Goal: Task Accomplishment & Management: Manage account settings

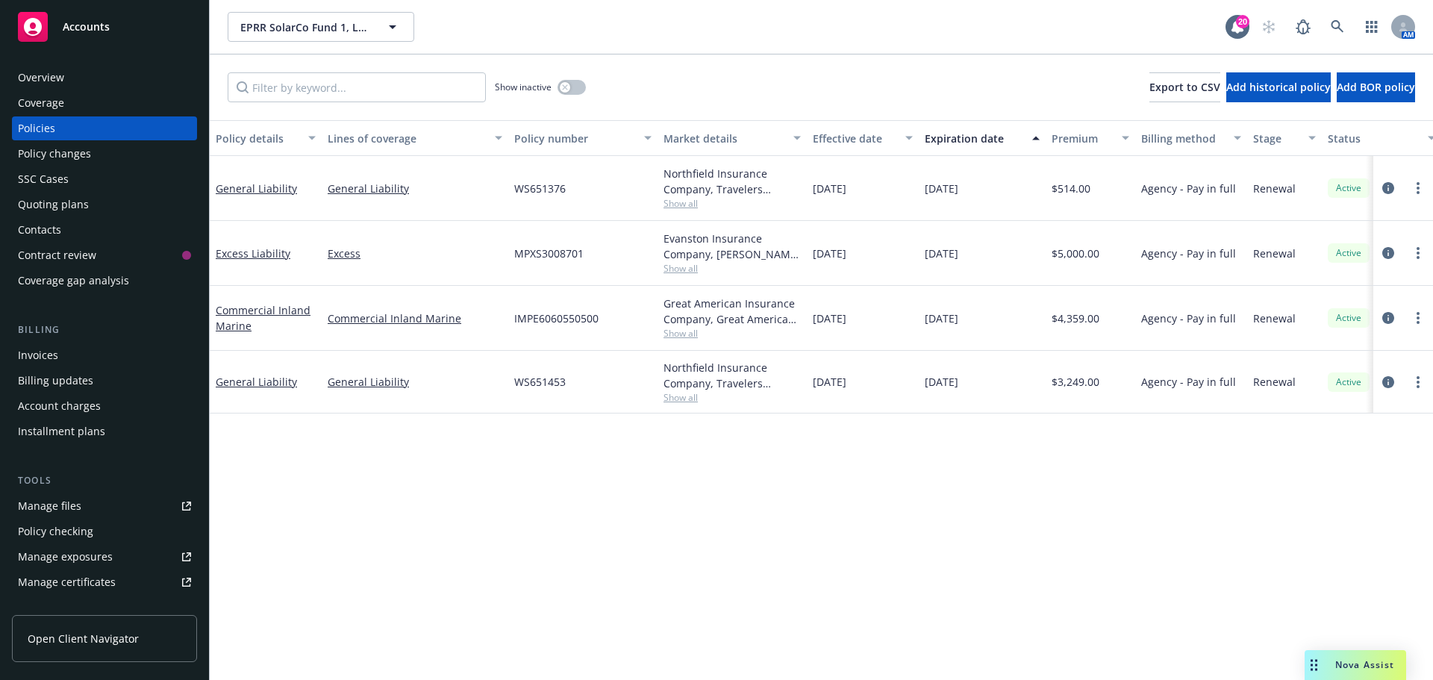
click at [577, 76] on div "Show inactive" at bounding box center [540, 87] width 91 height 30
click at [577, 79] on div "Show inactive" at bounding box center [540, 87] width 91 height 30
click at [576, 84] on button "button" at bounding box center [571, 87] width 28 height 15
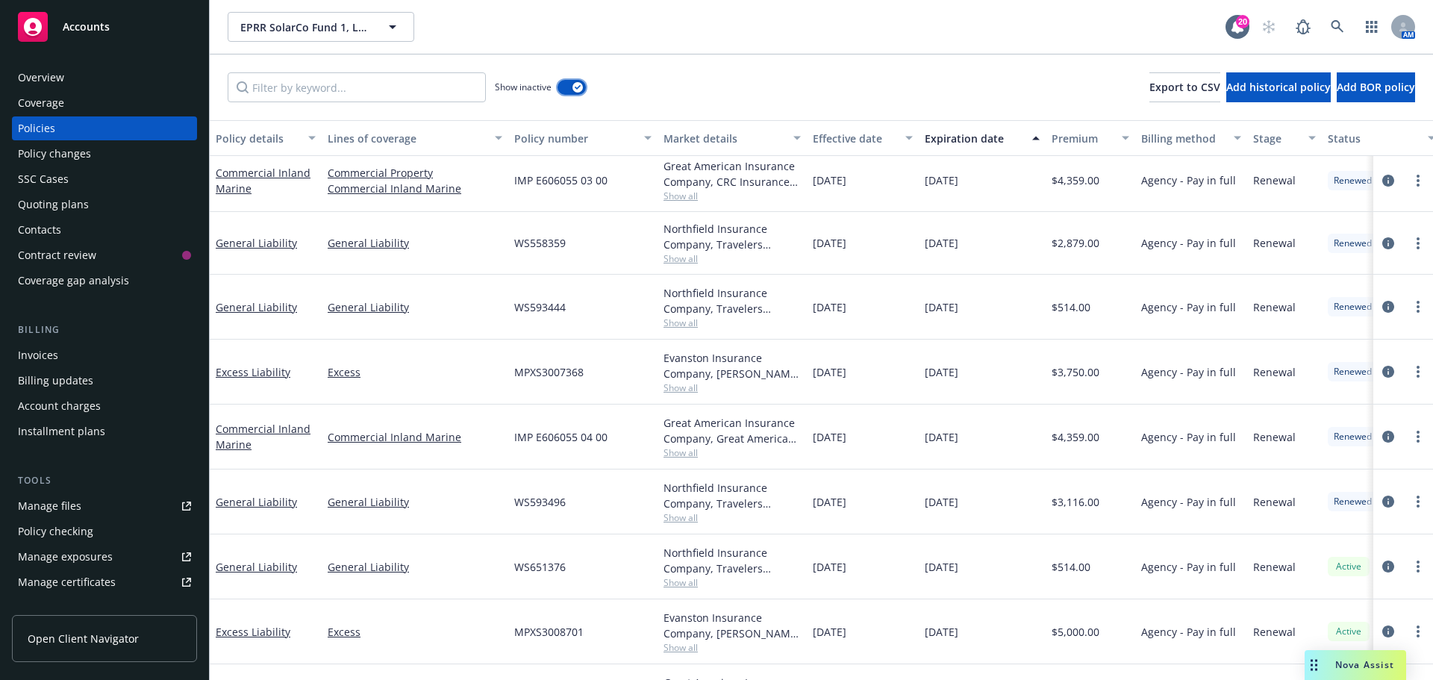
scroll to position [1022, 0]
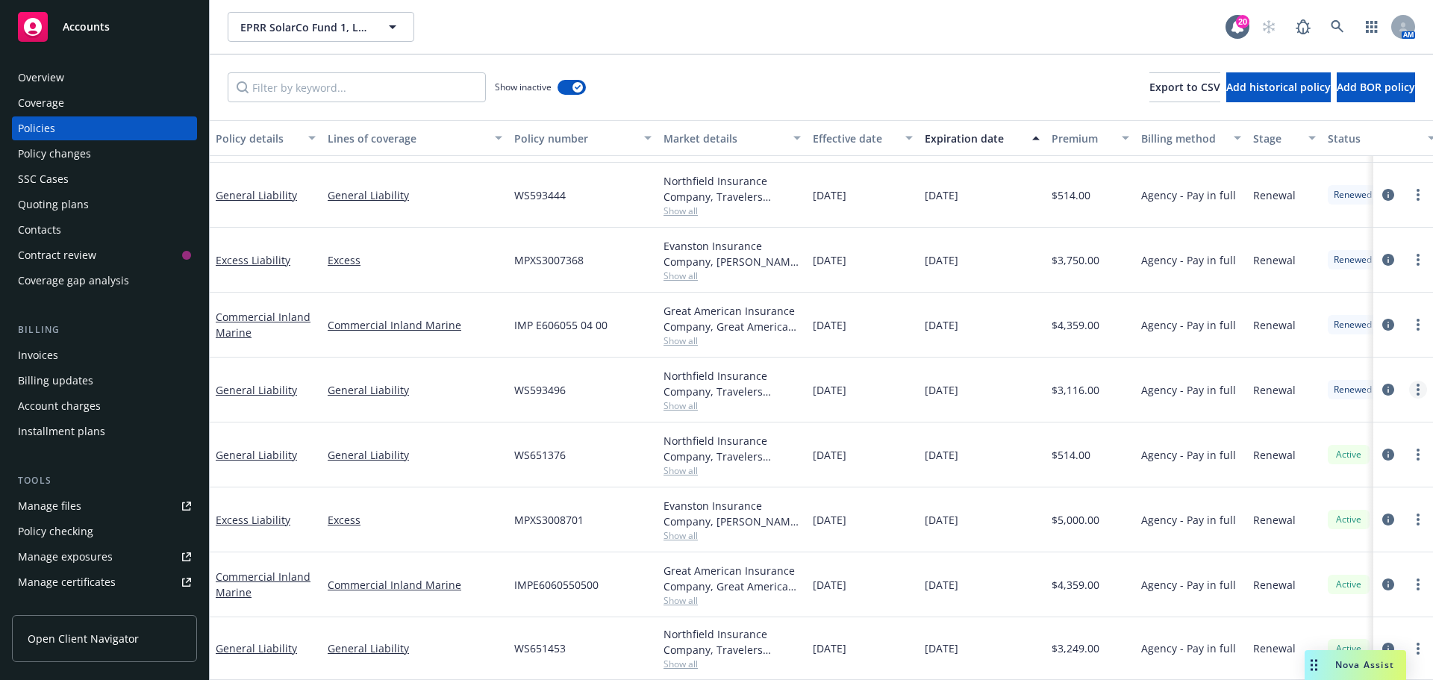
click at [1413, 381] on link "more" at bounding box center [1418, 390] width 18 height 18
drag, startPoint x: 1322, startPoint y: 587, endPoint x: 1311, endPoint y: 571, distance: 19.9
click at [1322, 587] on link "Copy logging email" at bounding box center [1327, 588] width 175 height 30
click at [56, 78] on div "Overview" at bounding box center [41, 78] width 46 height 24
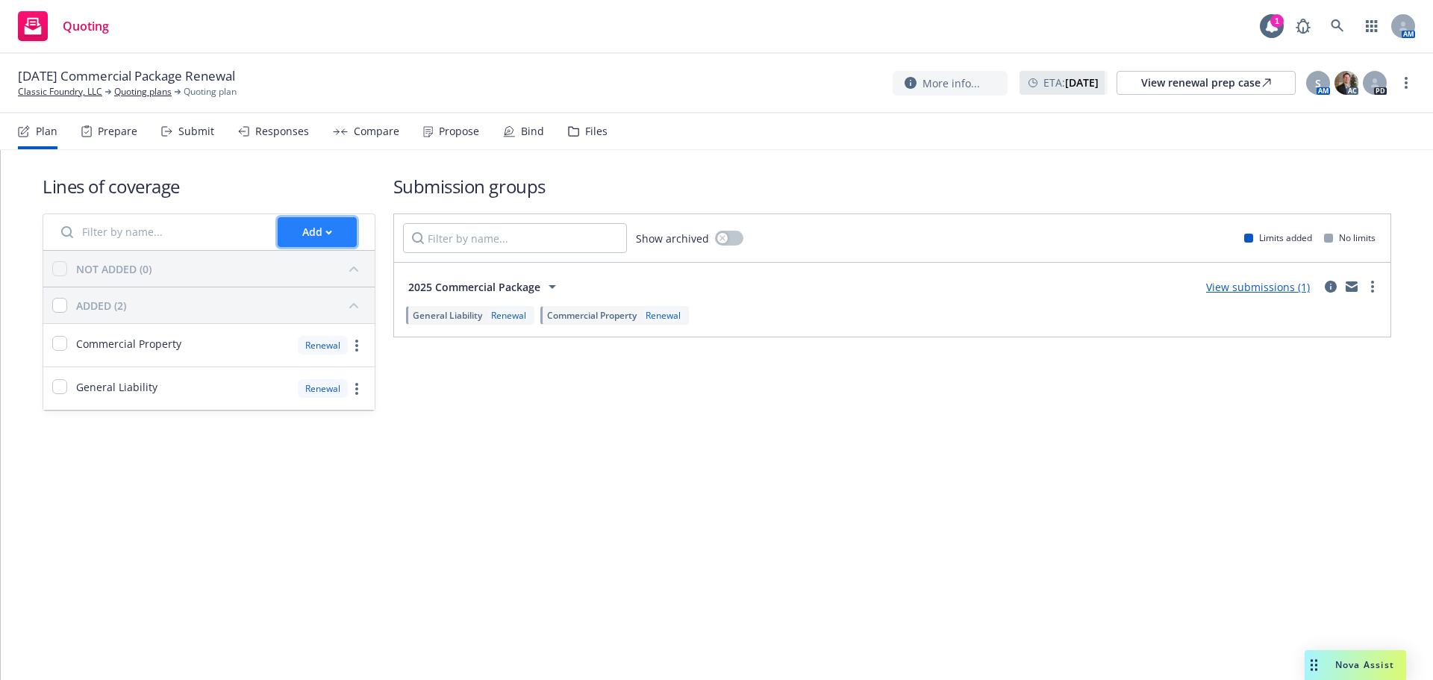
click at [307, 234] on div "Add" at bounding box center [317, 232] width 30 height 28
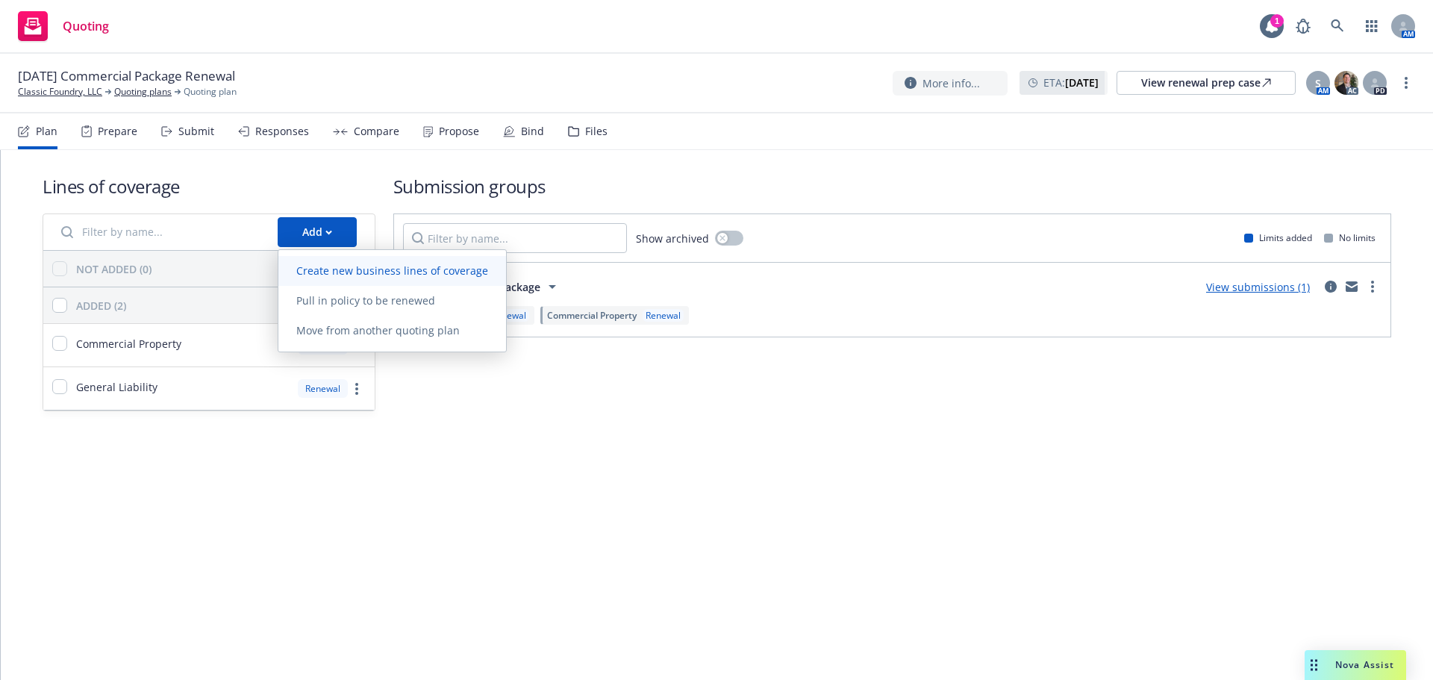
click at [366, 268] on span "Create new business lines of coverage" at bounding box center [392, 270] width 228 height 14
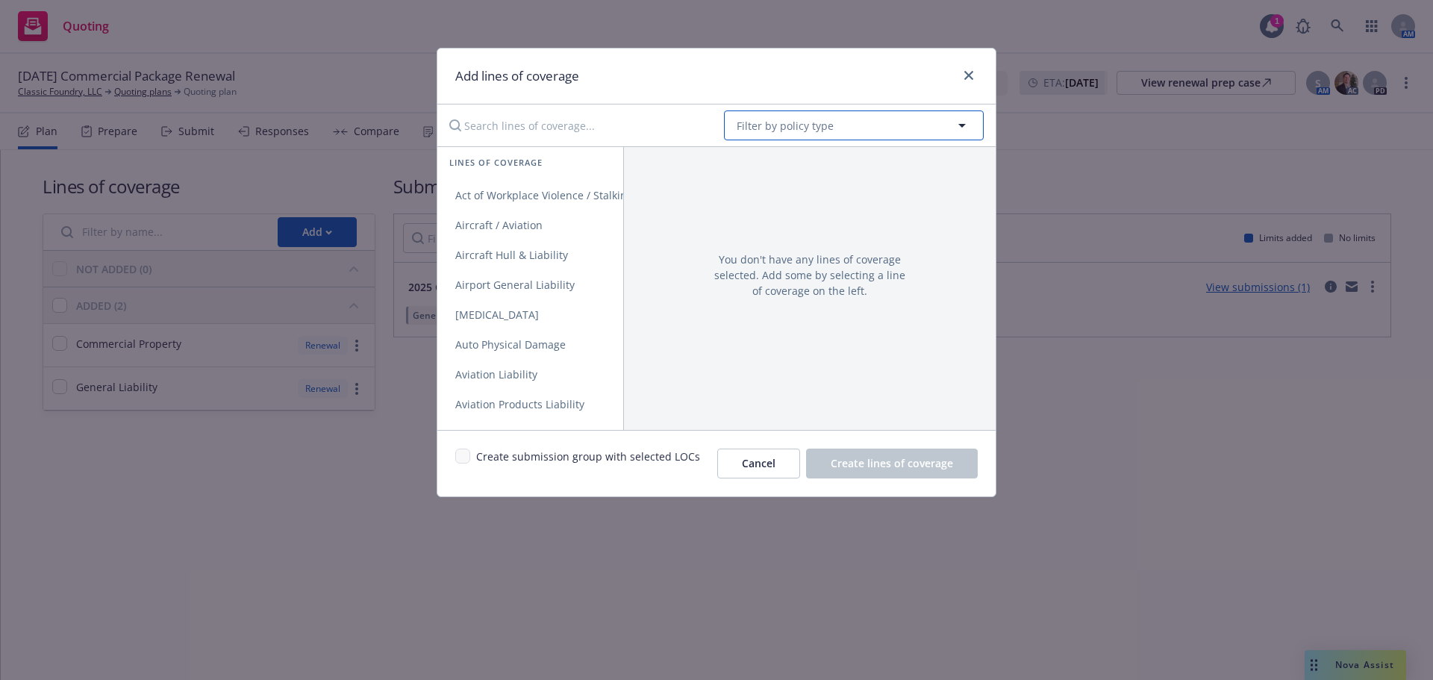
click at [791, 122] on span "Filter by policy type" at bounding box center [785, 126] width 97 height 16
type input "excess"
click at [825, 174] on div "Excess Liability" at bounding box center [853, 168] width 239 height 22
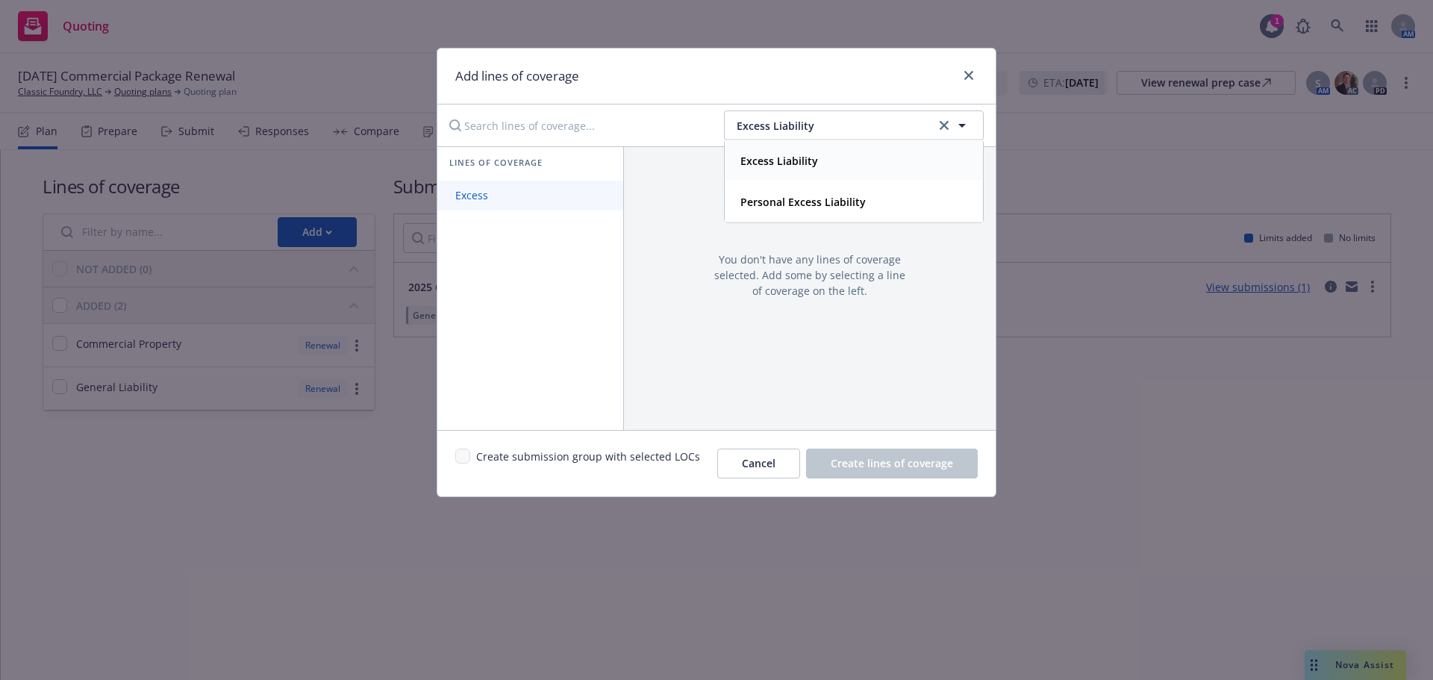
click at [503, 204] on link "Excess" at bounding box center [530, 196] width 186 height 30
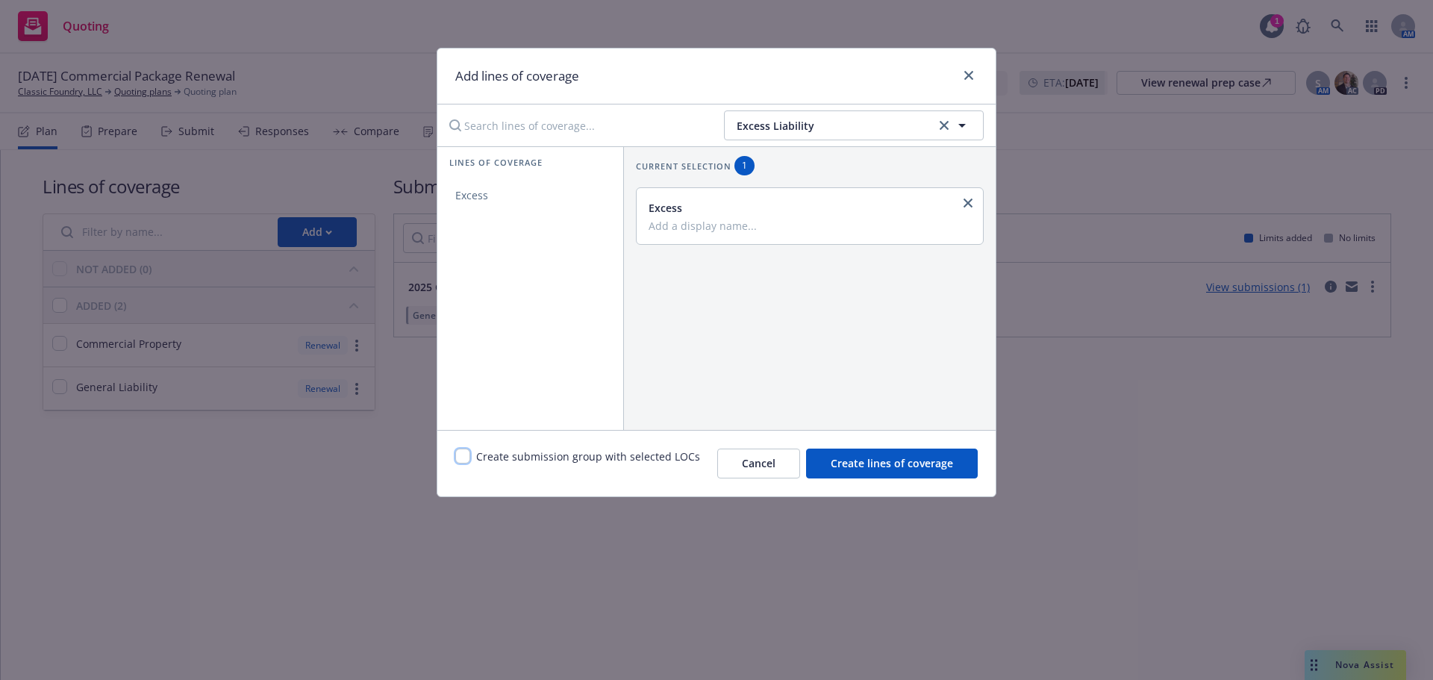
click at [462, 459] on input "checkbox" at bounding box center [462, 456] width 15 height 15
checkbox input "true"
click at [890, 464] on span "Create lines of coverage" at bounding box center [892, 463] width 122 height 14
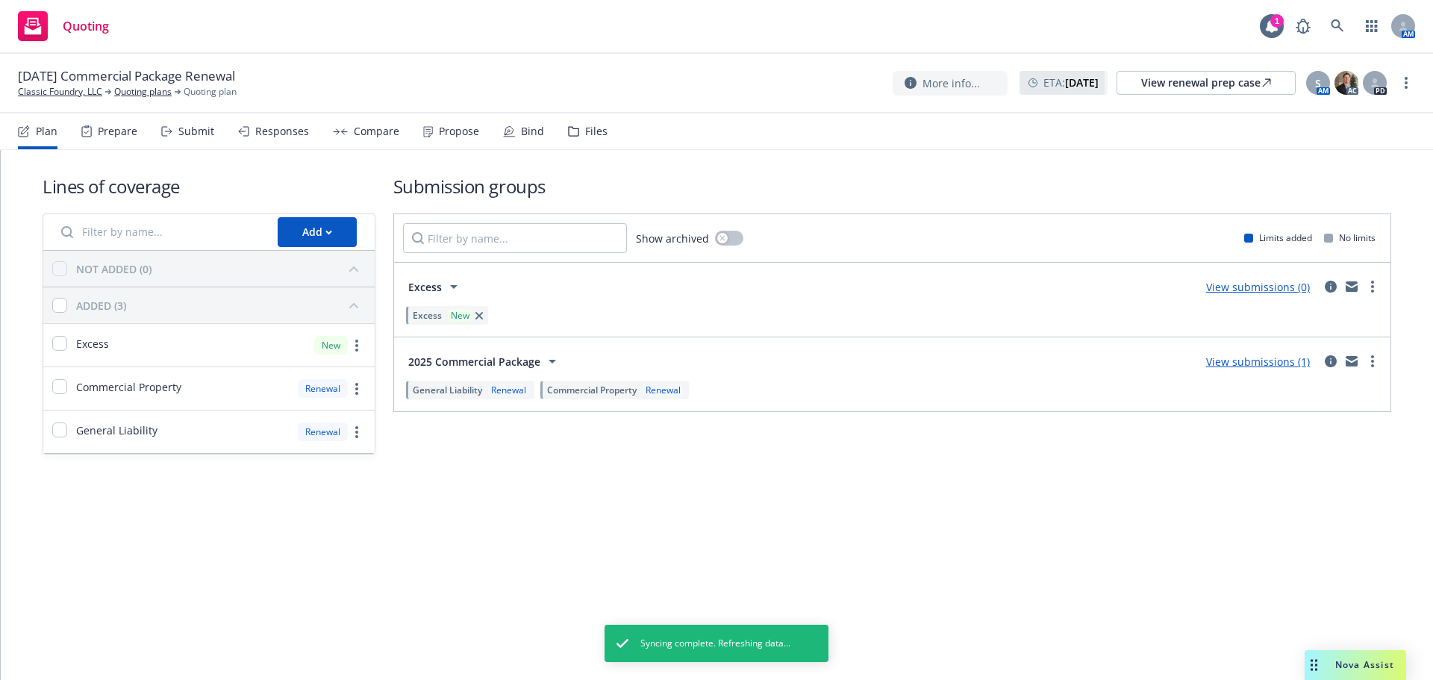
click at [192, 133] on div "Submit" at bounding box center [196, 131] width 36 height 12
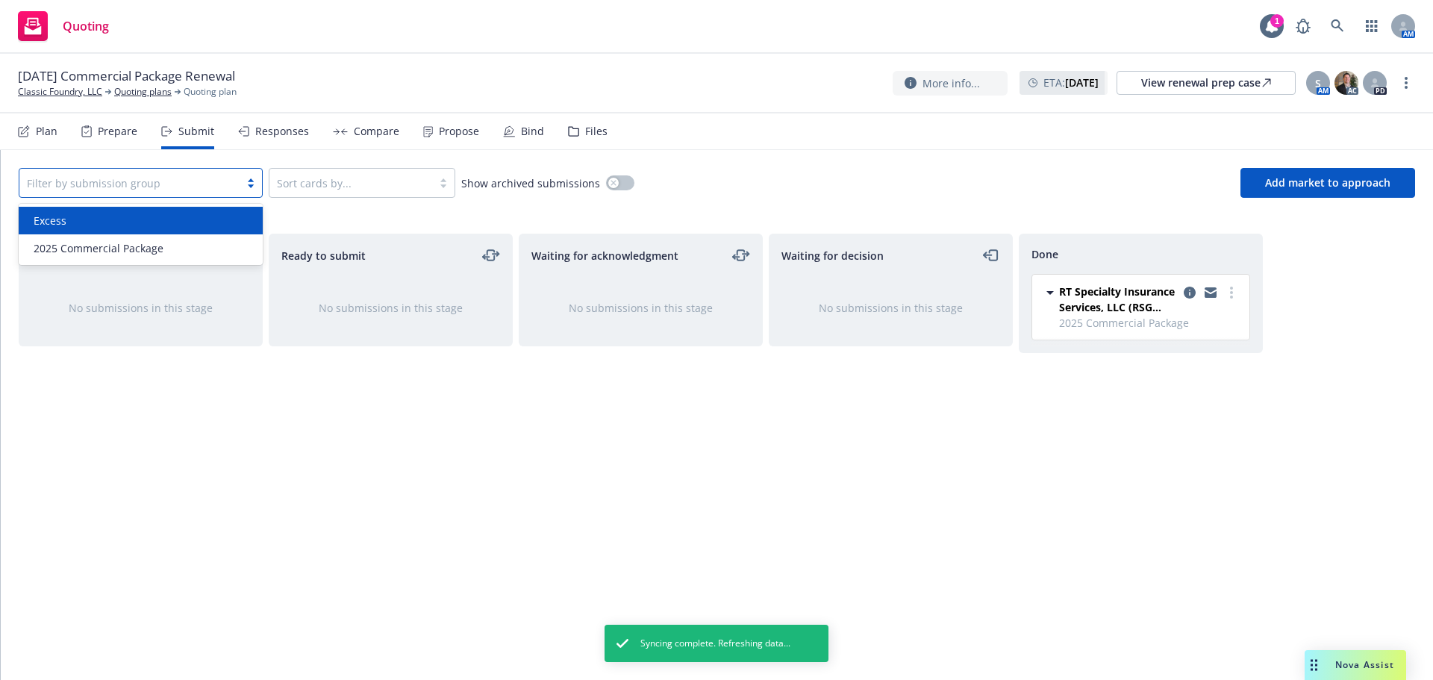
click at [236, 190] on div "Filter by submission group" at bounding box center [129, 183] width 220 height 24
click at [166, 222] on div "Excess" at bounding box center [141, 221] width 226 height 16
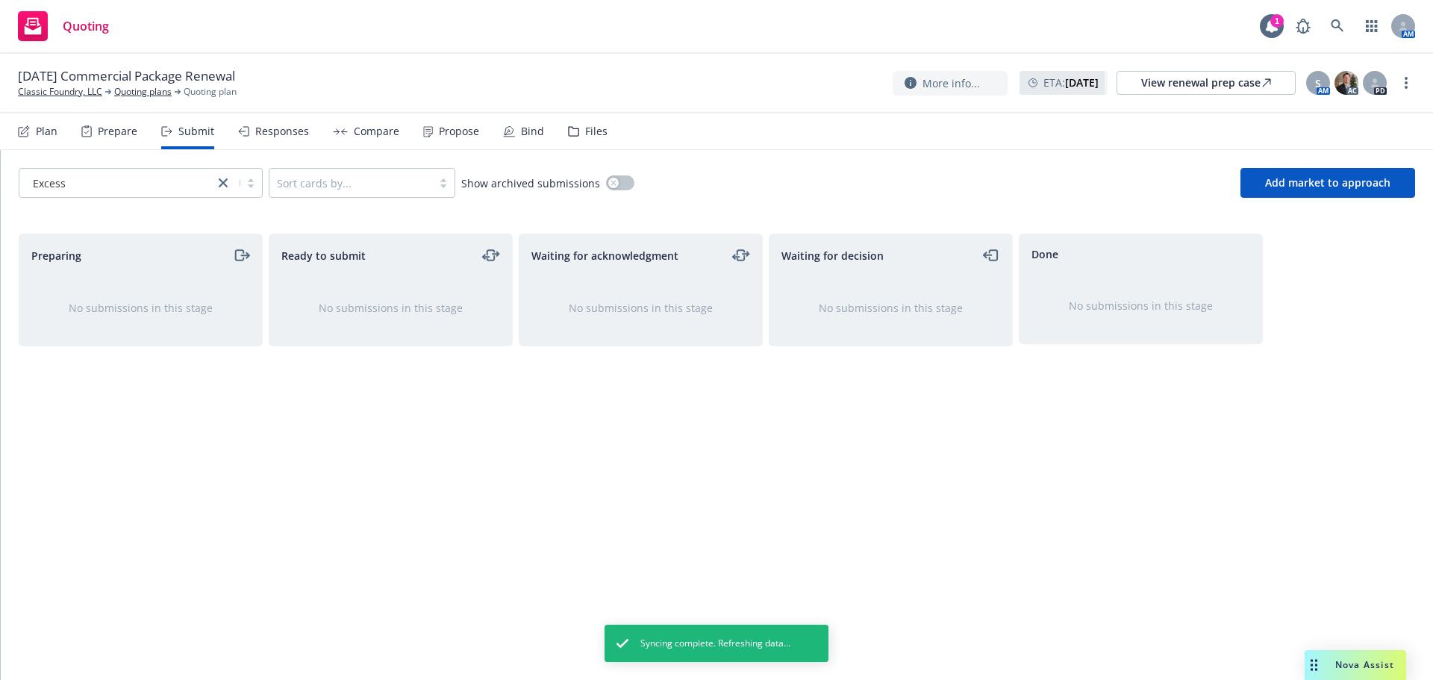
click at [1259, 198] on div "Excess Sort cards by... Show archived submissions Add market to approach" at bounding box center [717, 183] width 1432 height 66
click at [1266, 187] on button "Add market to approach" at bounding box center [1327, 183] width 175 height 30
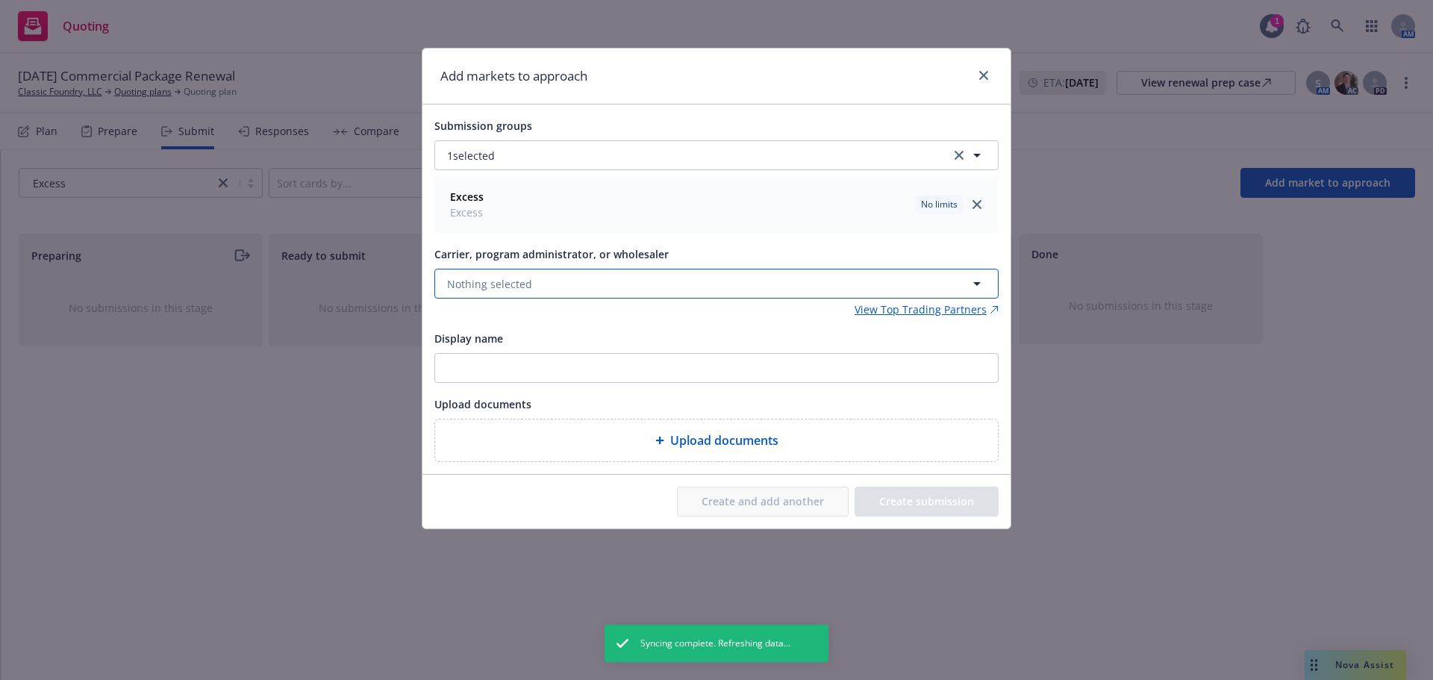
click at [607, 281] on button "Nothing selected" at bounding box center [716, 284] width 564 height 30
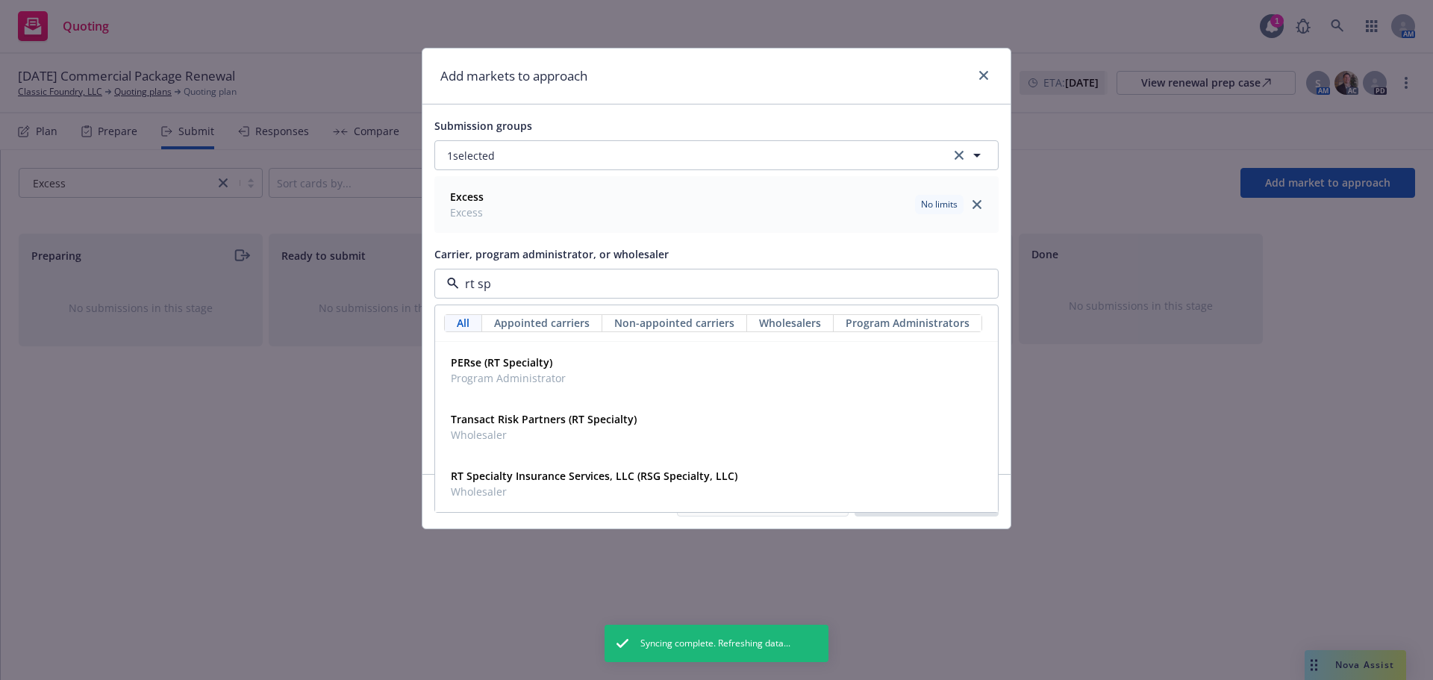
type input "rt spe"
click at [621, 472] on strong "RT Specialty Insurance Services, LLC (RSG Specialty, LLC)" at bounding box center [594, 476] width 287 height 14
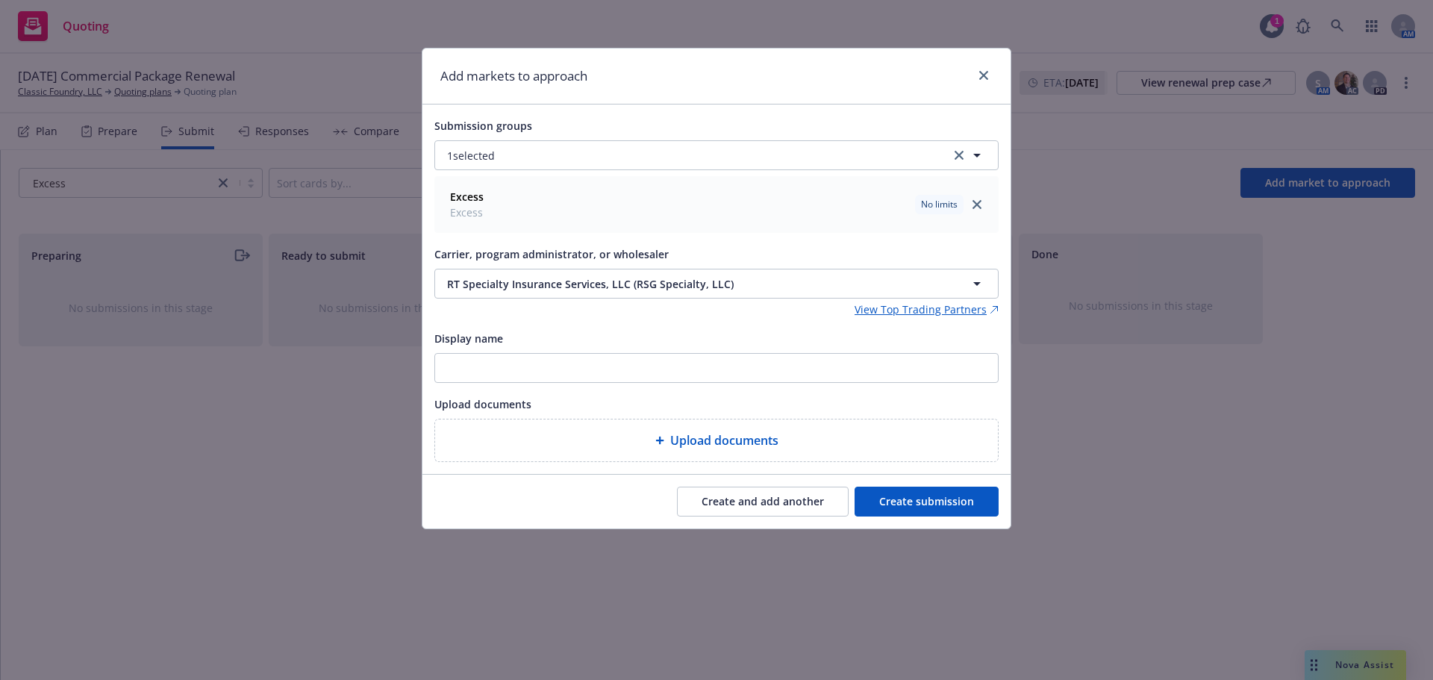
click at [940, 490] on button "Create submission" at bounding box center [926, 502] width 144 height 30
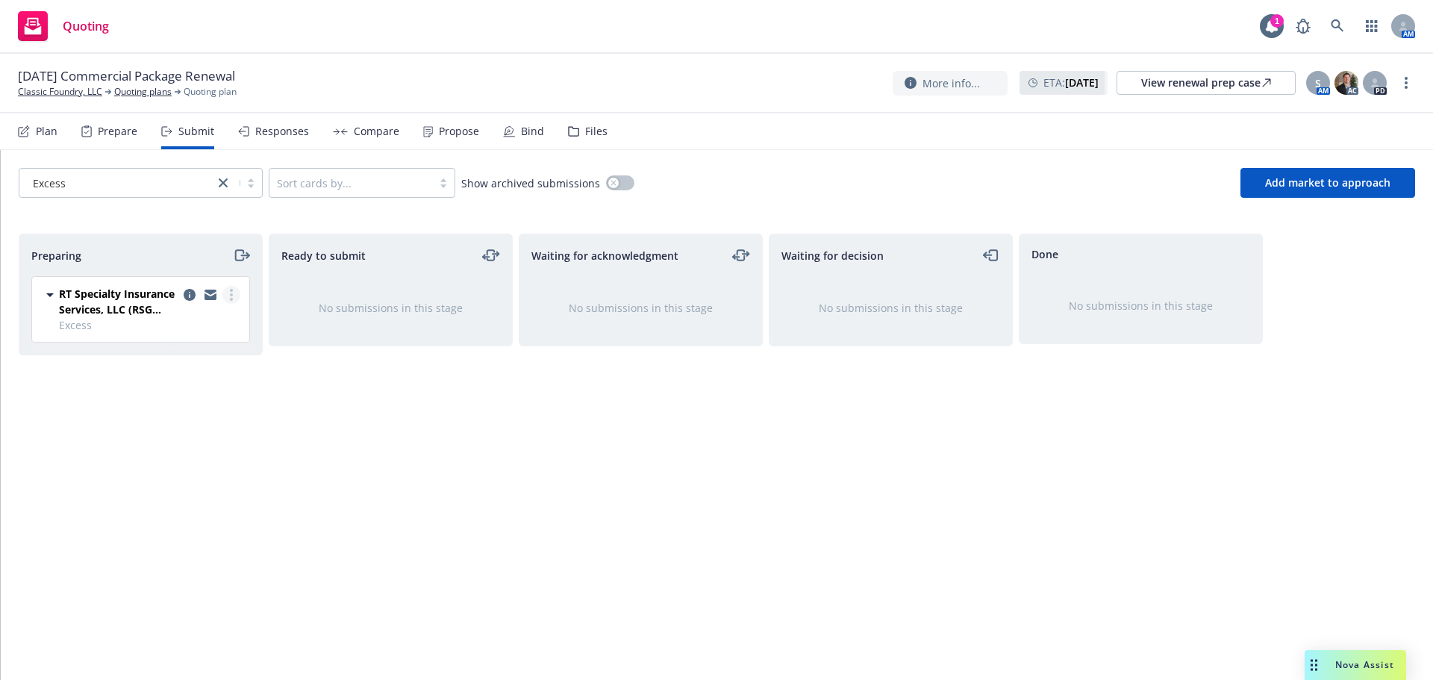
click at [235, 290] on link "more" at bounding box center [231, 295] width 18 height 18
click at [201, 419] on span "Add accepted decision" at bounding box center [164, 414] width 149 height 14
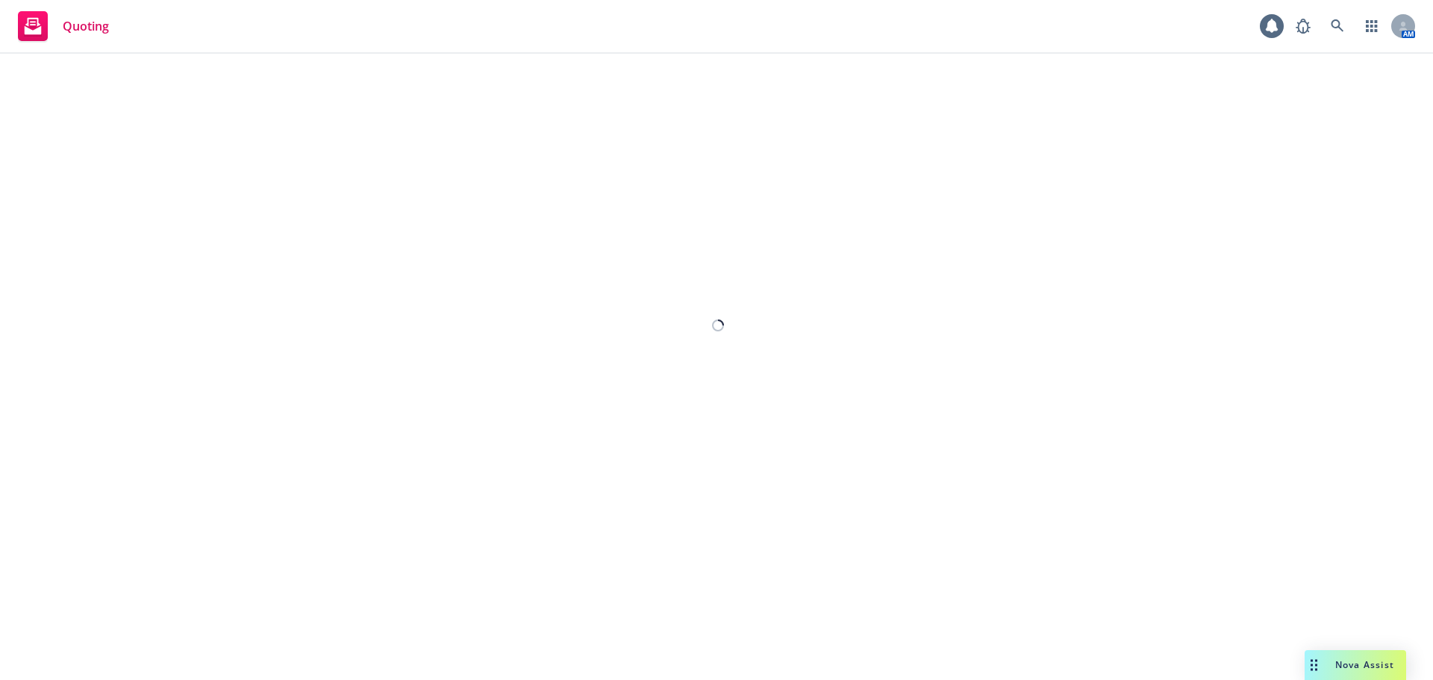
select select "12"
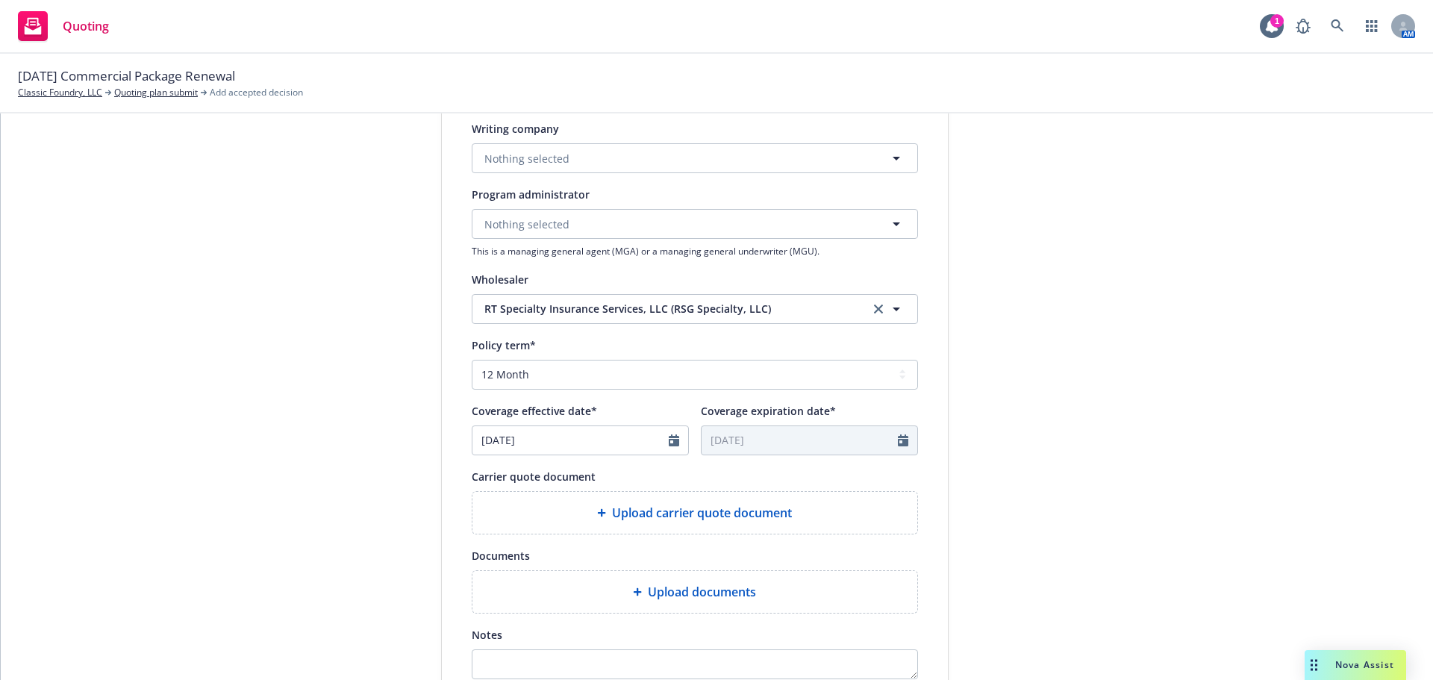
scroll to position [398, 0]
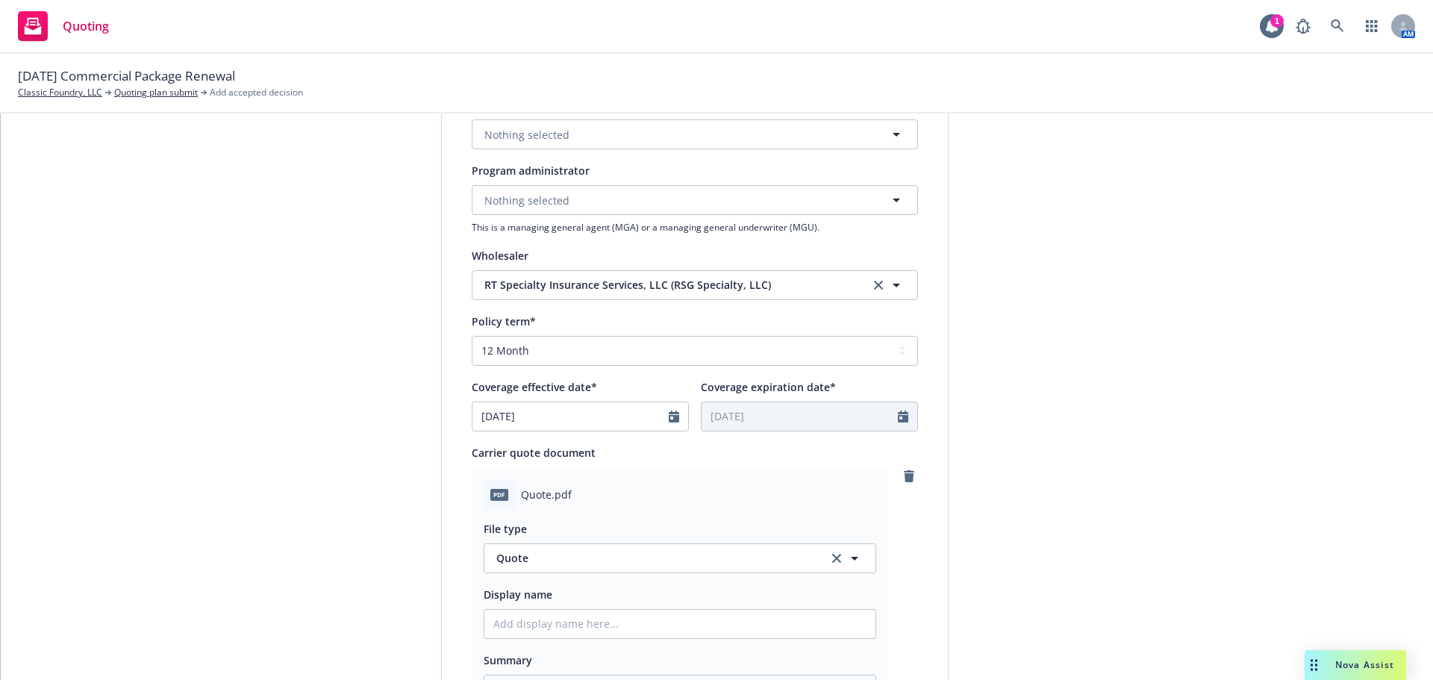
click at [674, 419] on div at bounding box center [678, 416] width 19 height 28
click at [669, 413] on icon "Calendar" at bounding box center [674, 416] width 10 height 12
select select "9"
click at [601, 549] on span "19" at bounding box center [611, 548] width 20 height 19
type input "09/19/2025"
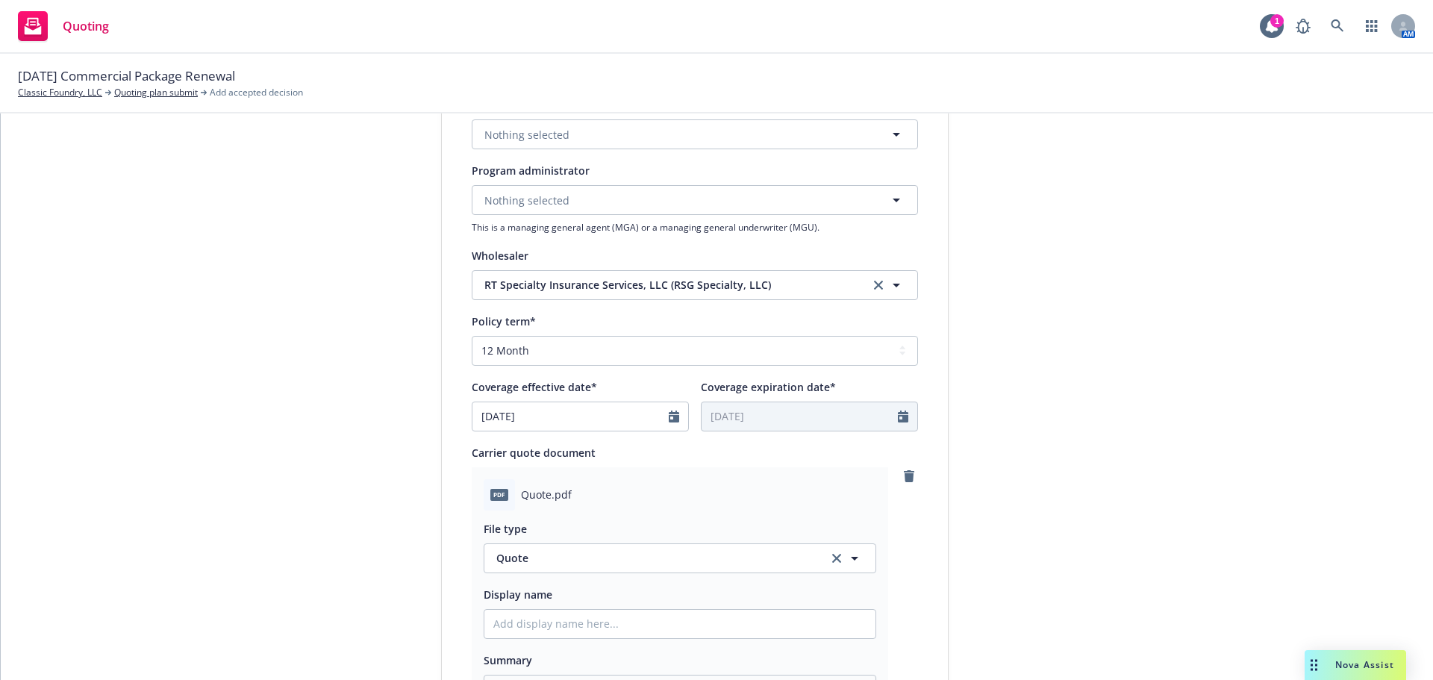
type input "09/19/2026"
type textarea "x"
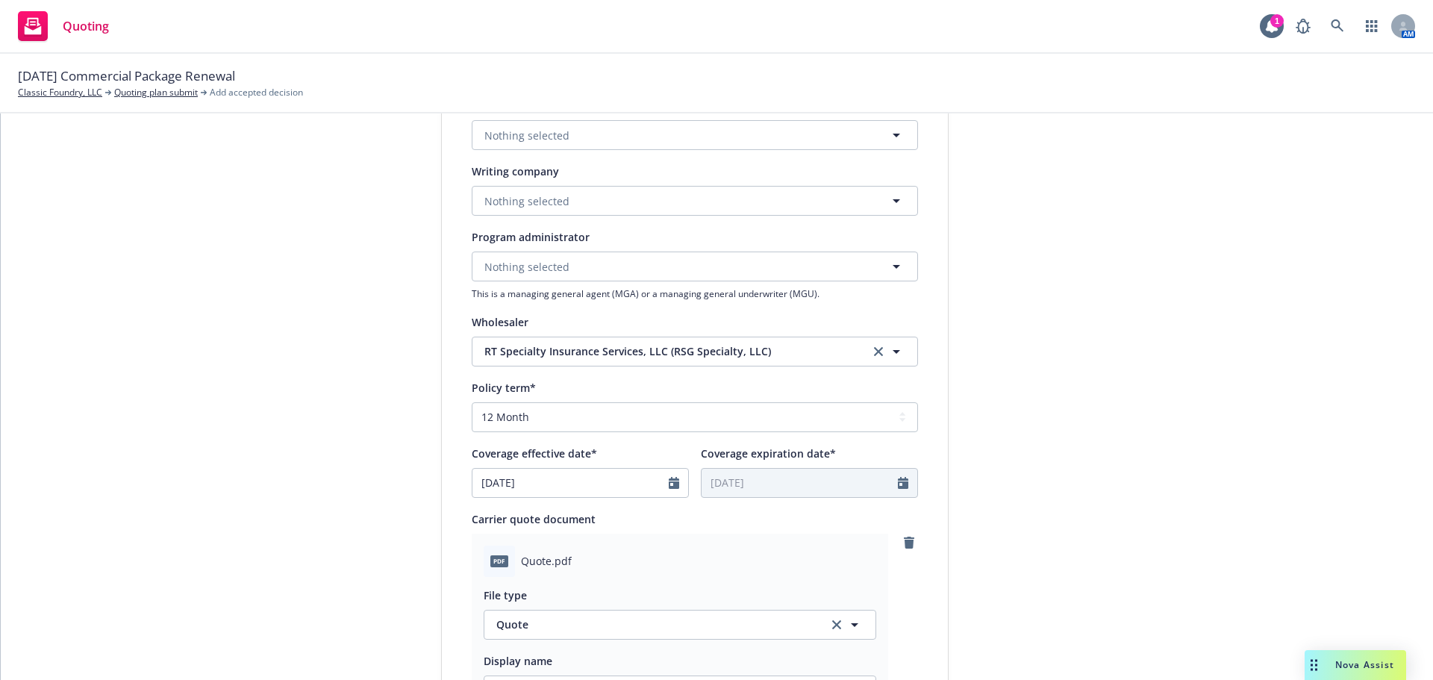
scroll to position [199, 0]
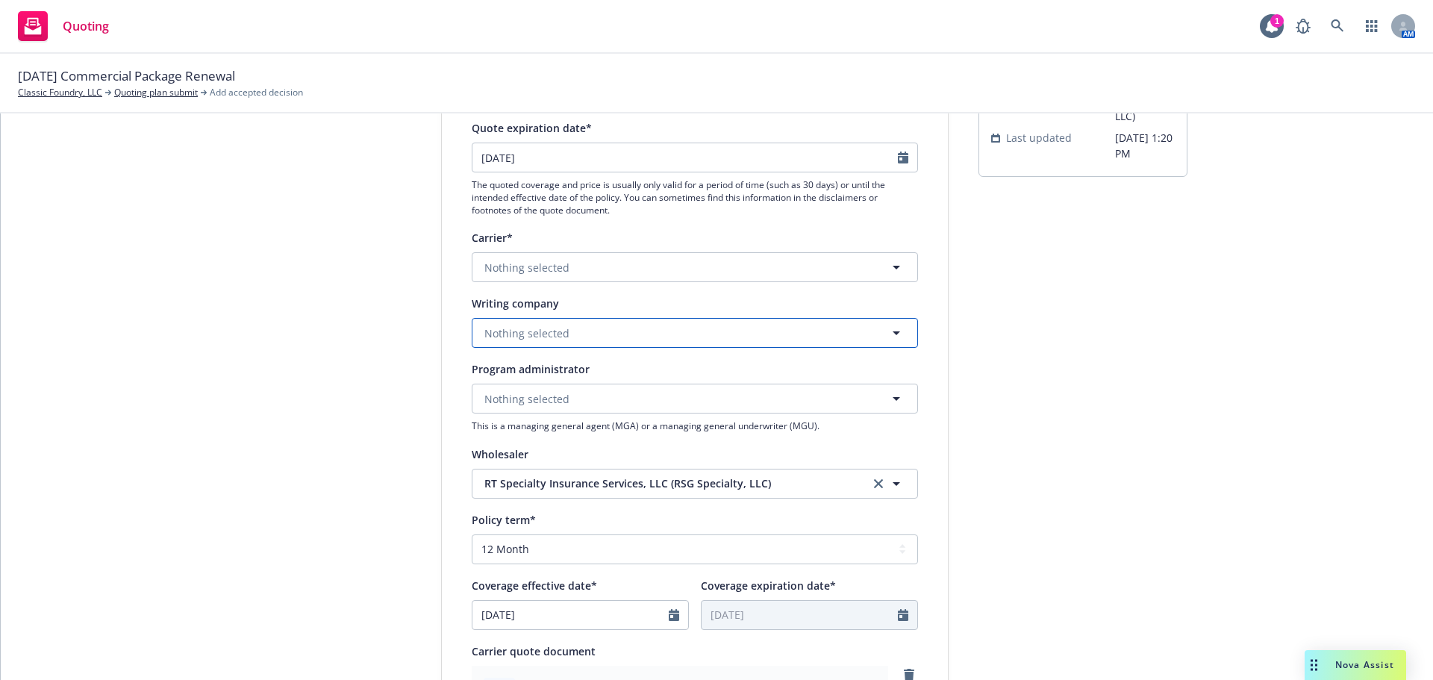
click at [607, 329] on button "Nothing selected" at bounding box center [695, 333] width 446 height 30
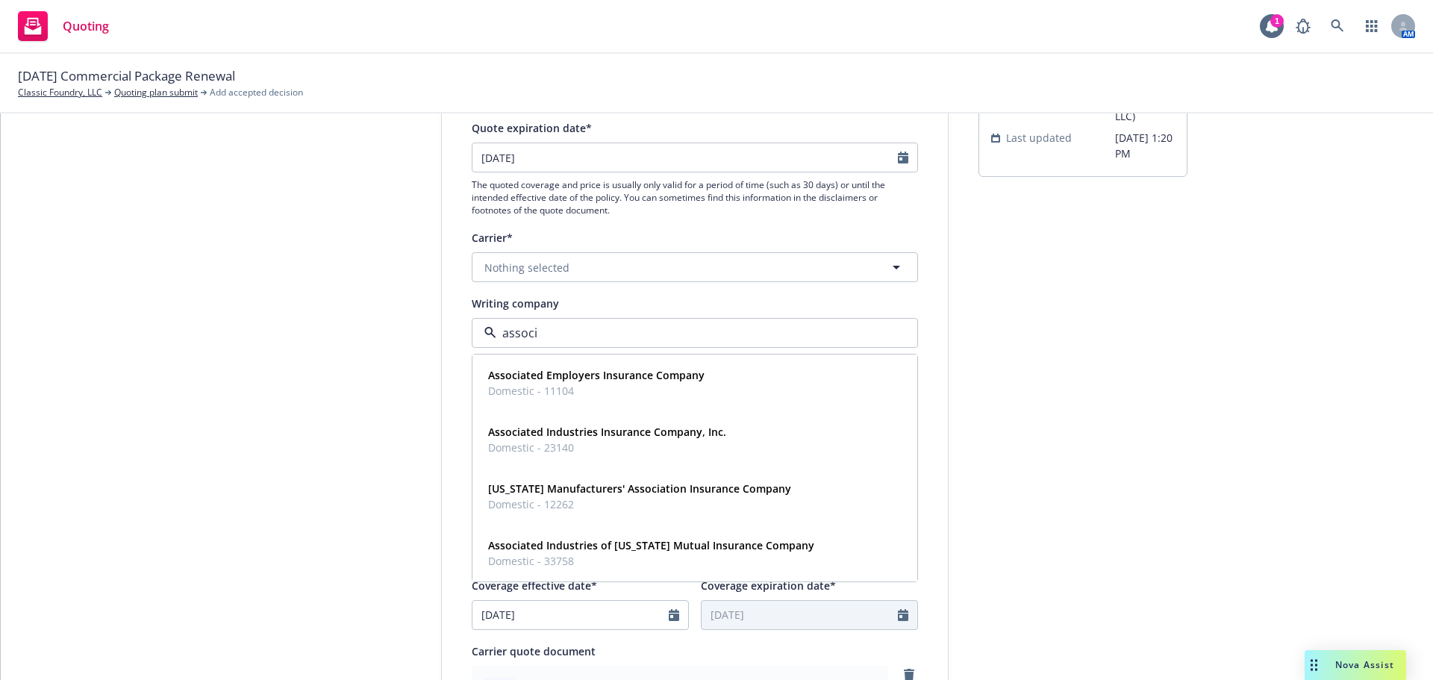
type input "associa"
click at [663, 449] on span "Domestic - 23140" at bounding box center [607, 448] width 238 height 16
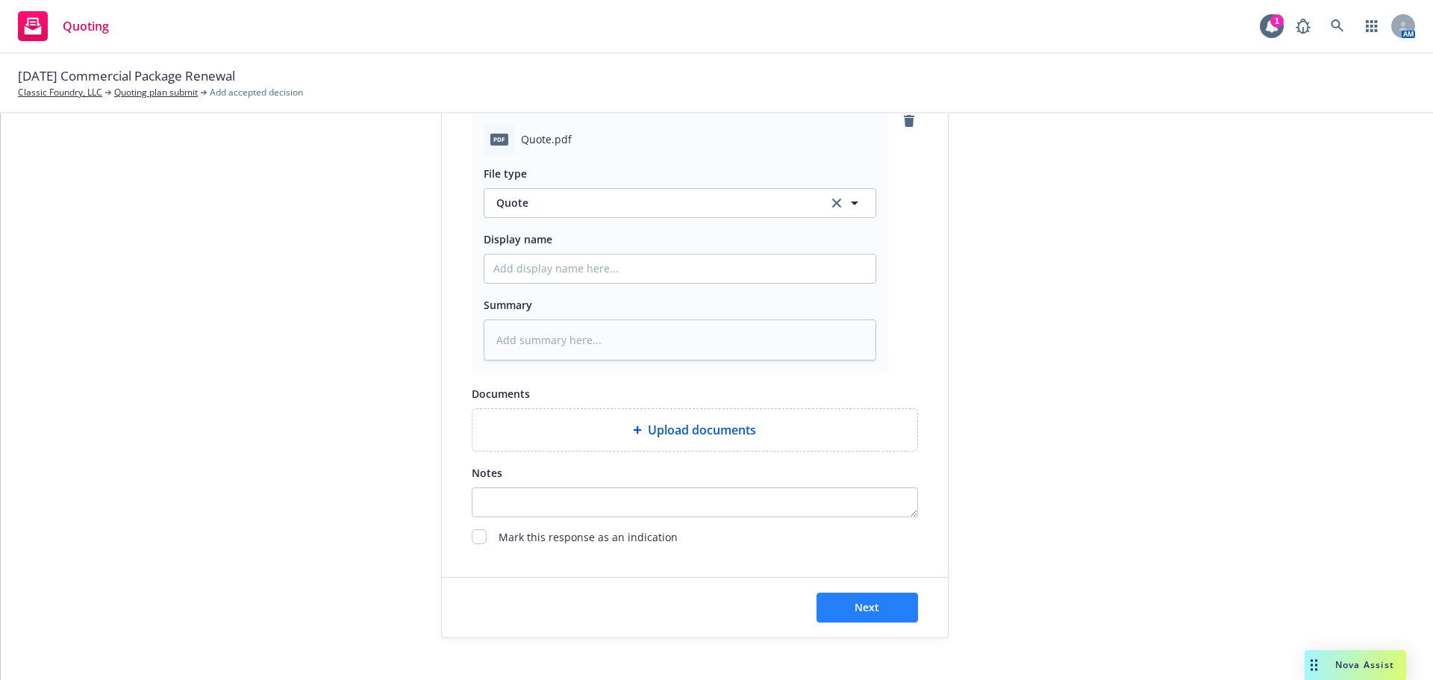
scroll to position [771, 0]
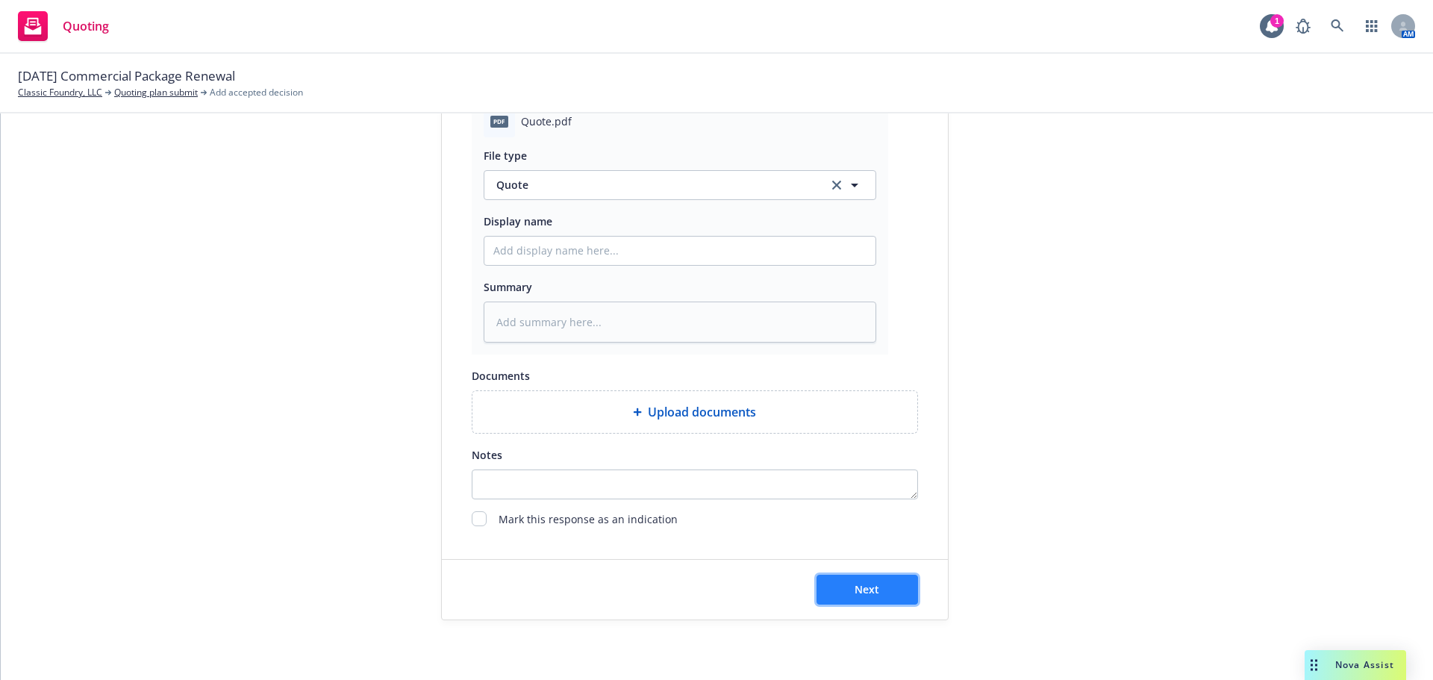
click at [892, 590] on button "Next" at bounding box center [866, 590] width 101 height 30
type textarea "x"
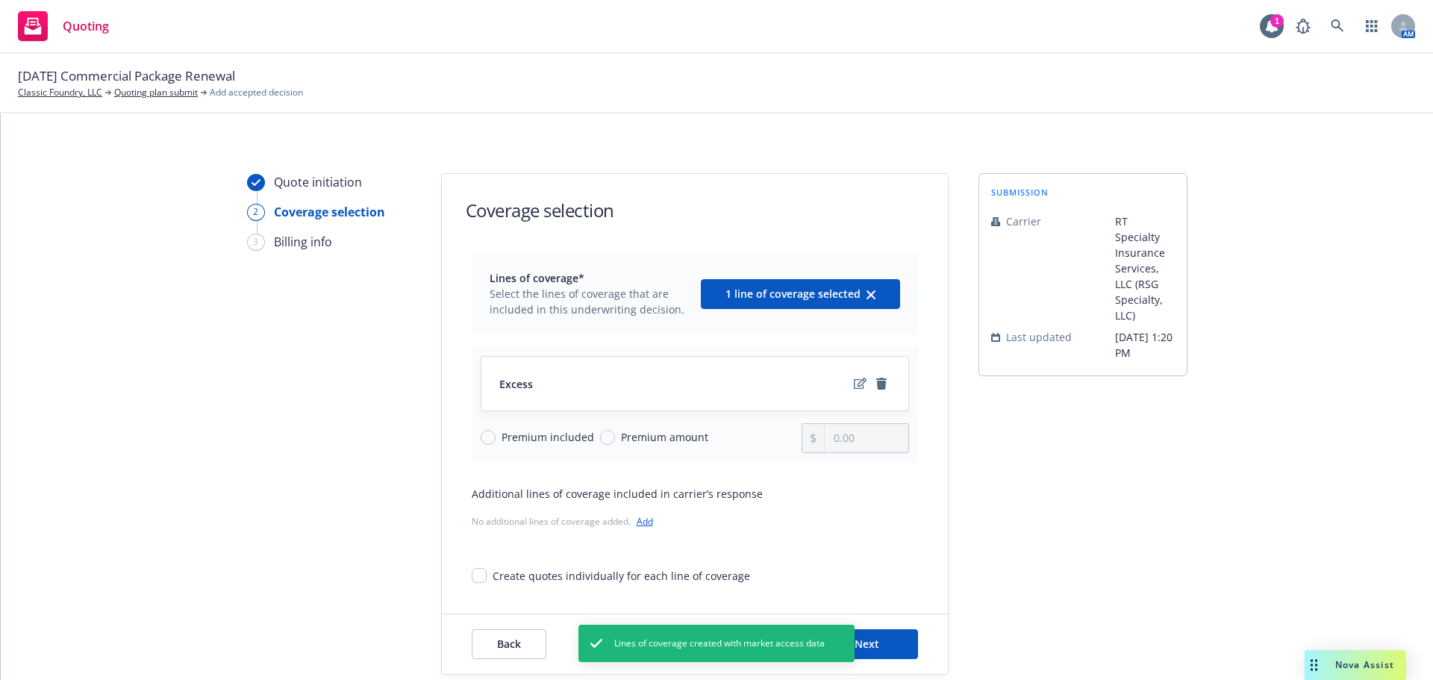
click at [615, 440] on span "Premium amount" at bounding box center [661, 437] width 93 height 16
click at [608, 440] on input "Premium amount" at bounding box center [607, 437] width 15 height 15
radio input "true"
click at [880, 448] on input "0.00" at bounding box center [866, 438] width 83 height 28
click at [879, 447] on input "0.00" at bounding box center [866, 438] width 83 height 28
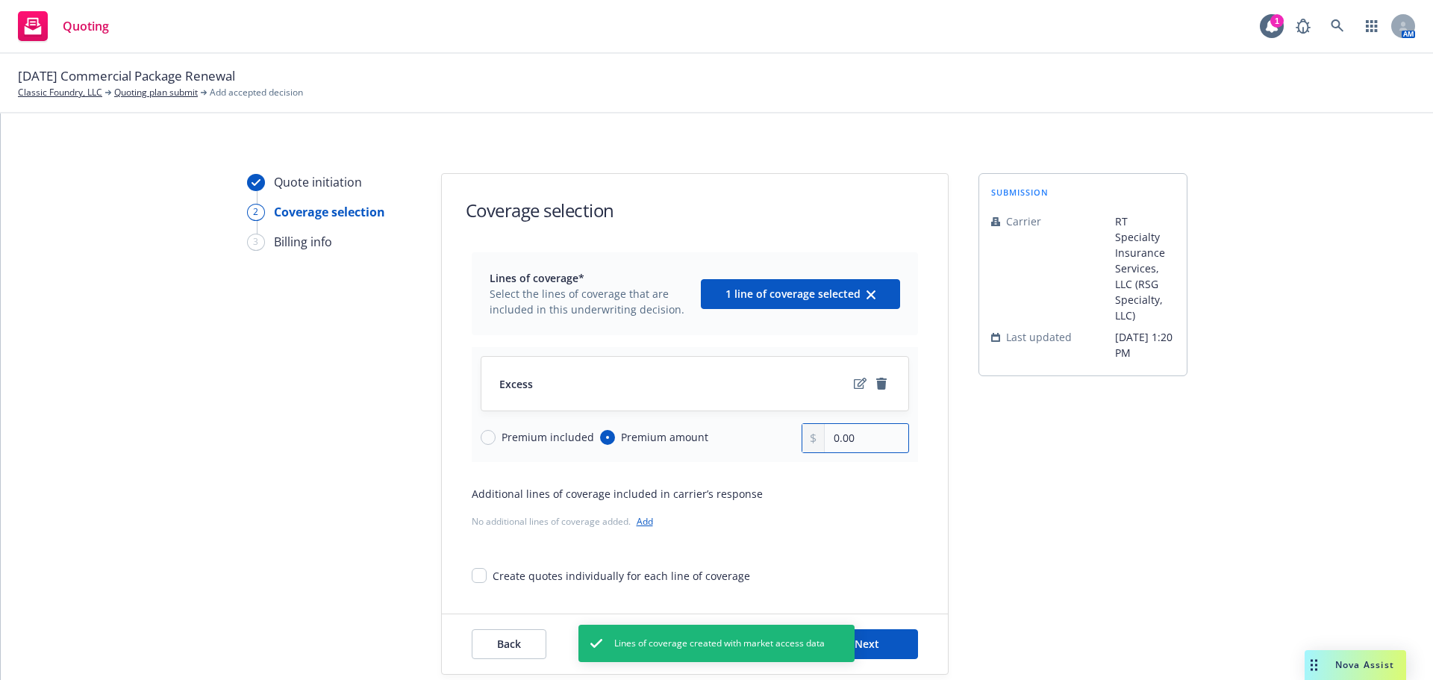
click at [879, 447] on input "0.00" at bounding box center [866, 438] width 83 height 28
type input "1,750.00"
click at [884, 649] on button "Next" at bounding box center [866, 644] width 101 height 30
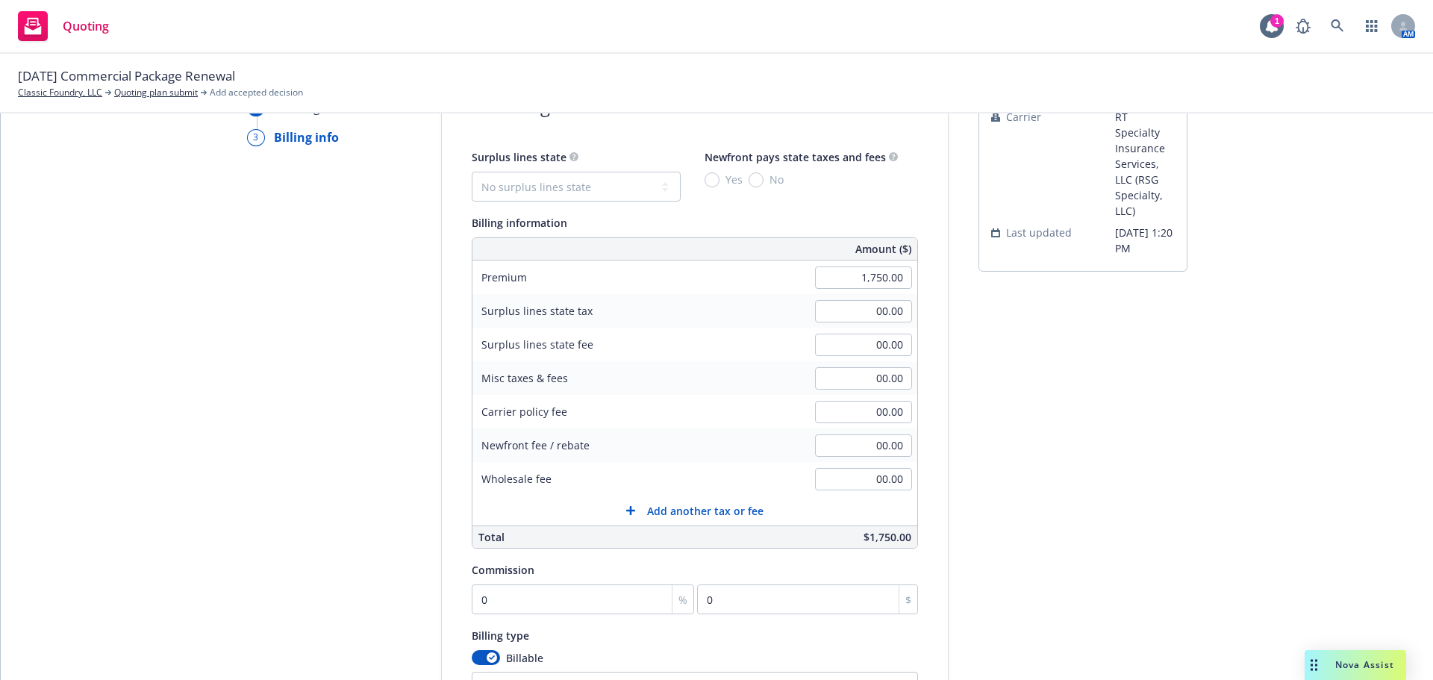
scroll to position [50, 0]
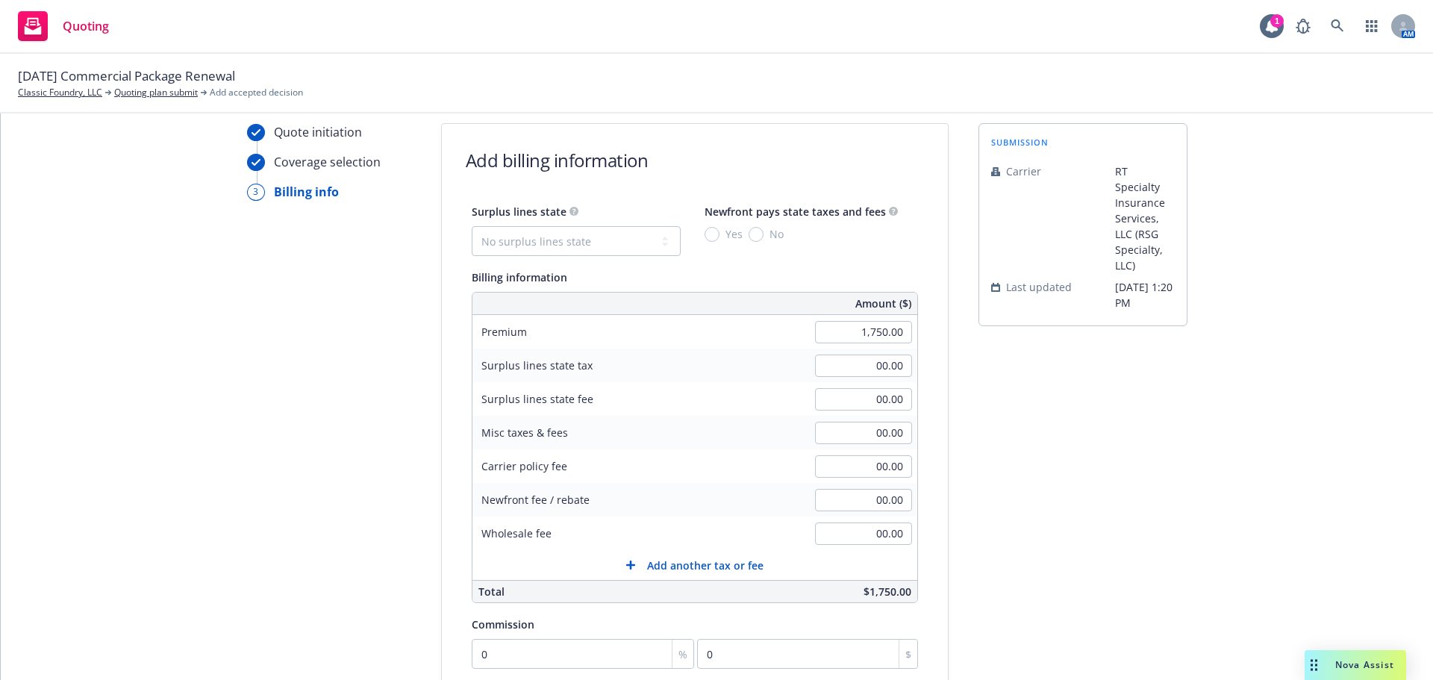
click at [609, 203] on div "Surplus lines state" at bounding box center [576, 211] width 209 height 18
click at [610, 227] on select "No surplus lines state Alaska Alabama Arkansas Arizona California Colorado Conn…" at bounding box center [576, 241] width 209 height 30
select select "WA"
click at [472, 226] on select "No surplus lines state Alaska Alabama Arkansas Arizona California Colorado Conn…" at bounding box center [576, 241] width 209 height 30
type input "35.00"
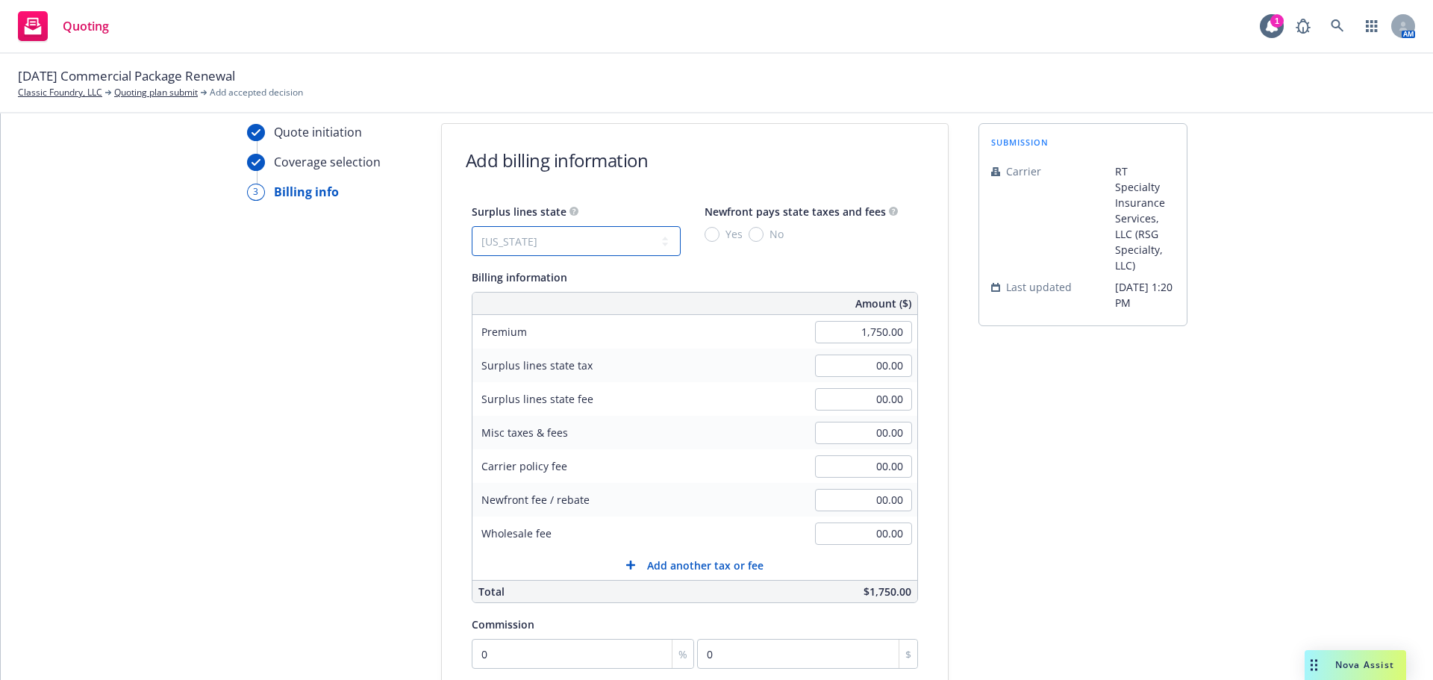
type input "5.25"
click at [749, 235] on input "No" at bounding box center [756, 234] width 15 height 15
radio input "true"
click at [844, 470] on input "00.00" at bounding box center [863, 466] width 97 height 22
type input "300"
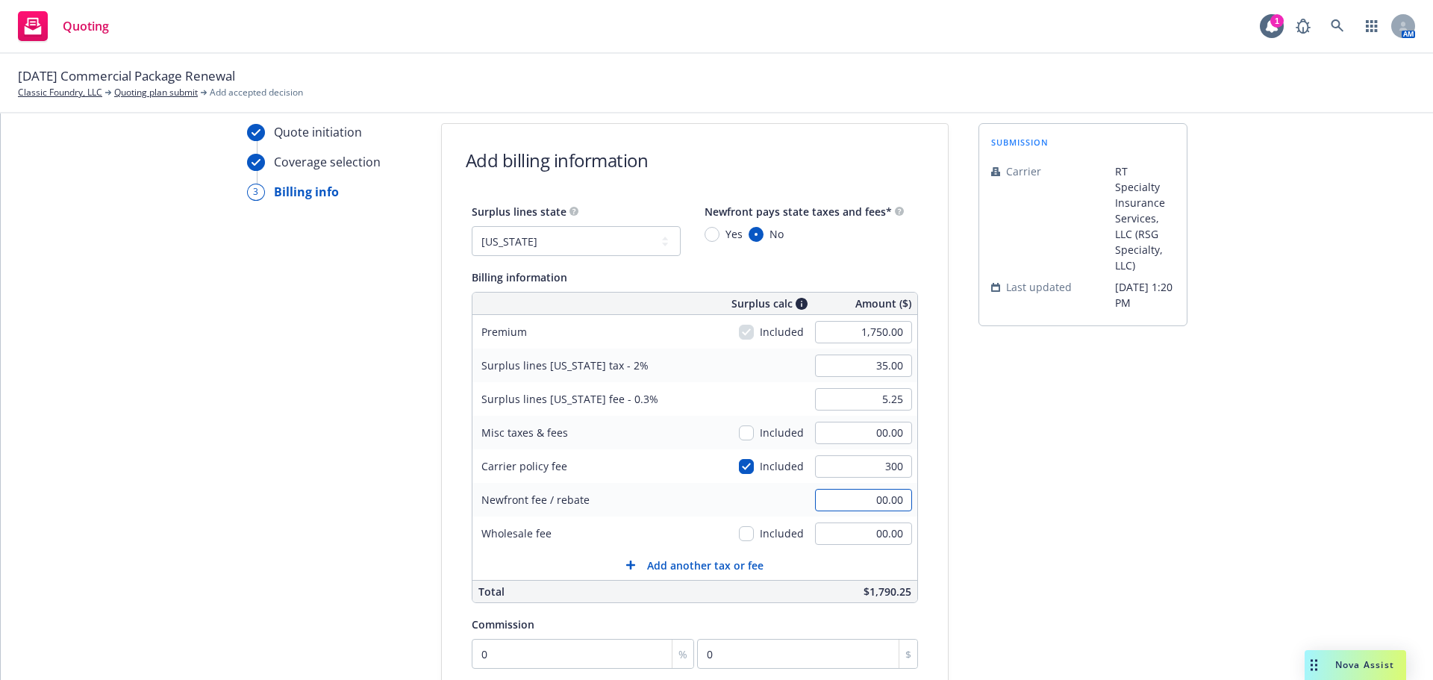
type input "41.00"
type input "6.15"
type input "300.00"
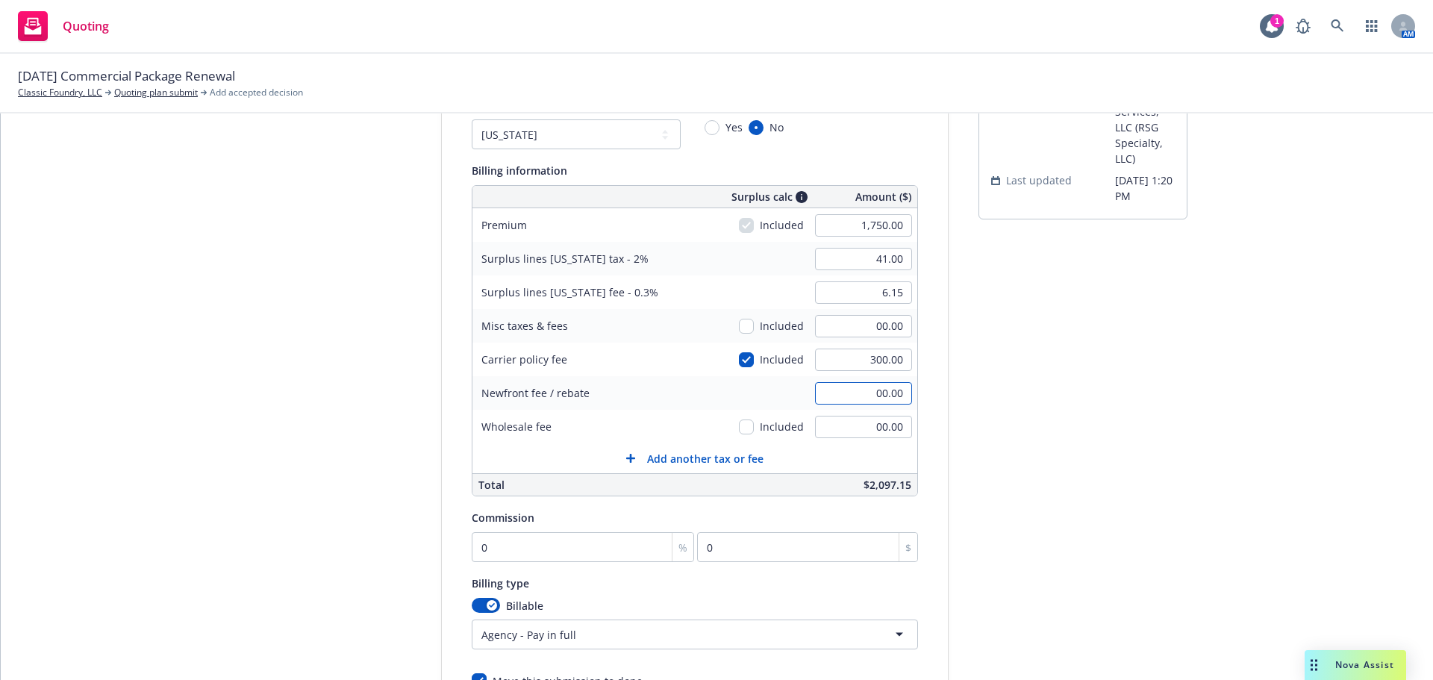
scroll to position [299, 0]
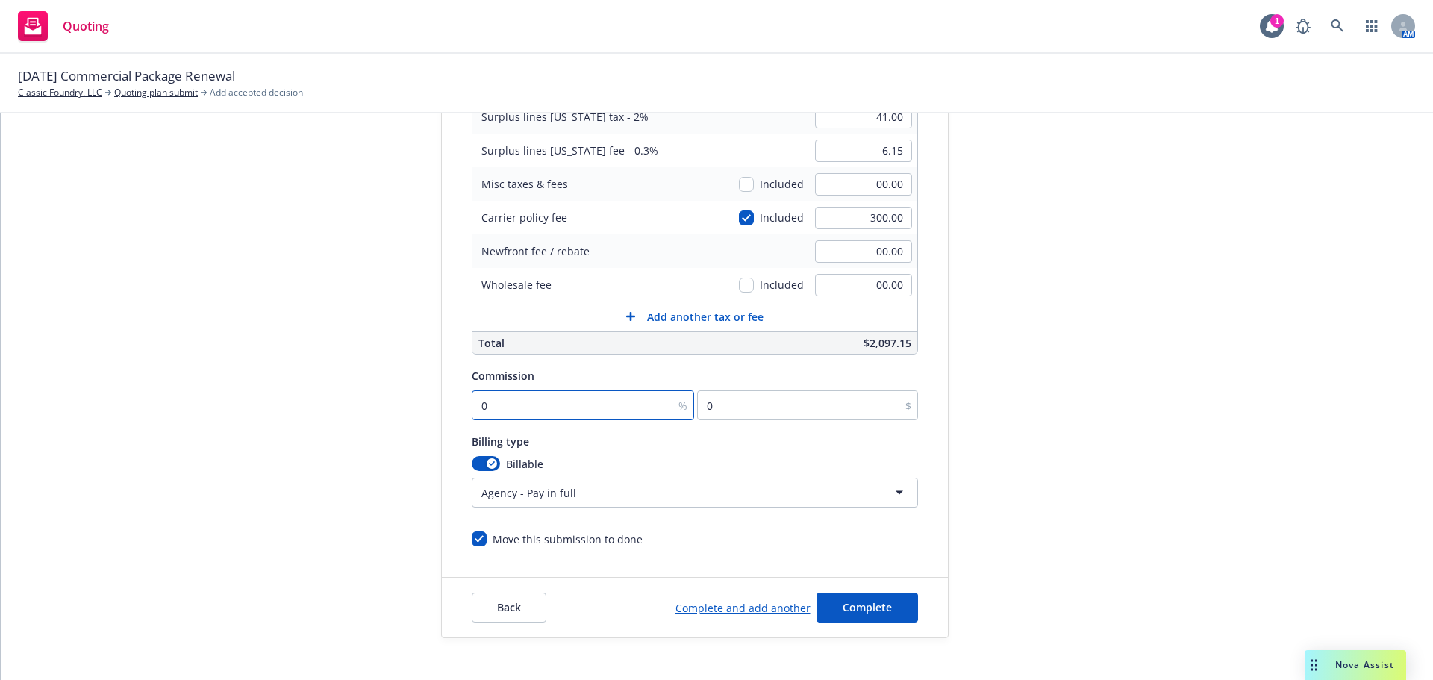
click at [572, 405] on input "0" at bounding box center [583, 405] width 223 height 30
type input "1"
type input "17.5"
type input "13"
type input "227.5"
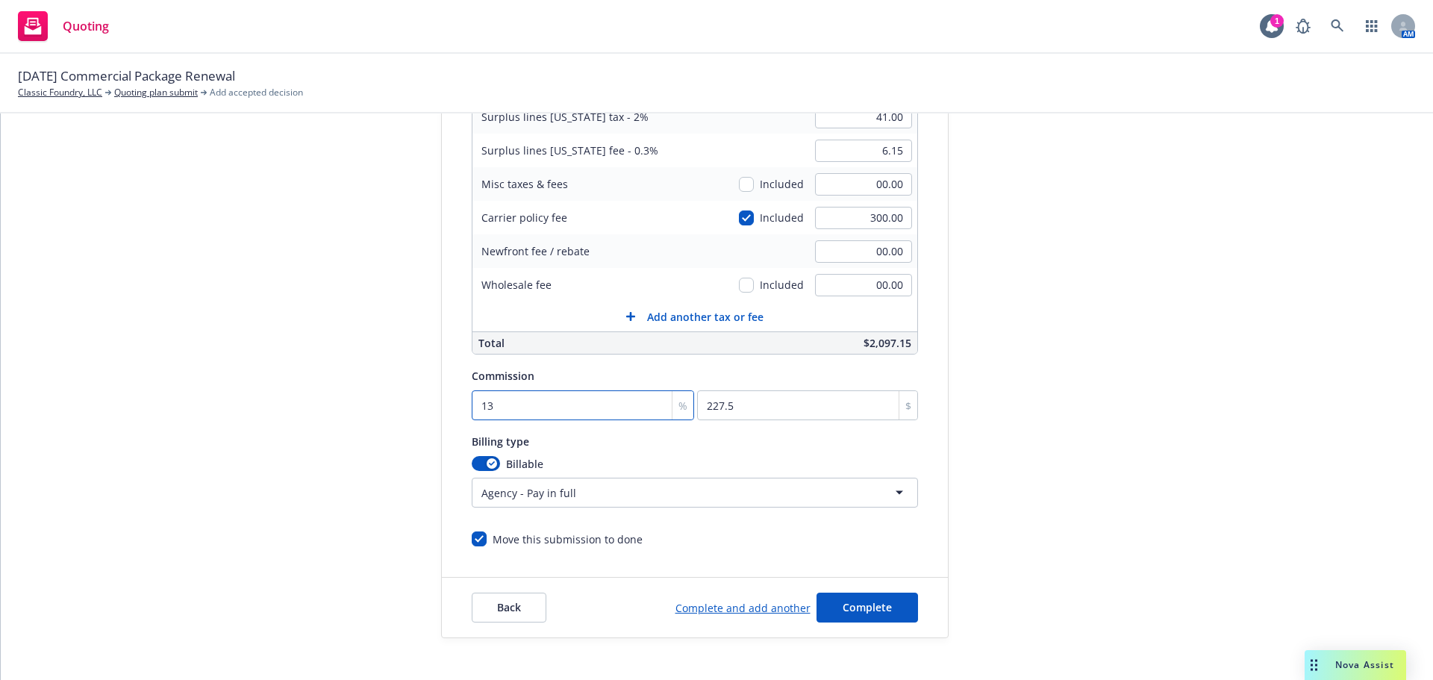
type input "13"
click at [899, 609] on button "Complete" at bounding box center [866, 608] width 101 height 30
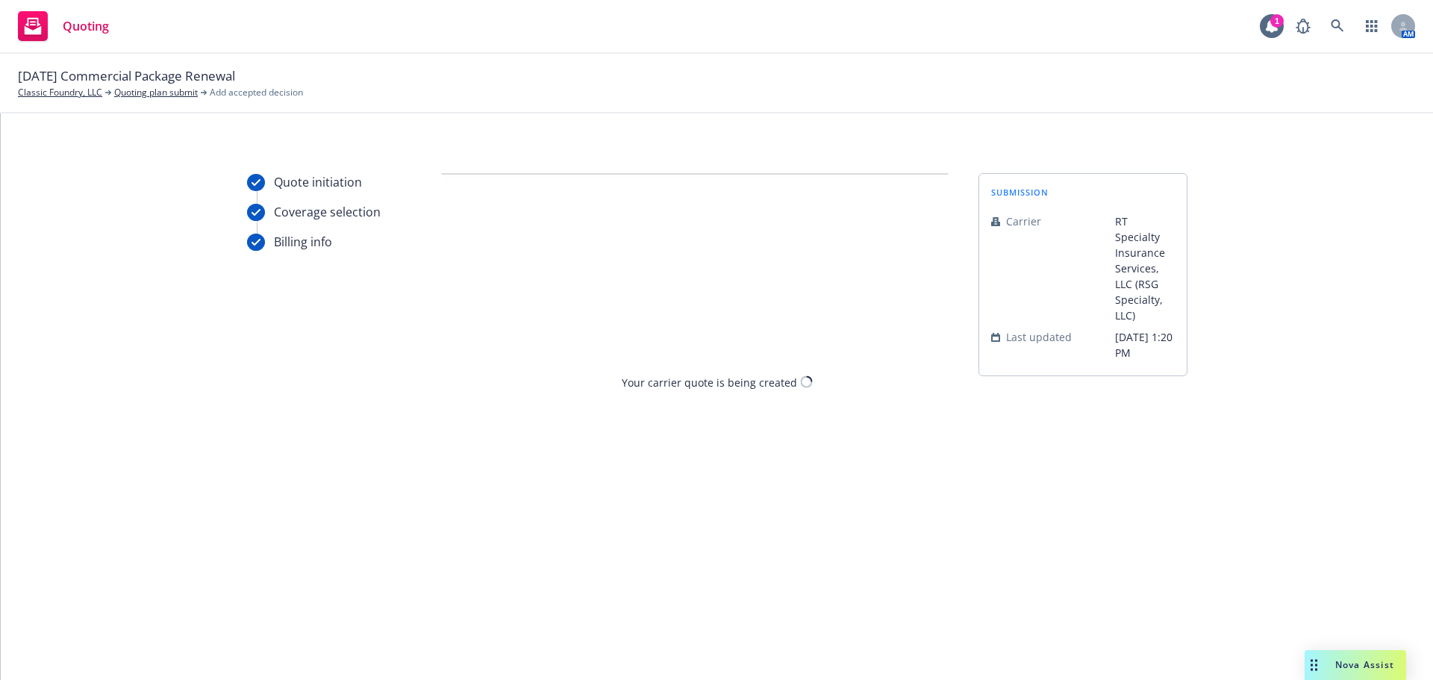
scroll to position [0, 0]
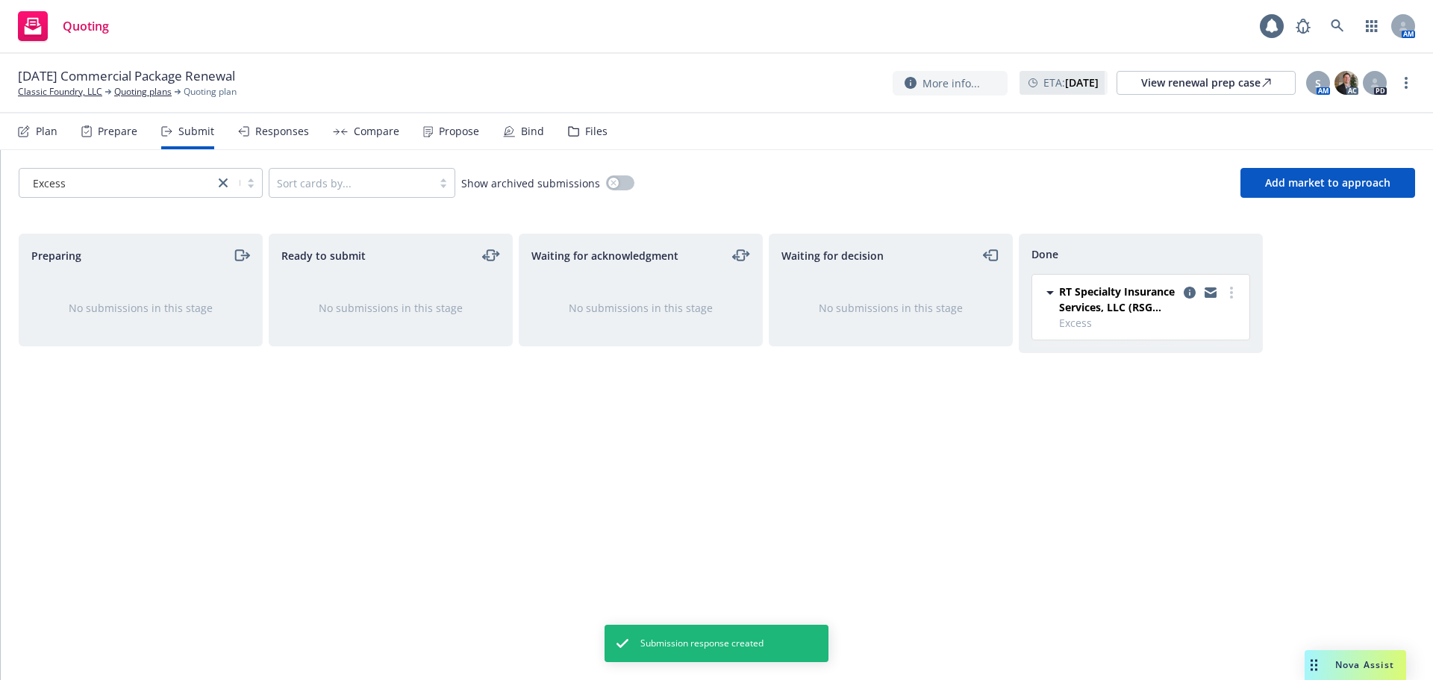
click at [453, 123] on div "Propose" at bounding box center [451, 131] width 56 height 36
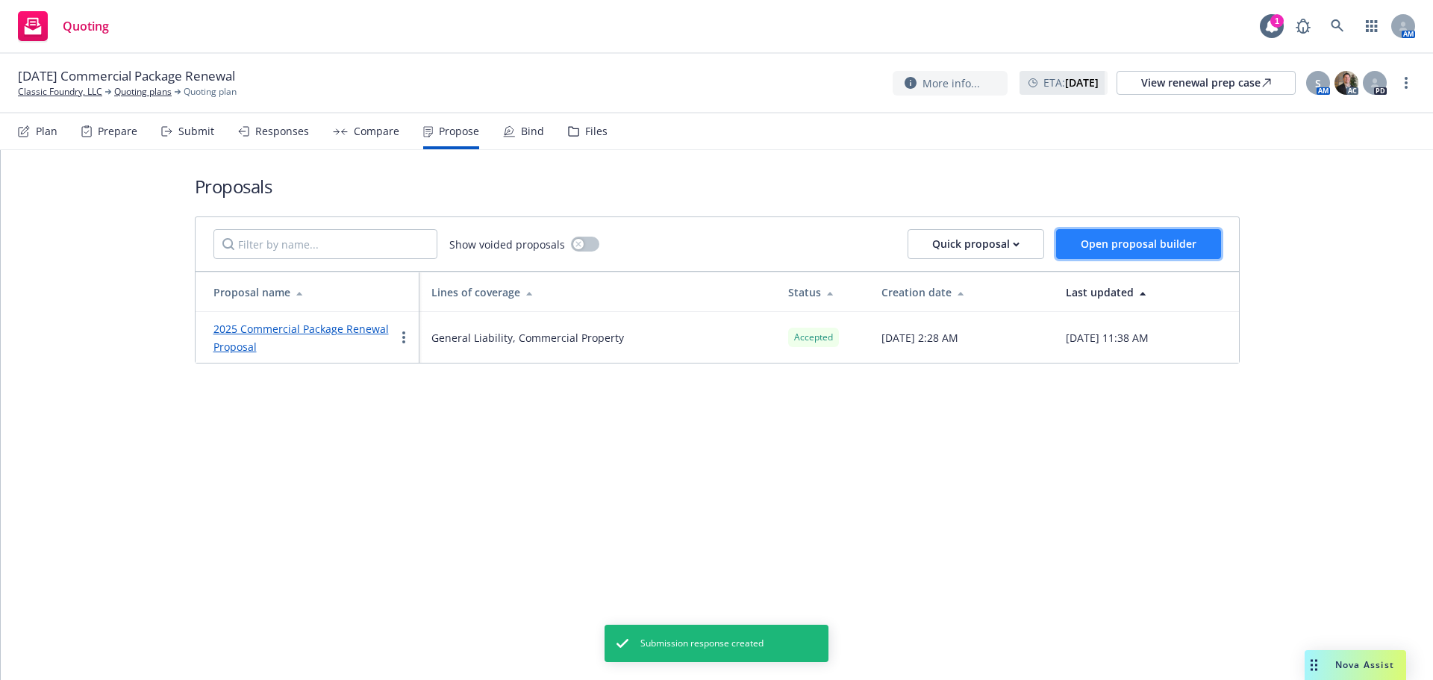
click at [1103, 241] on span "Open proposal builder" at bounding box center [1139, 244] width 116 height 14
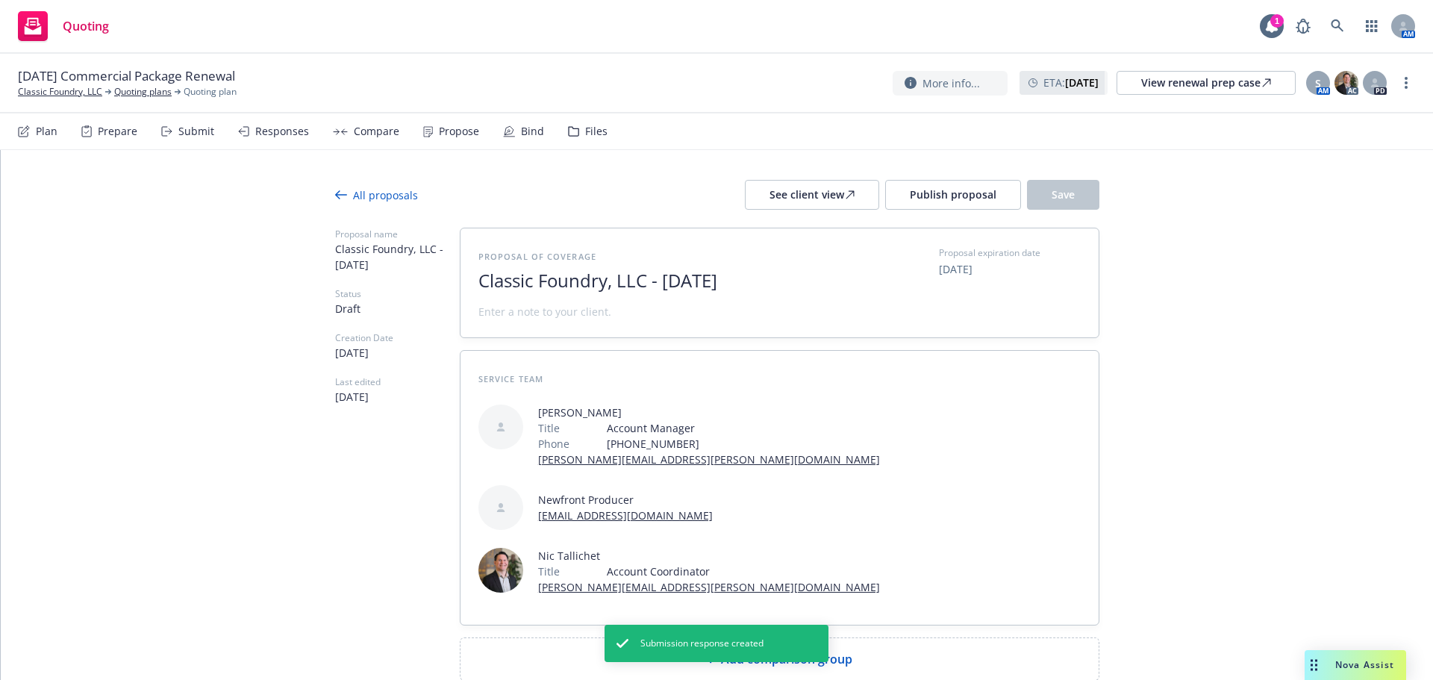
drag, startPoint x: 642, startPoint y: 283, endPoint x: 878, endPoint y: 293, distance: 236.8
click at [878, 293] on div "Proposal of coverage Classic Foundry, LLC - September 2025 Proposal expiration …" at bounding box center [779, 282] width 602 height 73
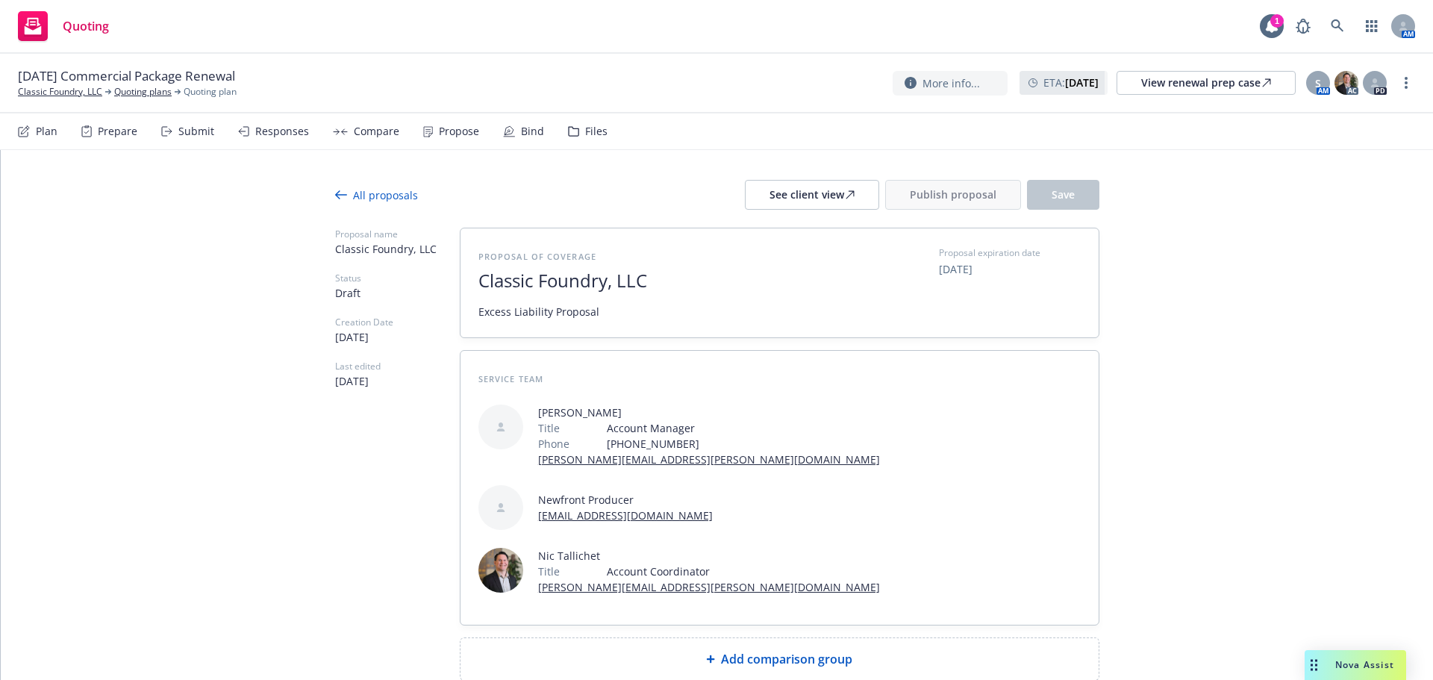
click at [699, 650] on div "Add comparison group" at bounding box center [779, 659] width 614 height 18
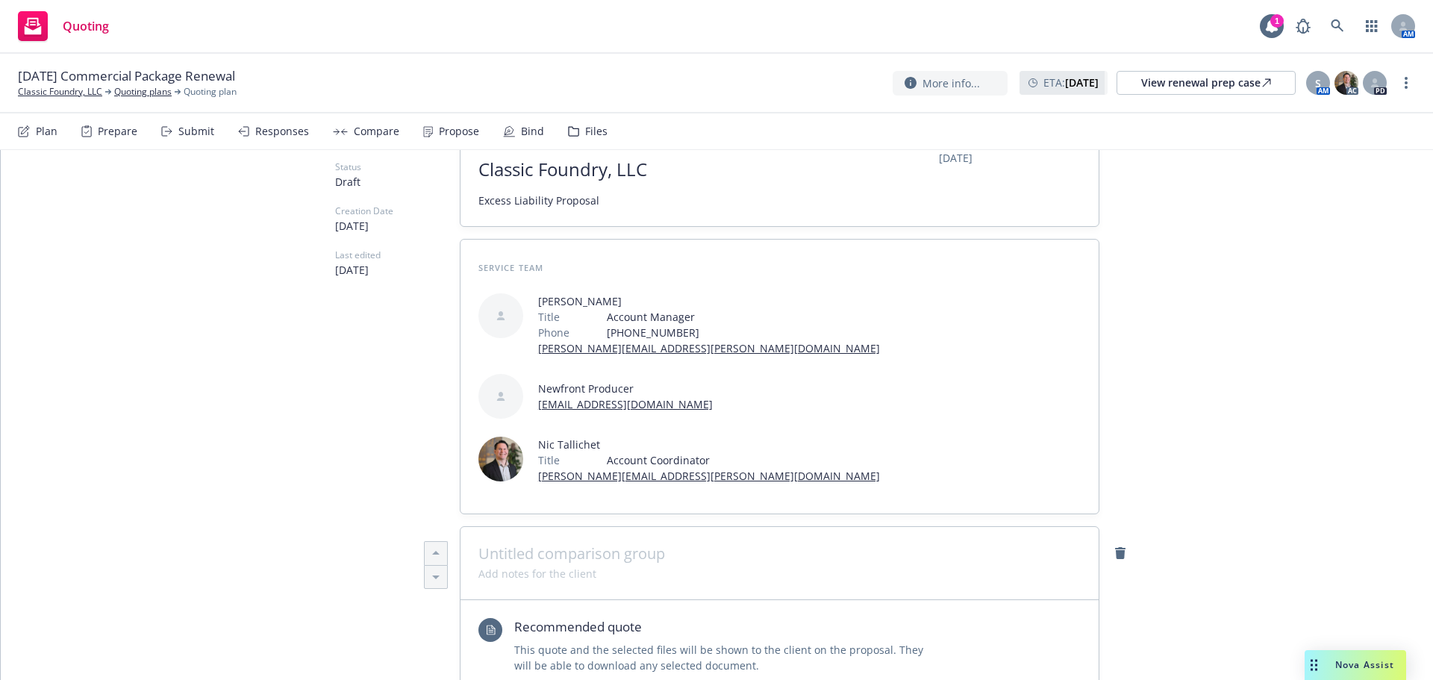
scroll to position [249, 0]
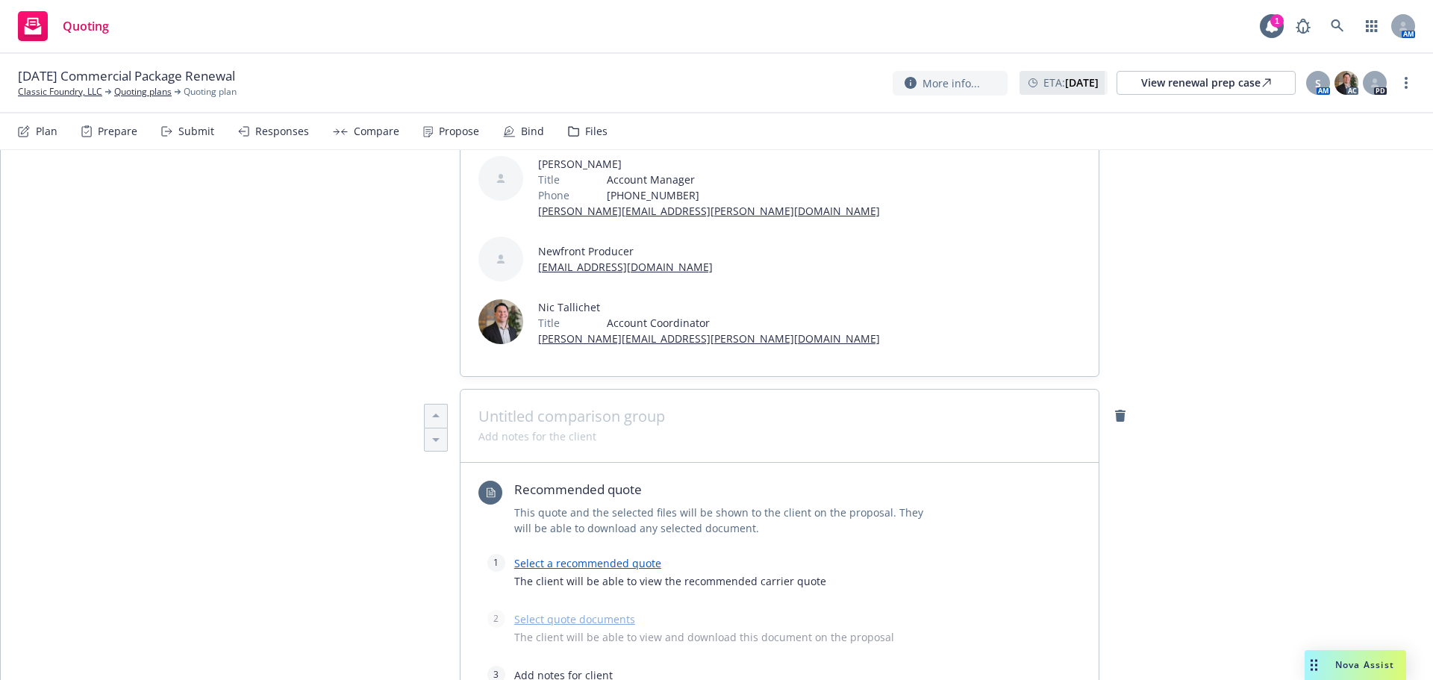
click at [595, 556] on link "Select a recommended quote" at bounding box center [587, 563] width 147 height 14
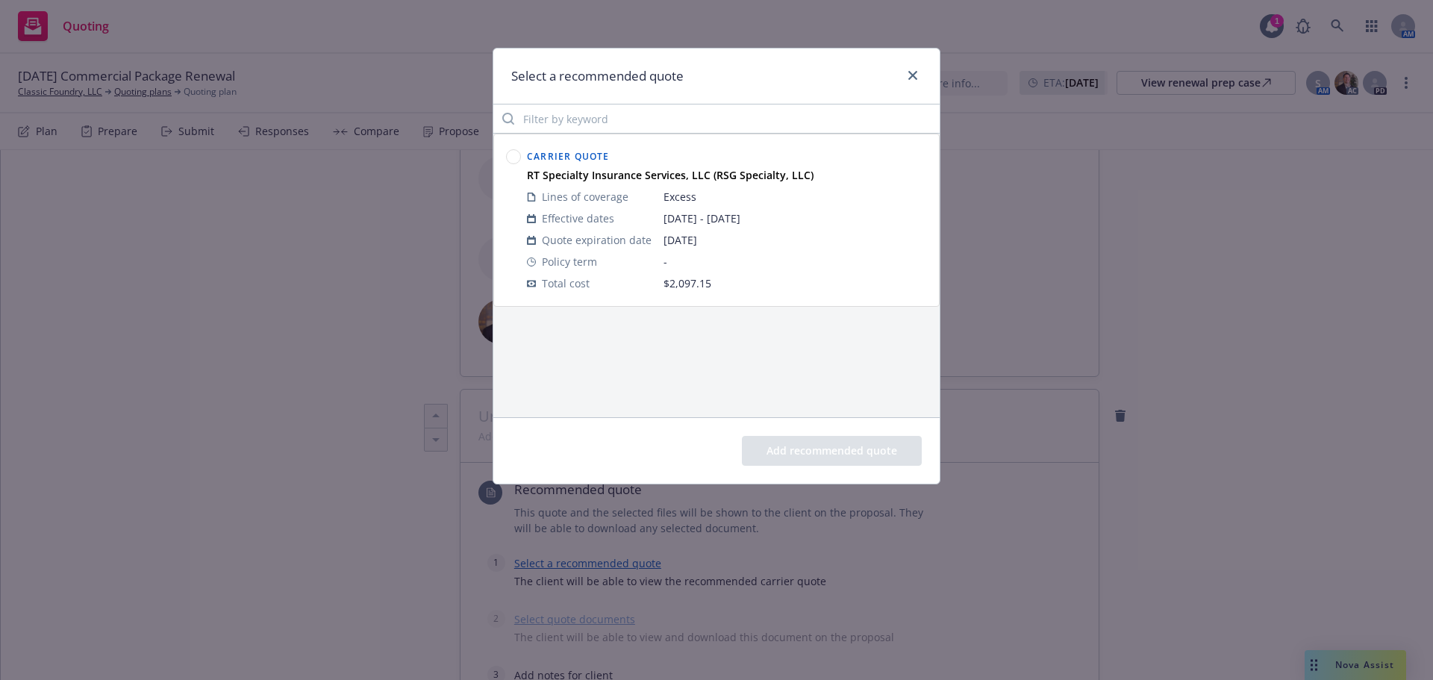
click at [508, 166] on div at bounding box center [513, 220] width 21 height 154
click at [512, 154] on circle at bounding box center [514, 157] width 14 height 14
click at [787, 449] on button "Add recommended quote" at bounding box center [832, 451] width 180 height 30
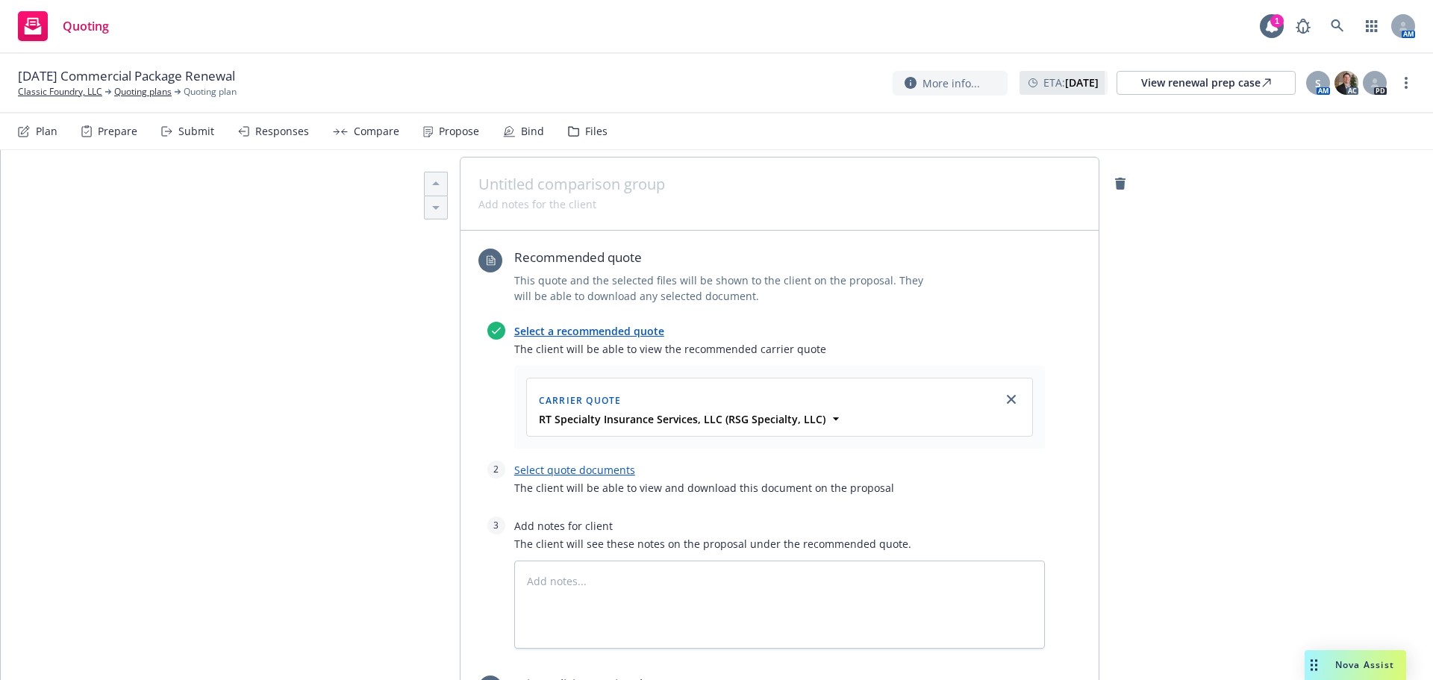
scroll to position [498, 0]
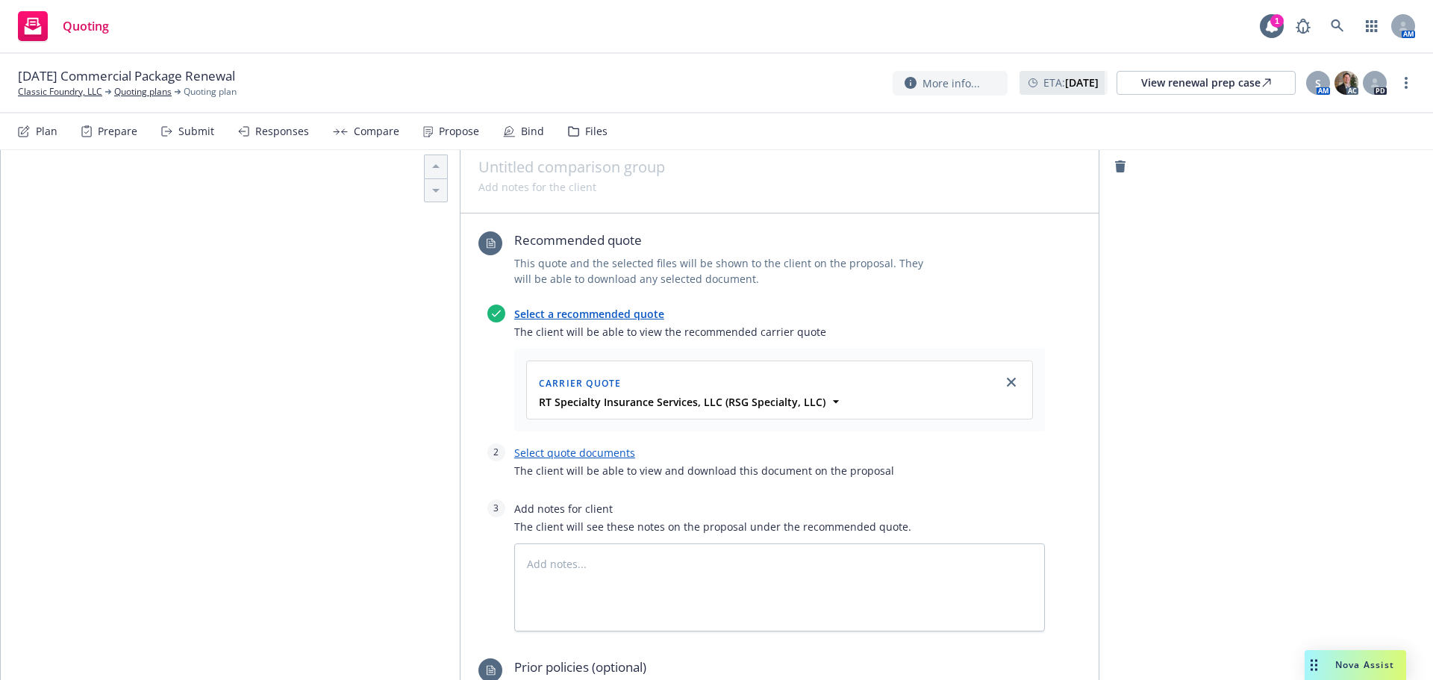
click at [581, 446] on link "Select quote documents" at bounding box center [574, 453] width 121 height 14
type textarea "x"
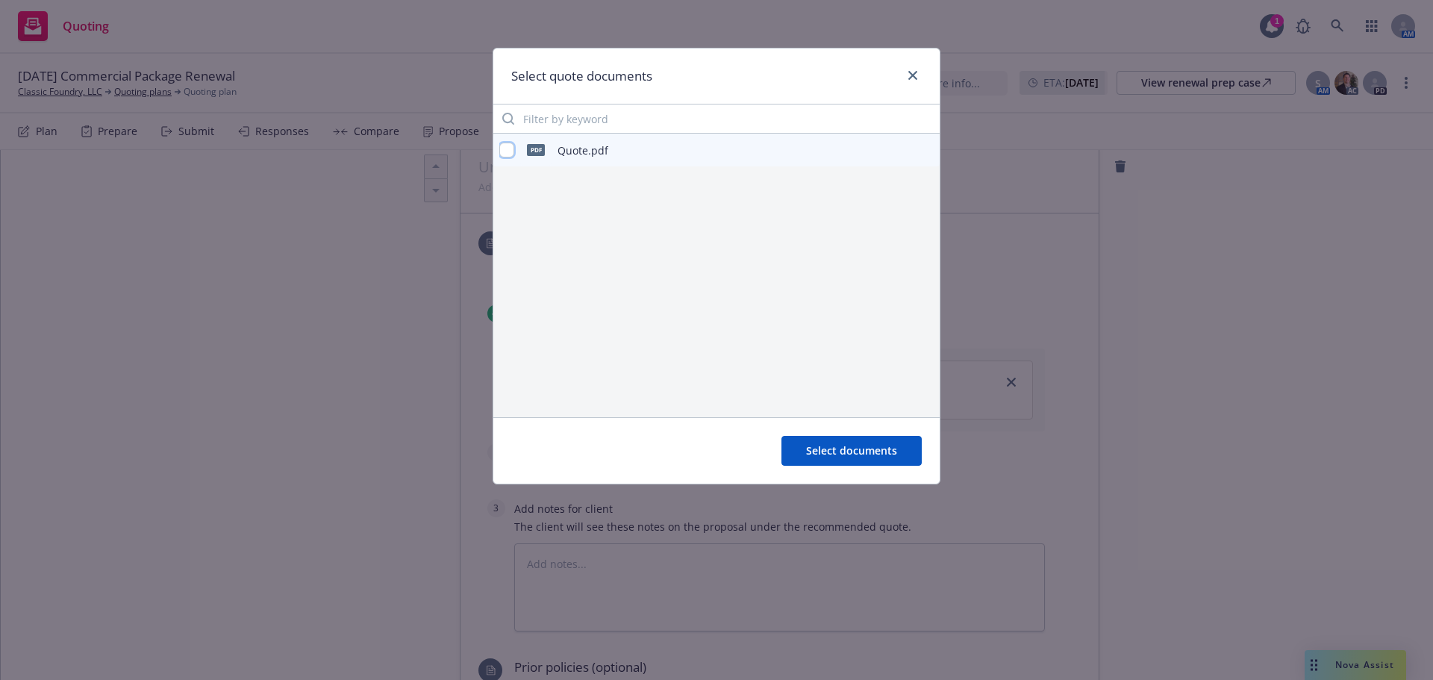
click at [510, 147] on input "checkbox" at bounding box center [506, 150] width 15 height 15
checkbox input "true"
click at [825, 443] on button "Select documents" at bounding box center [851, 451] width 140 height 30
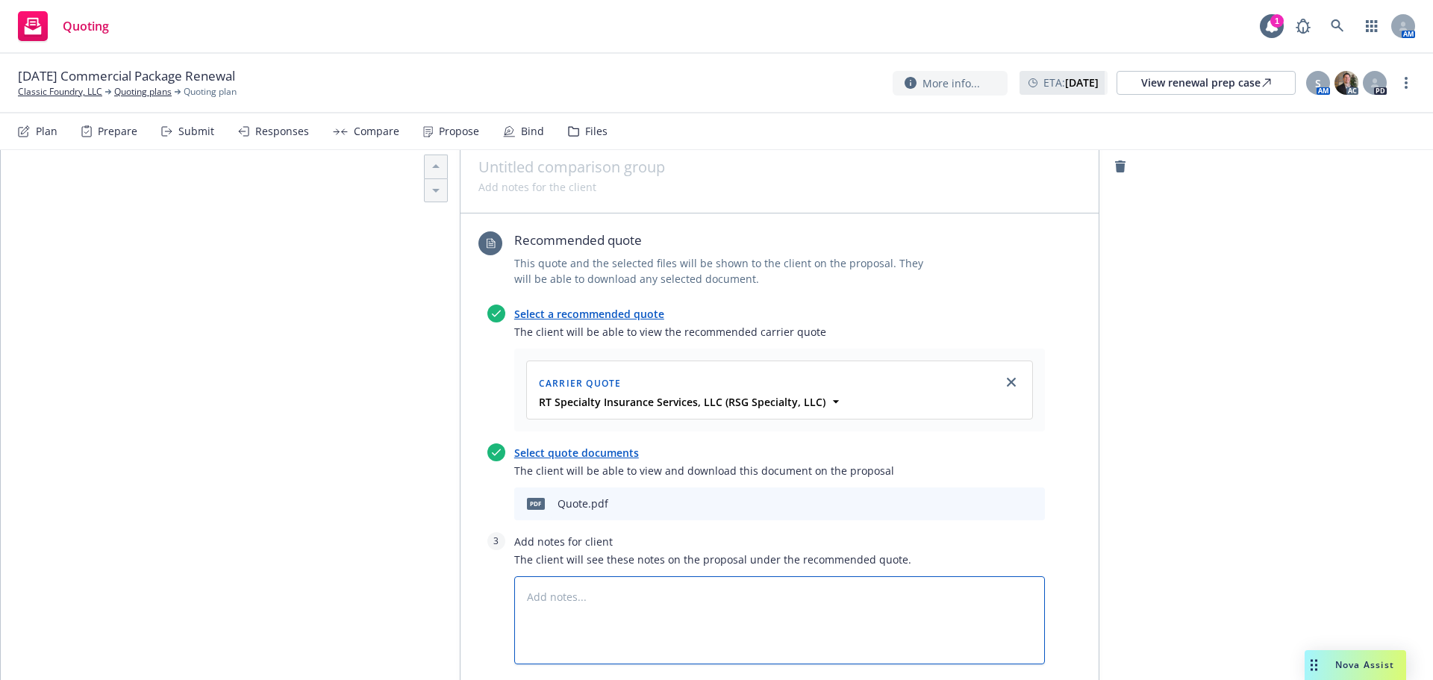
click at [739, 576] on textarea at bounding box center [779, 620] width 531 height 88
paste textarea "CONDITIONS & SUBJECTIVITIES • All underlying conditions met • Diligent Search •…"
type textarea "x"
type textarea "CONDITIONS & SUBJECTIVITIES • All underlying conditions met • Diligent Search •…"
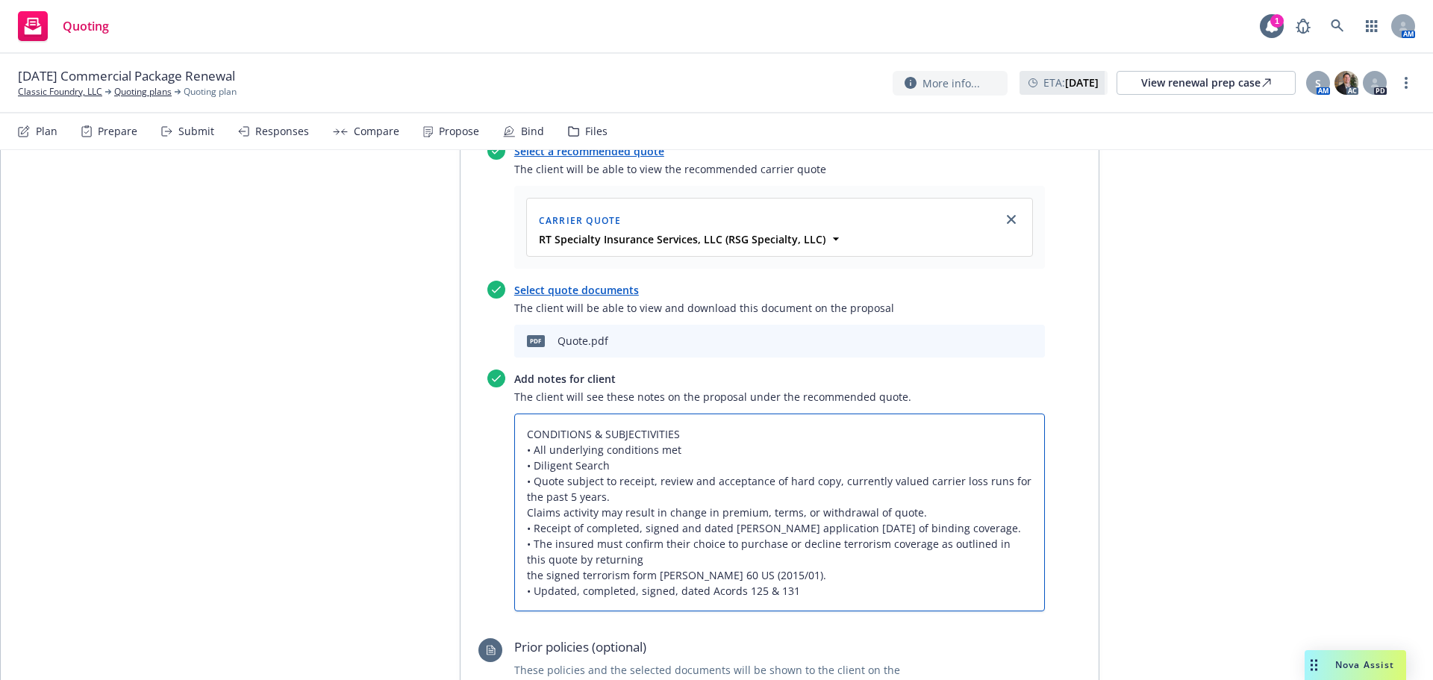
scroll to position [665, 0]
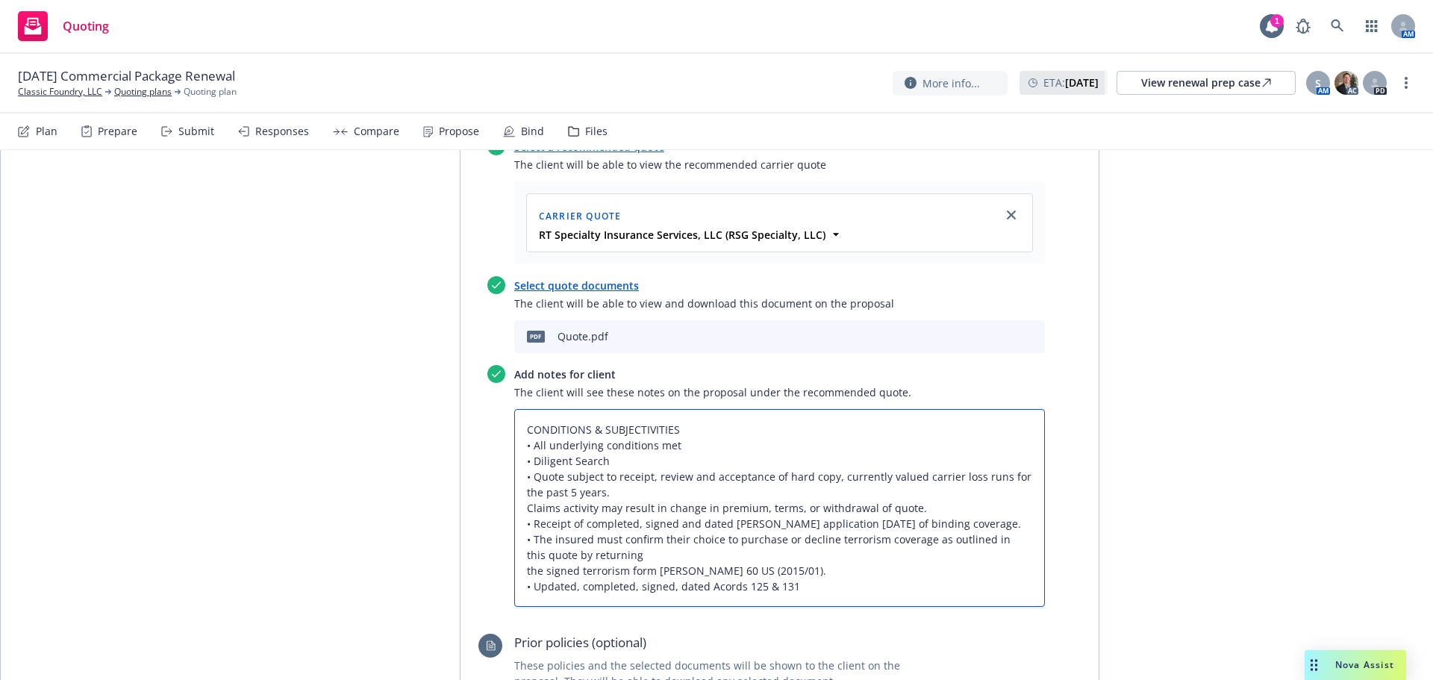
click at [617, 434] on textarea "CONDITIONS & SUBJECTIVITIES • All underlying conditions met • Diligent Search •…" at bounding box center [779, 508] width 531 height 198
type textarea "x"
type textarea "CONDITIONS & SUBJECTIVITIES • All underlying conditions met • Diligent Search •…"
type textarea "x"
type textarea "CONDITIONS & SUBJECTIVITIES • All underlying conditions met • Diligent Search •…"
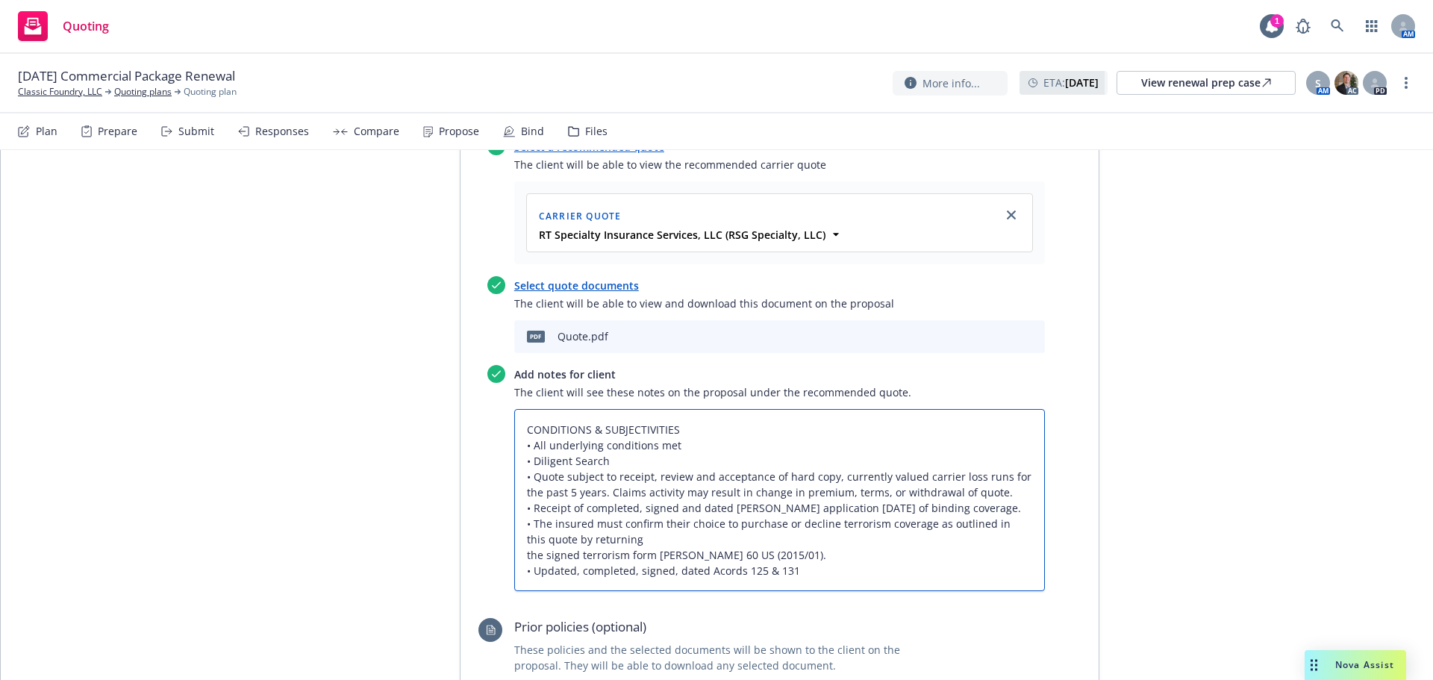
click at [723, 481] on textarea "CONDITIONS & SUBJECTIVITIES • All underlying conditions met • Diligent Search •…" at bounding box center [779, 500] width 531 height 182
type textarea "x"
type textarea "CONDITIONS & SUBJECTIVITIES • All underlying conditions met • Diligent Search •…"
type textarea "x"
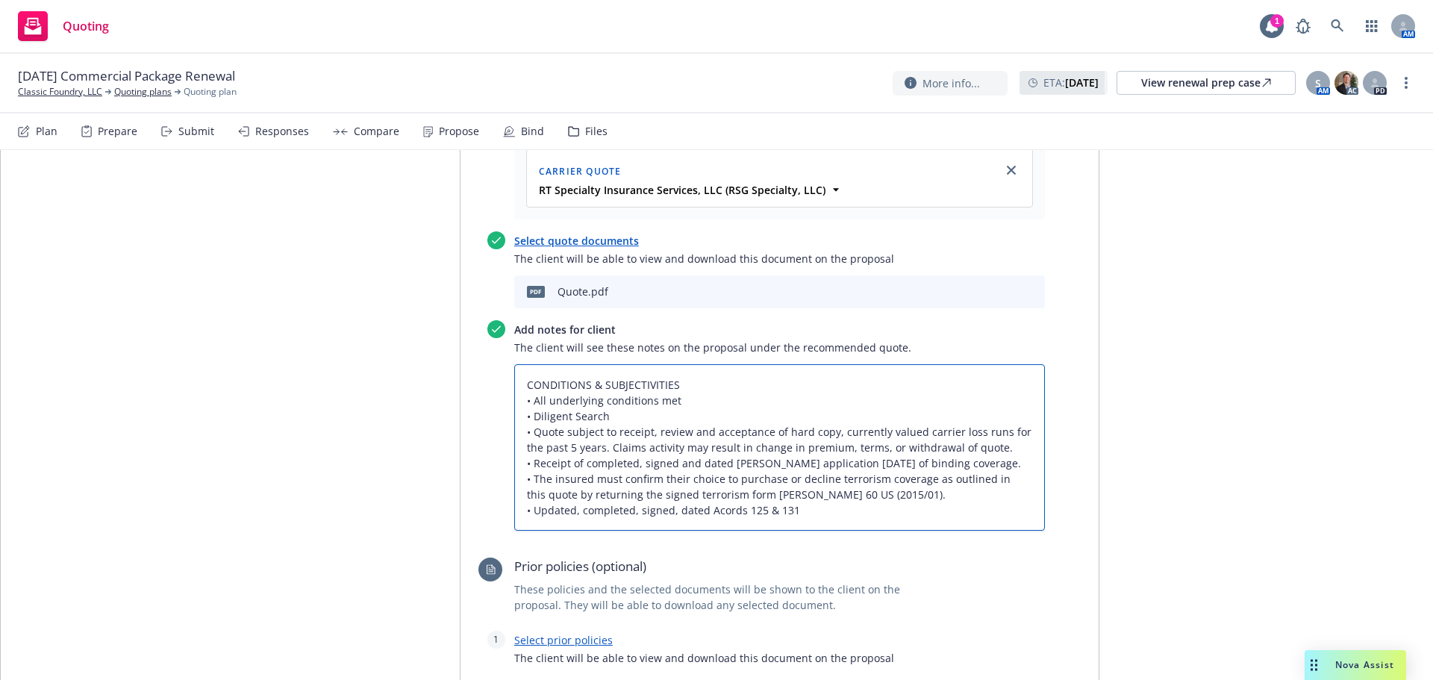
scroll to position [764, 0]
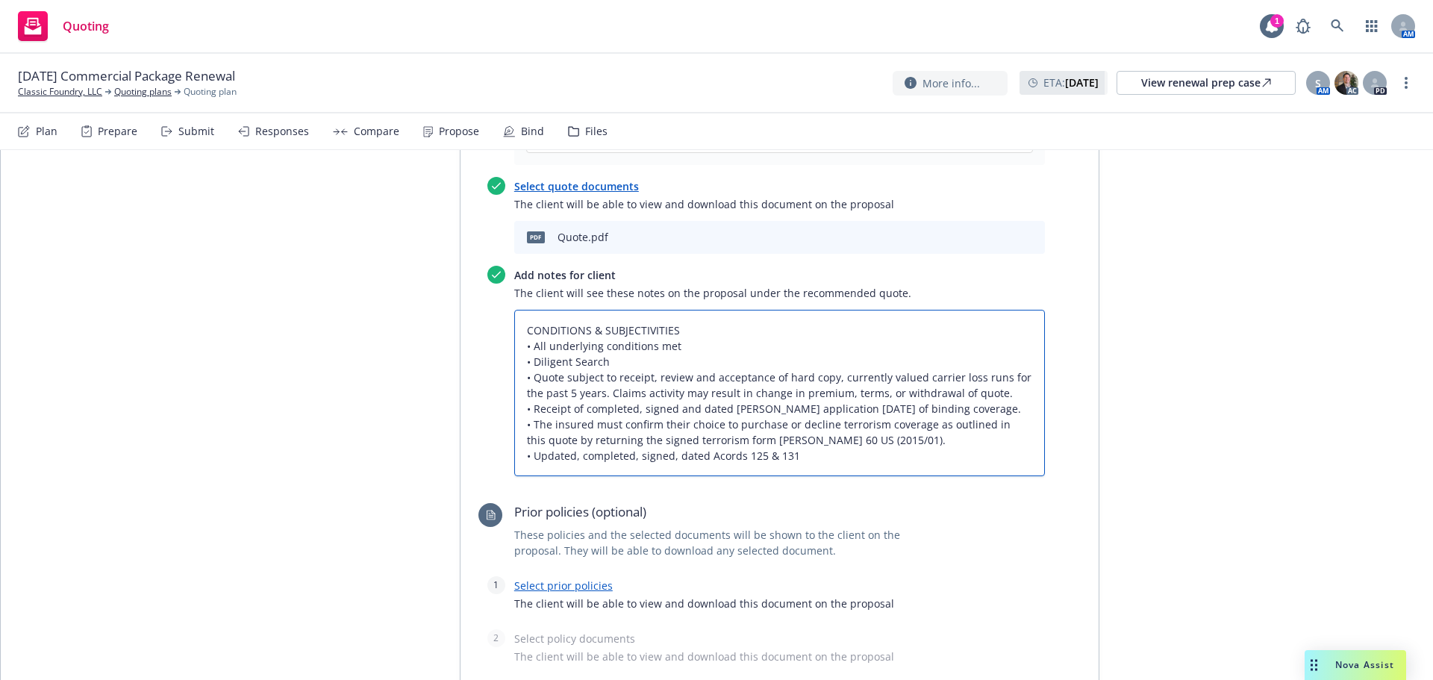
type textarea "CONDITIONS & SUBJECTIVITIES • All underlying conditions met • Diligent Search •…"
click at [583, 578] on link "Select prior policies" at bounding box center [563, 585] width 99 height 14
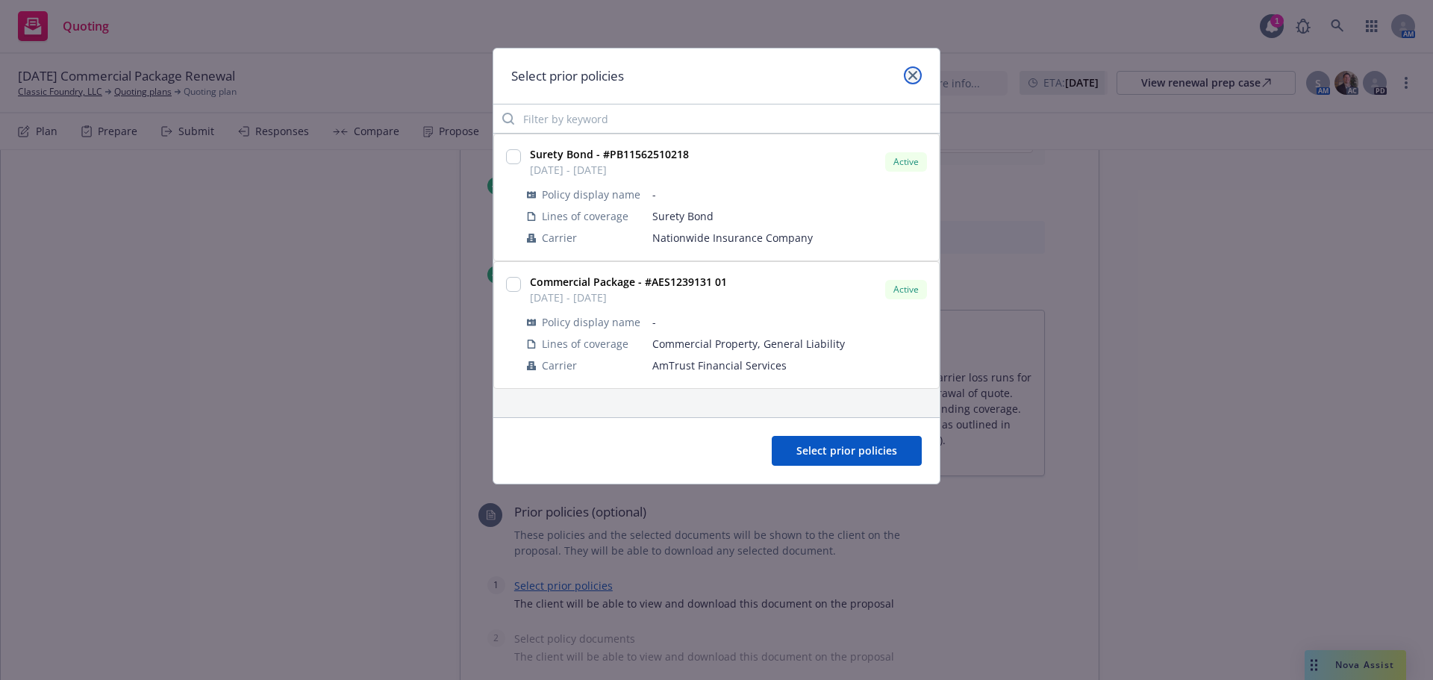
click at [914, 69] on link "close" at bounding box center [913, 75] width 18 height 18
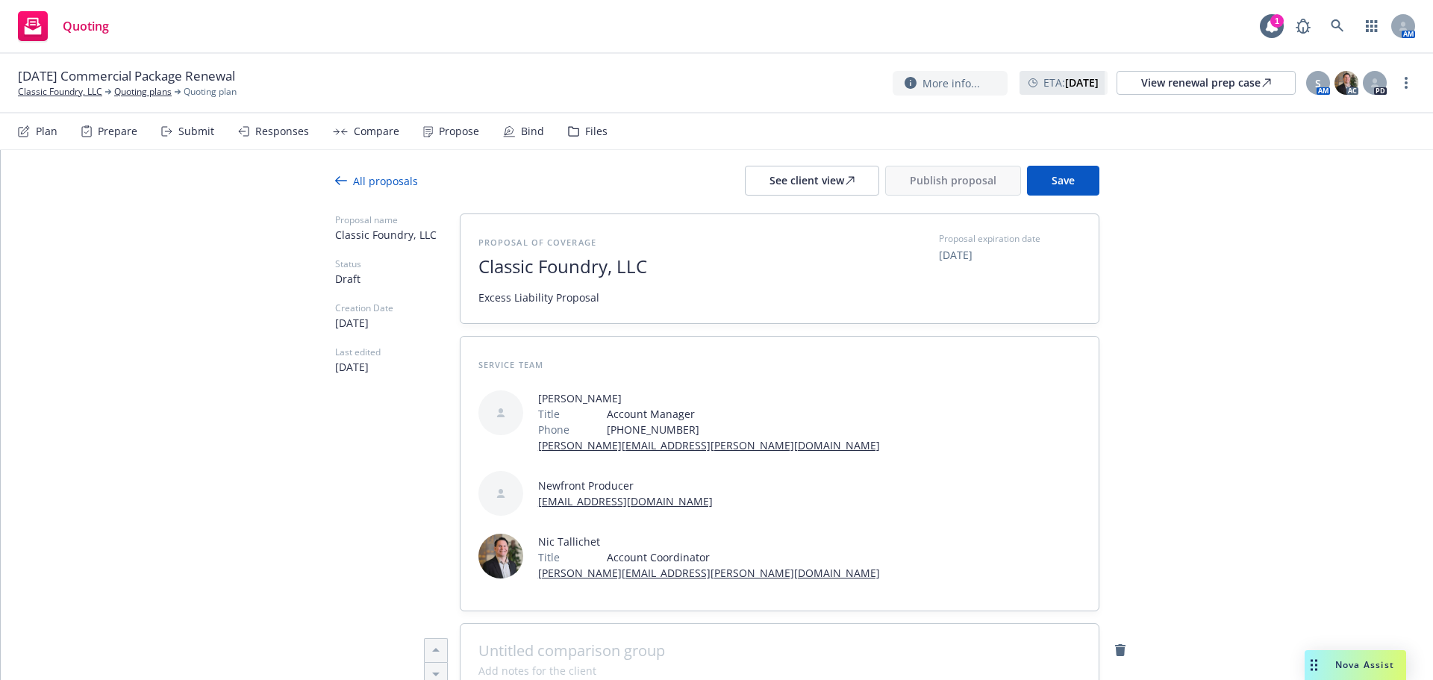
scroll to position [0, 0]
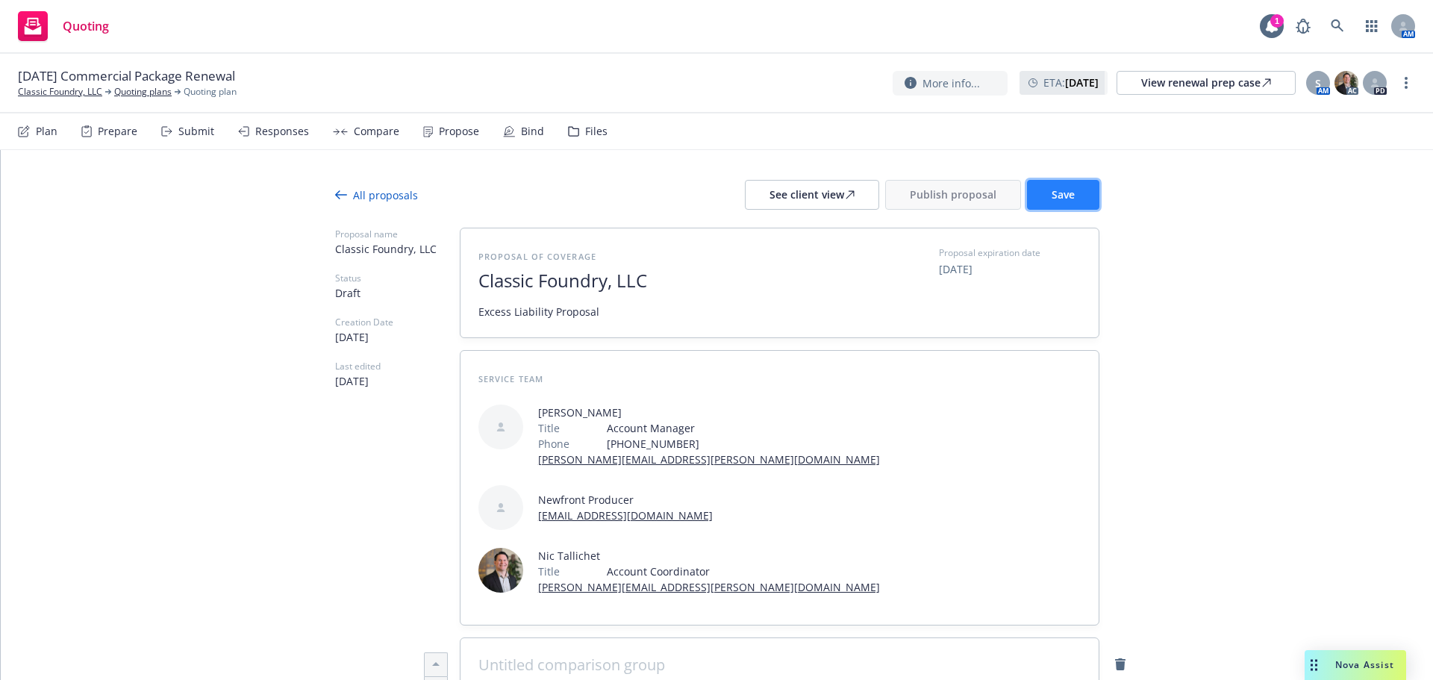
click at [1078, 193] on button "Save" at bounding box center [1063, 195] width 72 height 30
click at [951, 194] on span "Publish proposal" at bounding box center [953, 194] width 87 height 14
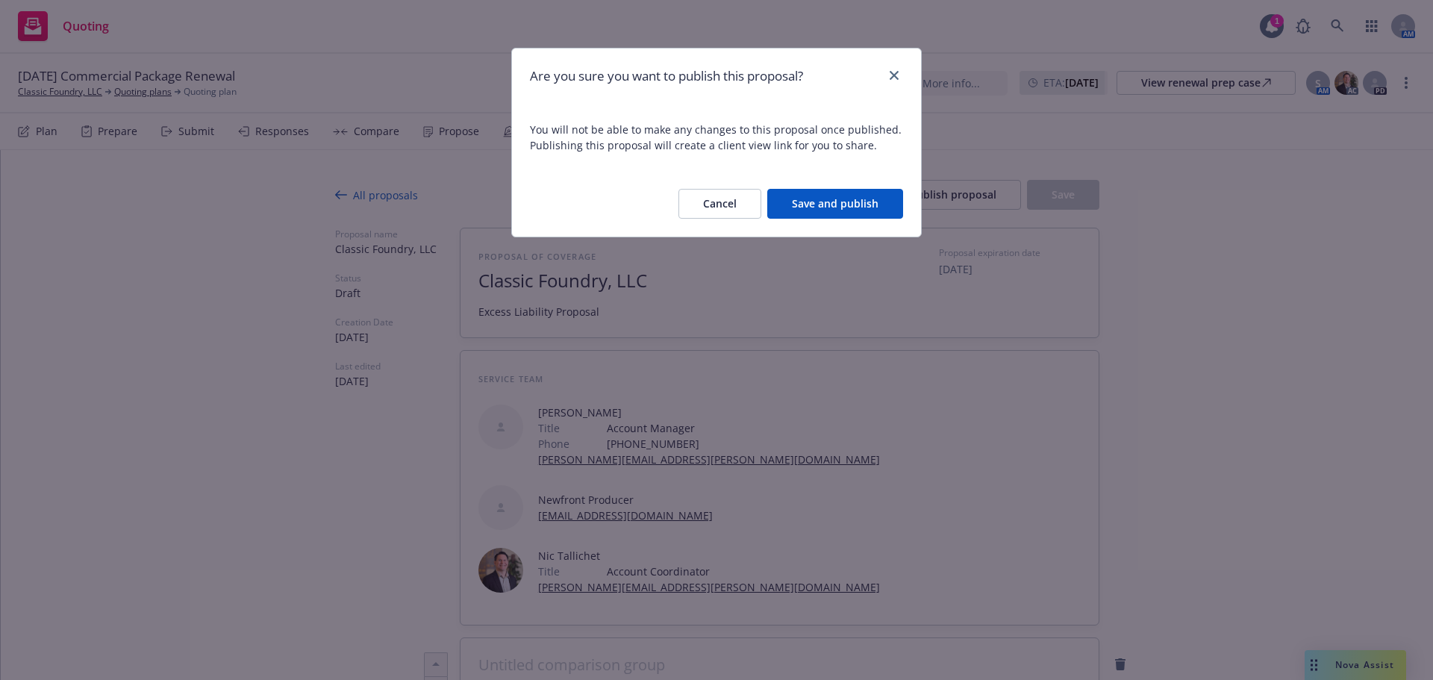
click at [806, 210] on button "Save and publish" at bounding box center [835, 204] width 136 height 30
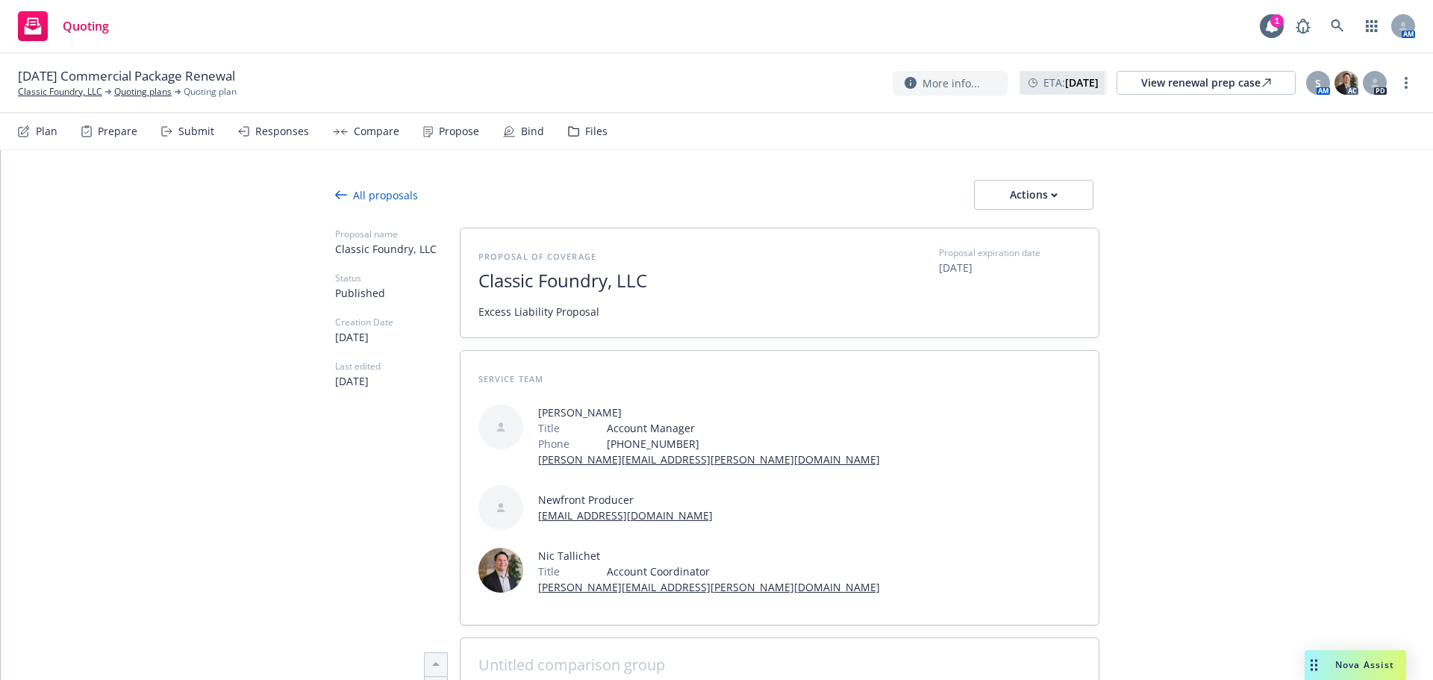
click at [1411, 91] on div "More info... ETA : September 19, 2025 View renewal prep case S AM AC PD" at bounding box center [1154, 82] width 522 height 27
click at [1404, 79] on link "more" at bounding box center [1406, 83] width 18 height 18
click at [1366, 110] on link "Copy logging email" at bounding box center [1331, 114] width 166 height 30
click at [1060, 190] on div "Actions" at bounding box center [1033, 195] width 70 height 28
click at [1036, 236] on span "Copy proposal link" at bounding box center [1033, 233] width 128 height 14
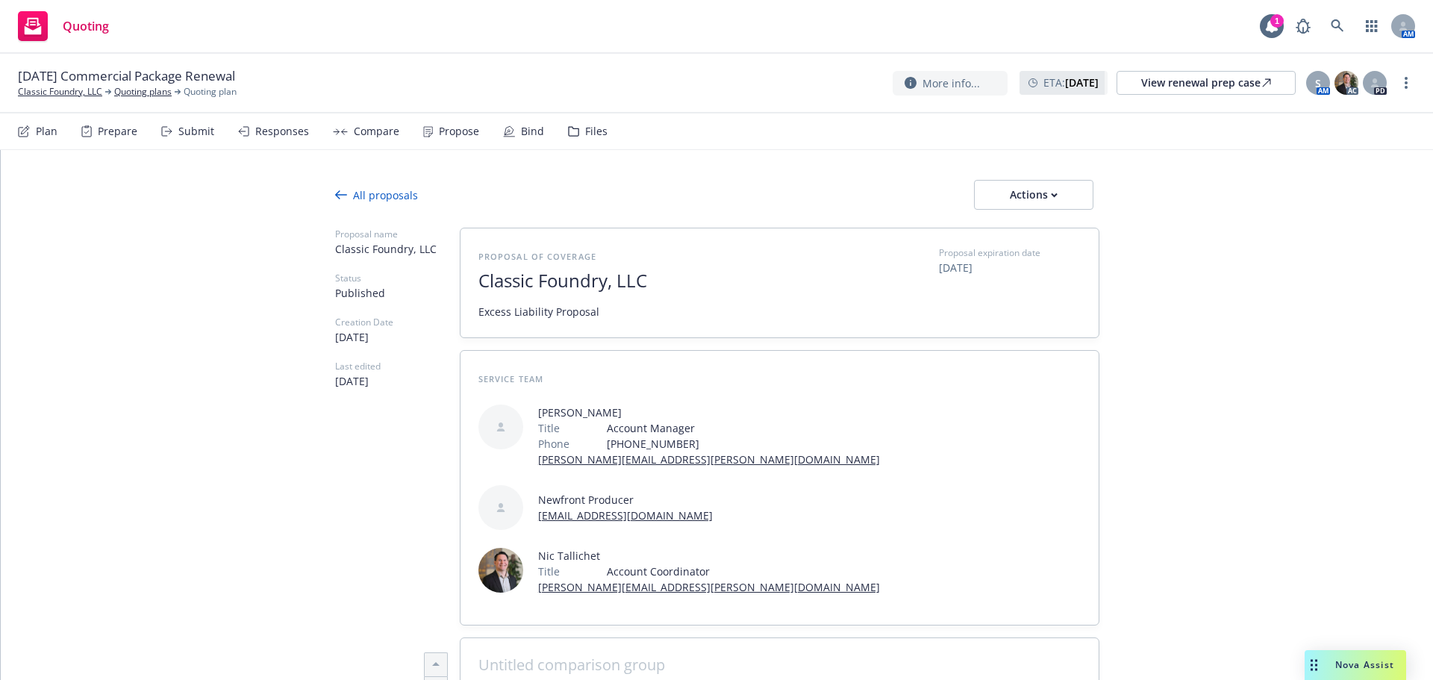
type textarea "x"
click at [65, 95] on link "Classic Foundry, LLC" at bounding box center [60, 91] width 84 height 13
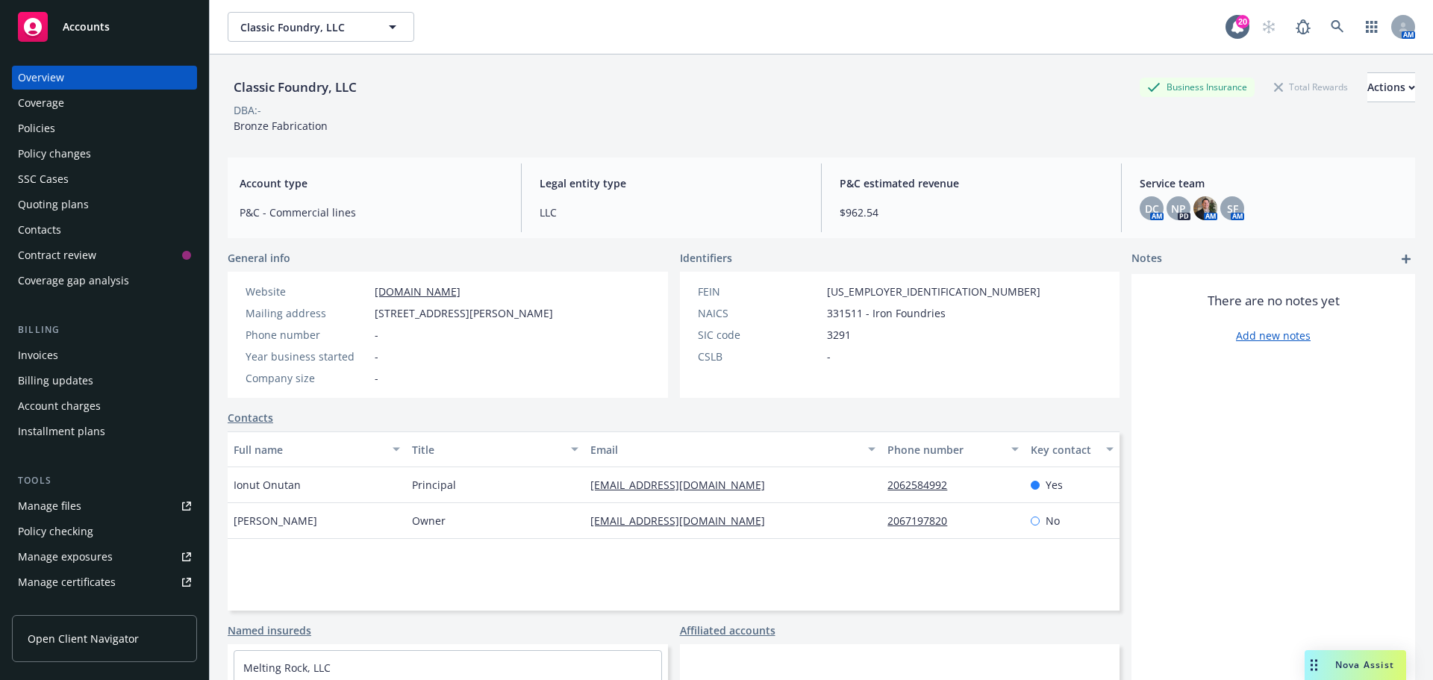
click at [130, 134] on div "Policies" at bounding box center [104, 128] width 173 height 24
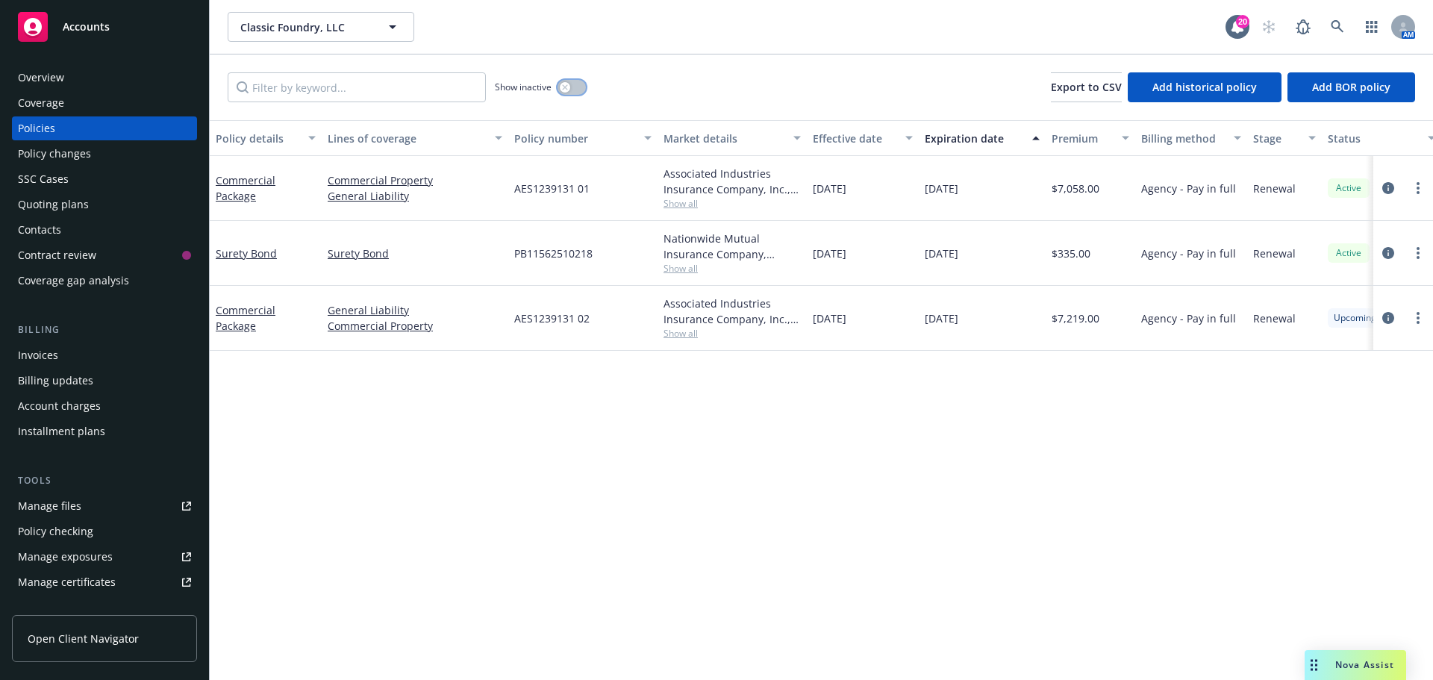
click at [579, 88] on button "button" at bounding box center [571, 87] width 28 height 15
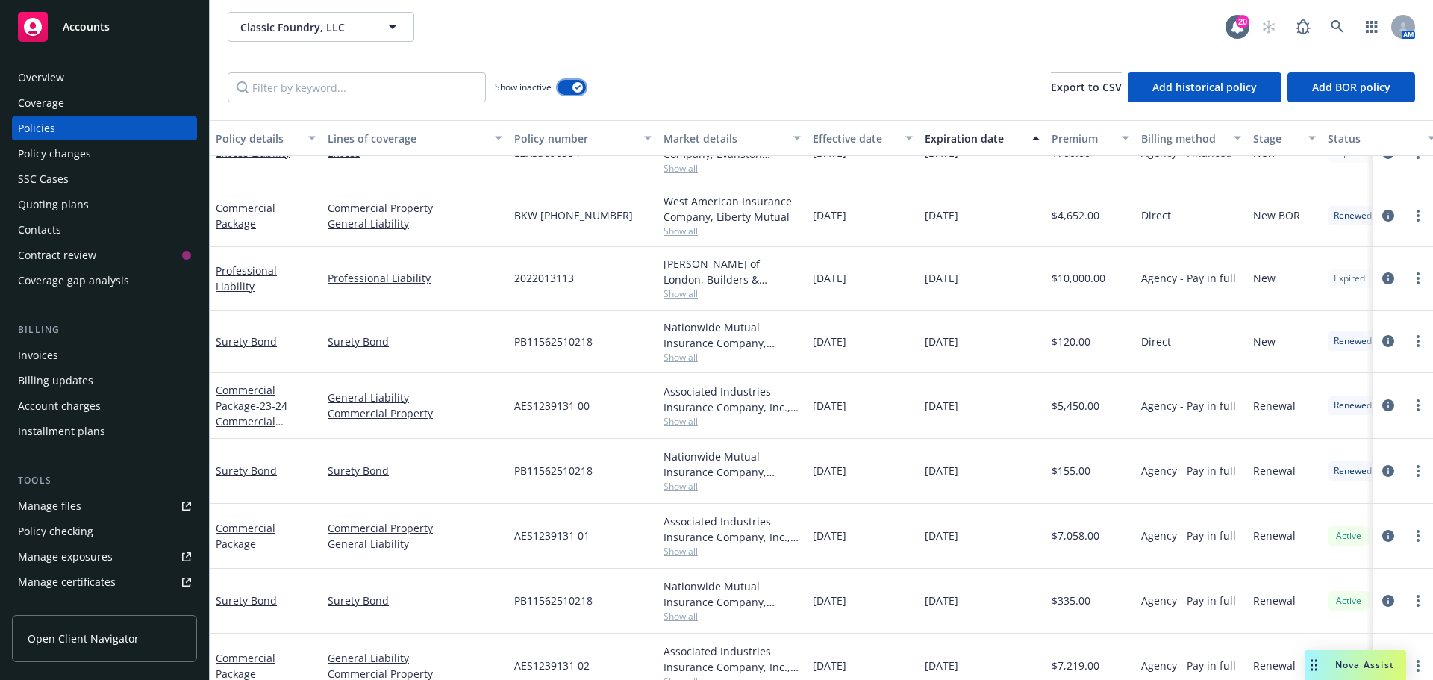
scroll to position [124, 0]
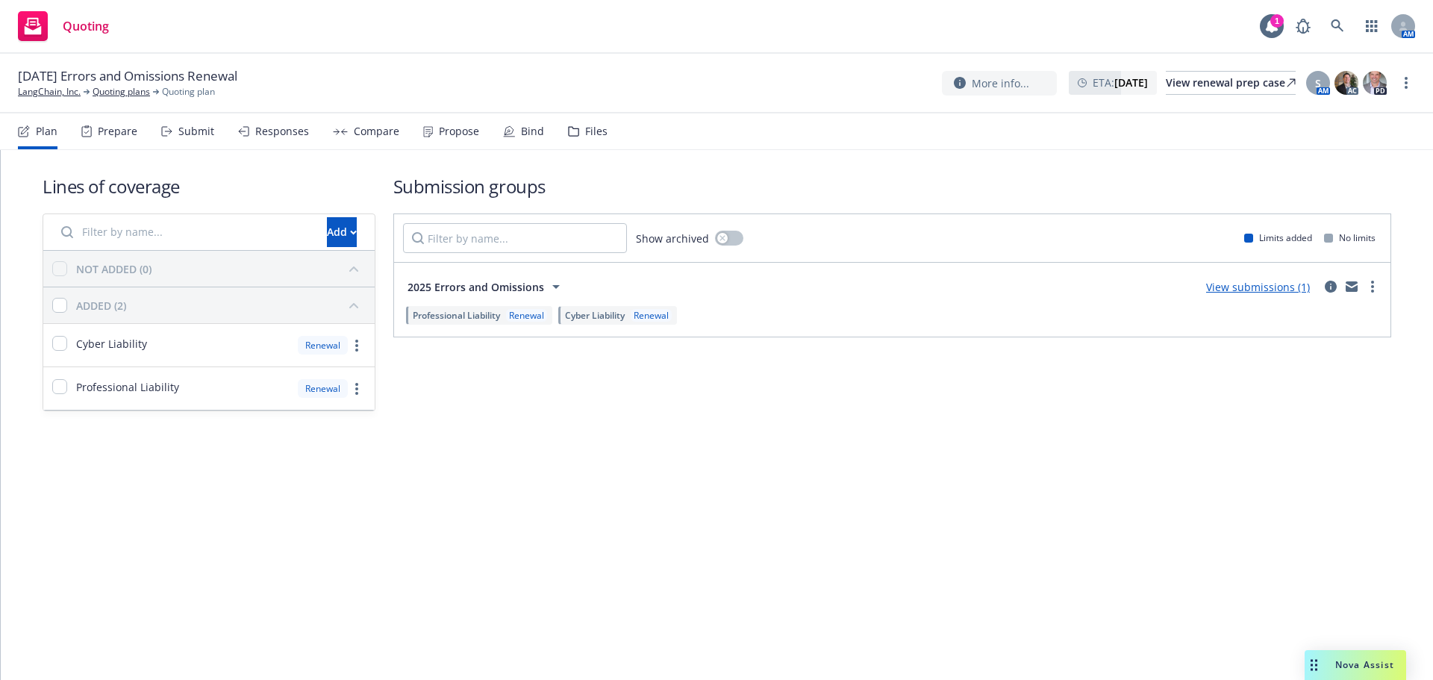
click at [509, 133] on icon at bounding box center [509, 131] width 12 height 12
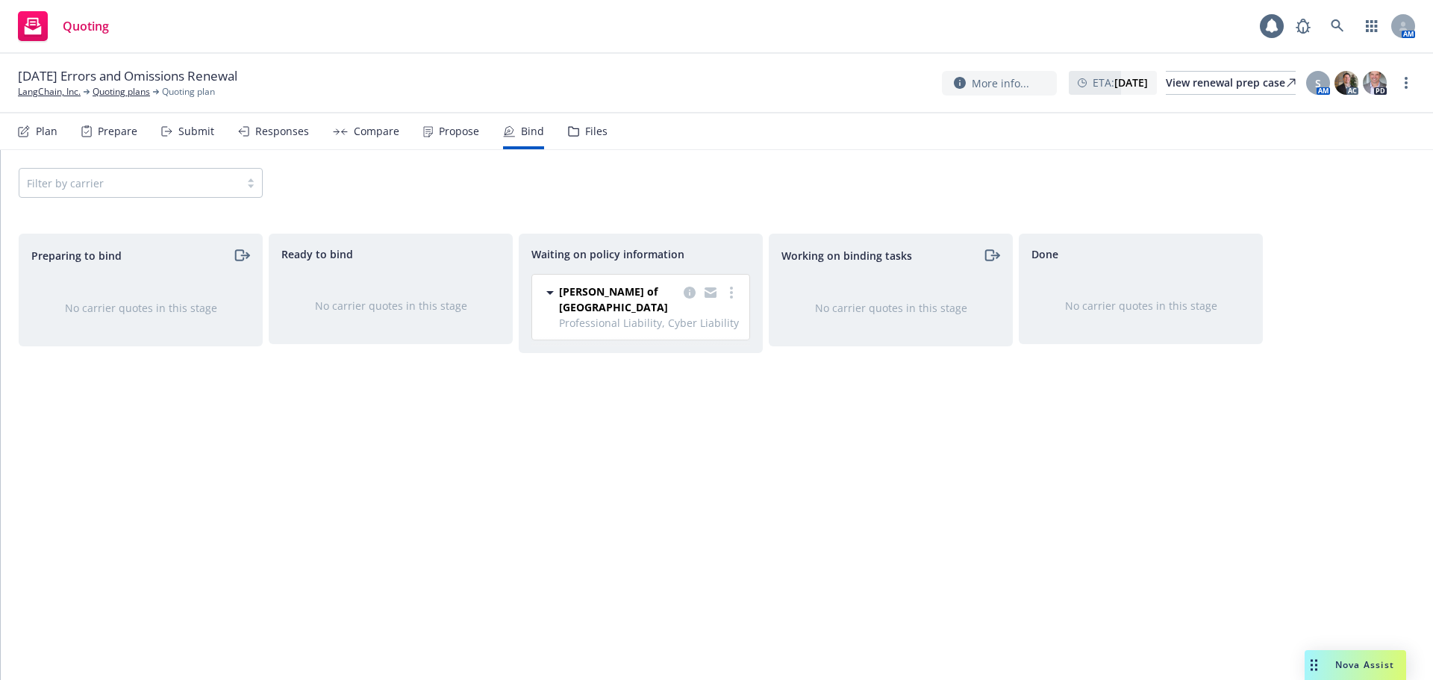
click at [459, 130] on div "Propose" at bounding box center [459, 131] width 40 height 12
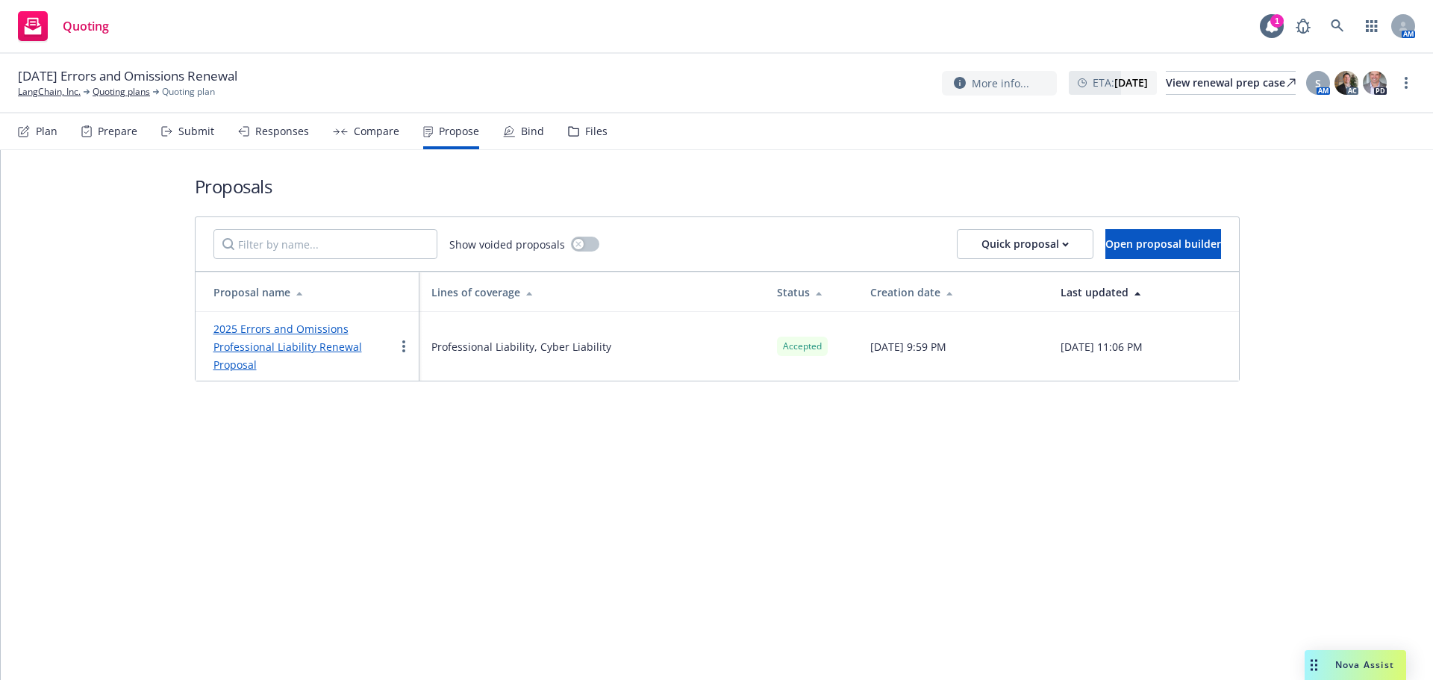
click at [307, 346] on link "2025 Errors and Omissions Professional Liability Renewal Proposal" at bounding box center [287, 347] width 149 height 50
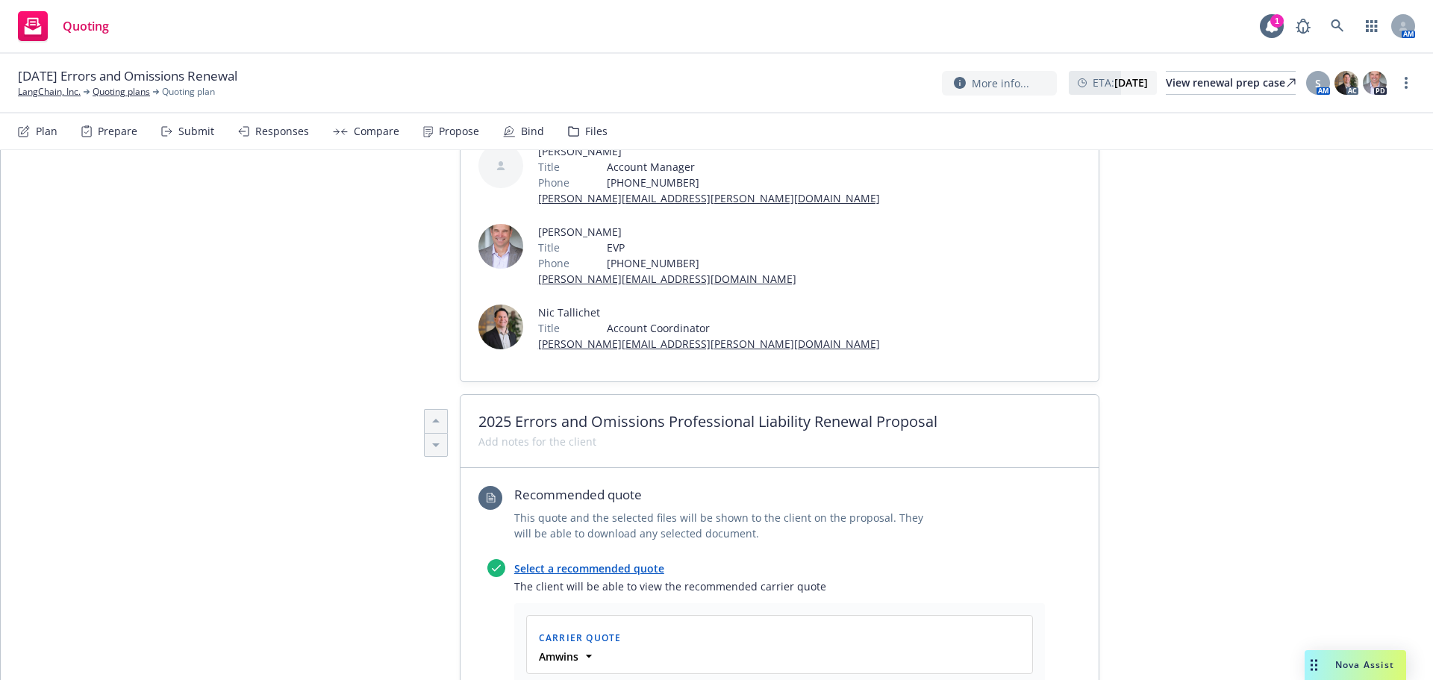
scroll to position [498, 0]
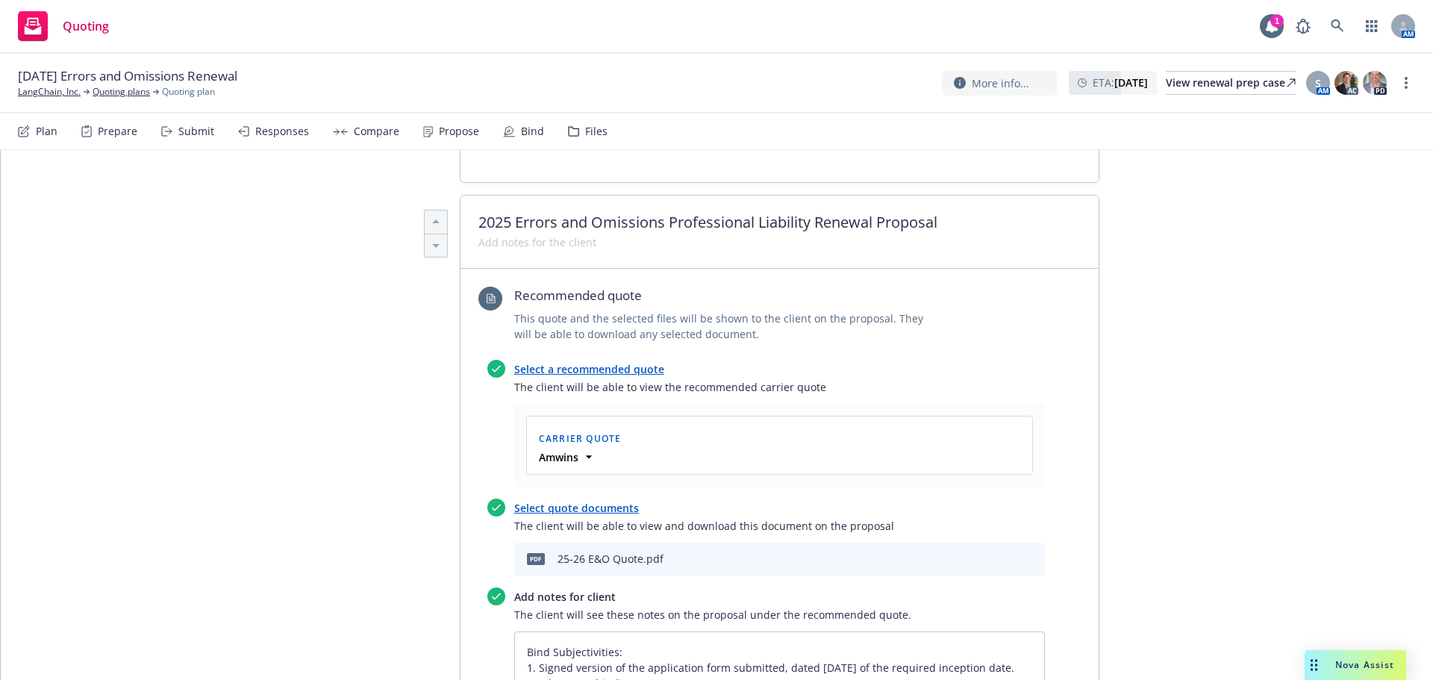
click at [1005, 553] on icon "preview file" at bounding box center [1006, 558] width 13 height 10
type textarea "x"
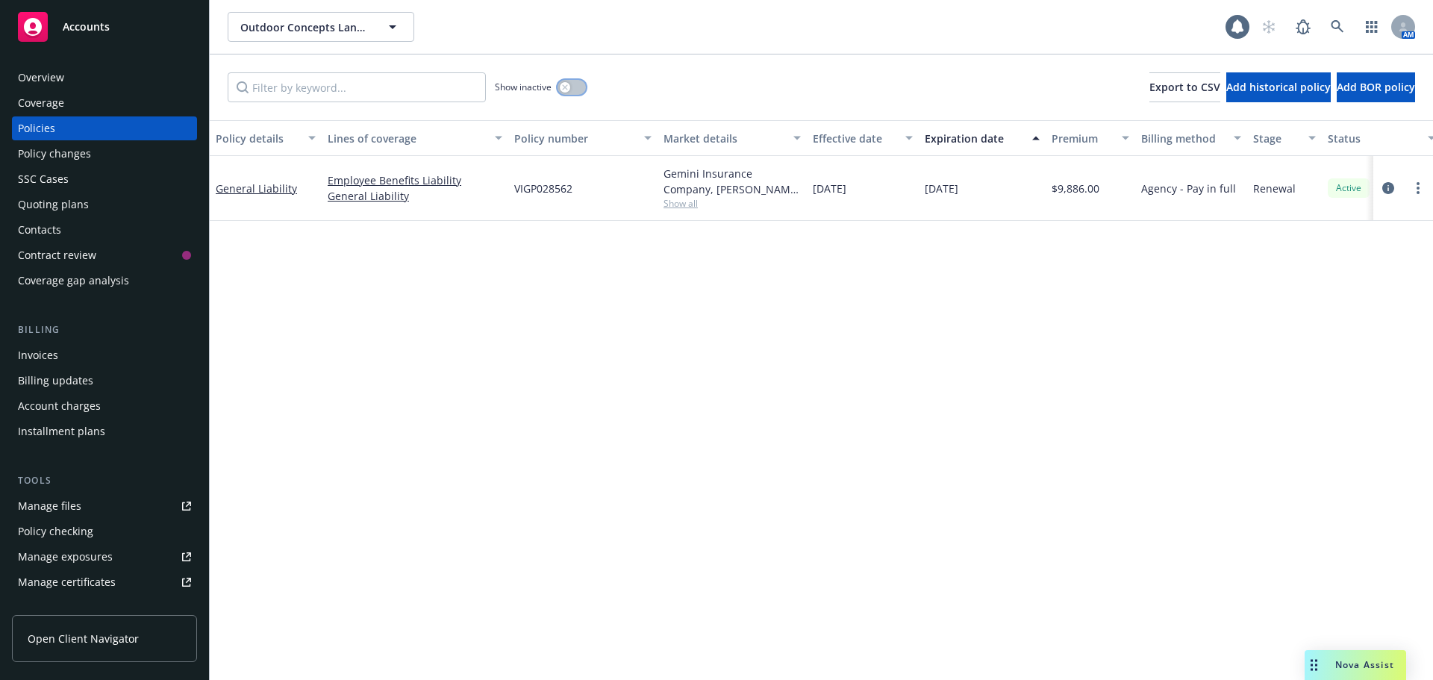
click at [582, 92] on button "button" at bounding box center [571, 87] width 28 height 15
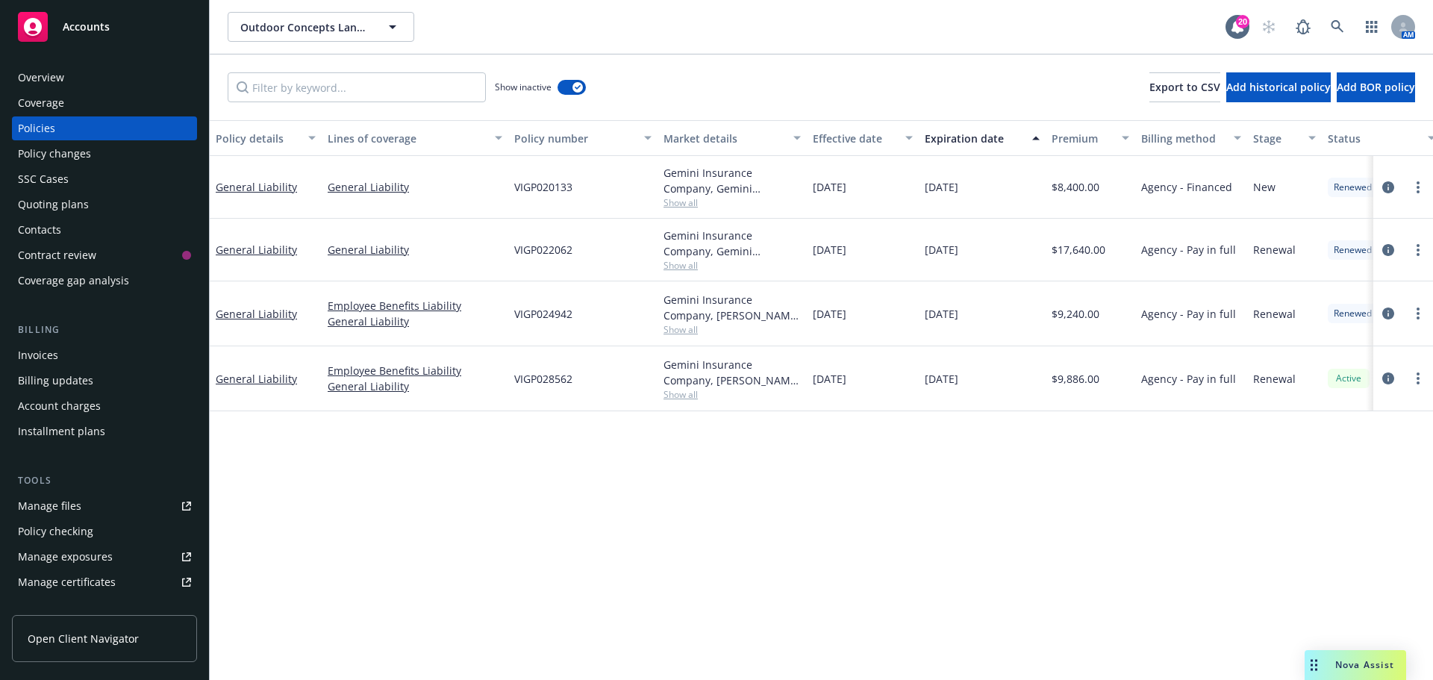
click at [51, 80] on div "Overview" at bounding box center [41, 78] width 46 height 24
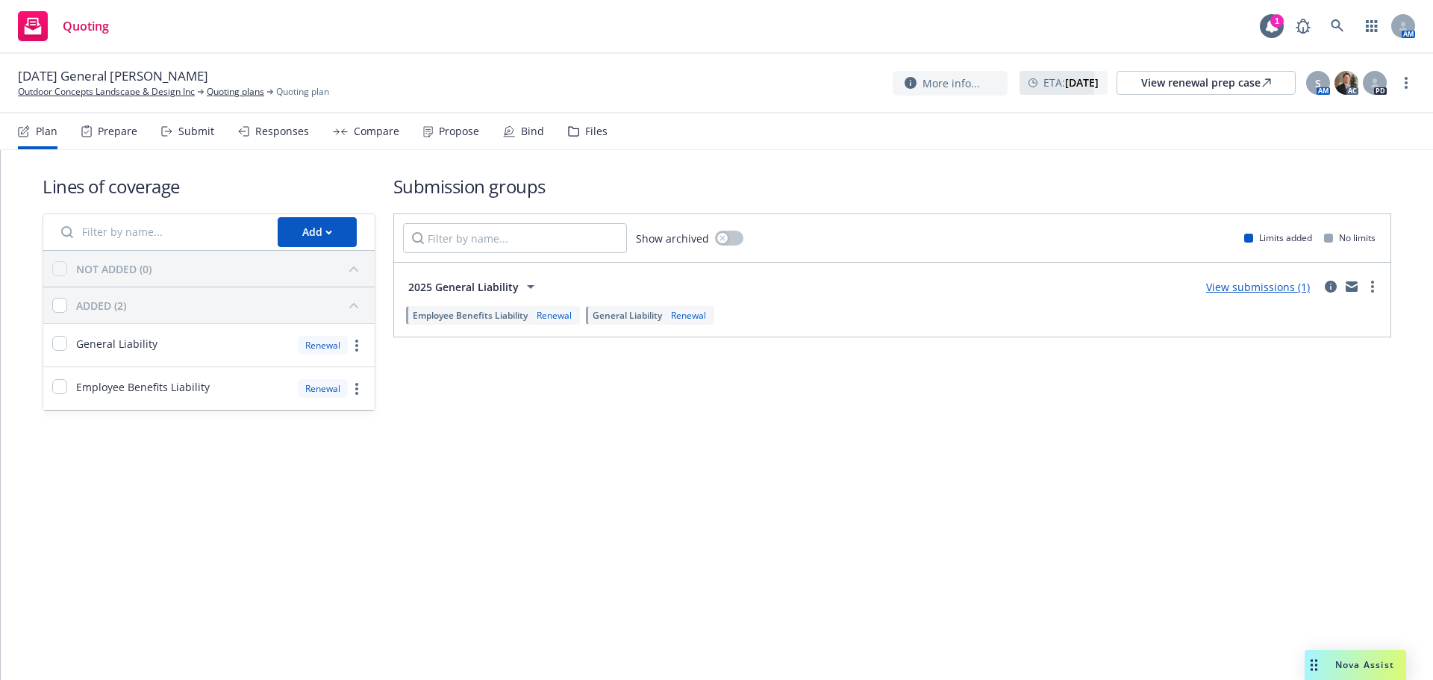
click at [1413, 70] on div "More info... ETA : [DATE] View renewal prep case S AM AC PD" at bounding box center [1154, 82] width 522 height 27
click at [1408, 78] on link "more" at bounding box center [1406, 83] width 18 height 18
drag, startPoint x: 1364, startPoint y: 108, endPoint x: 1236, endPoint y: 146, distance: 133.7
click at [1364, 108] on link "Copy logging email" at bounding box center [1331, 114] width 166 height 30
click at [508, 125] on icon at bounding box center [509, 131] width 12 height 12
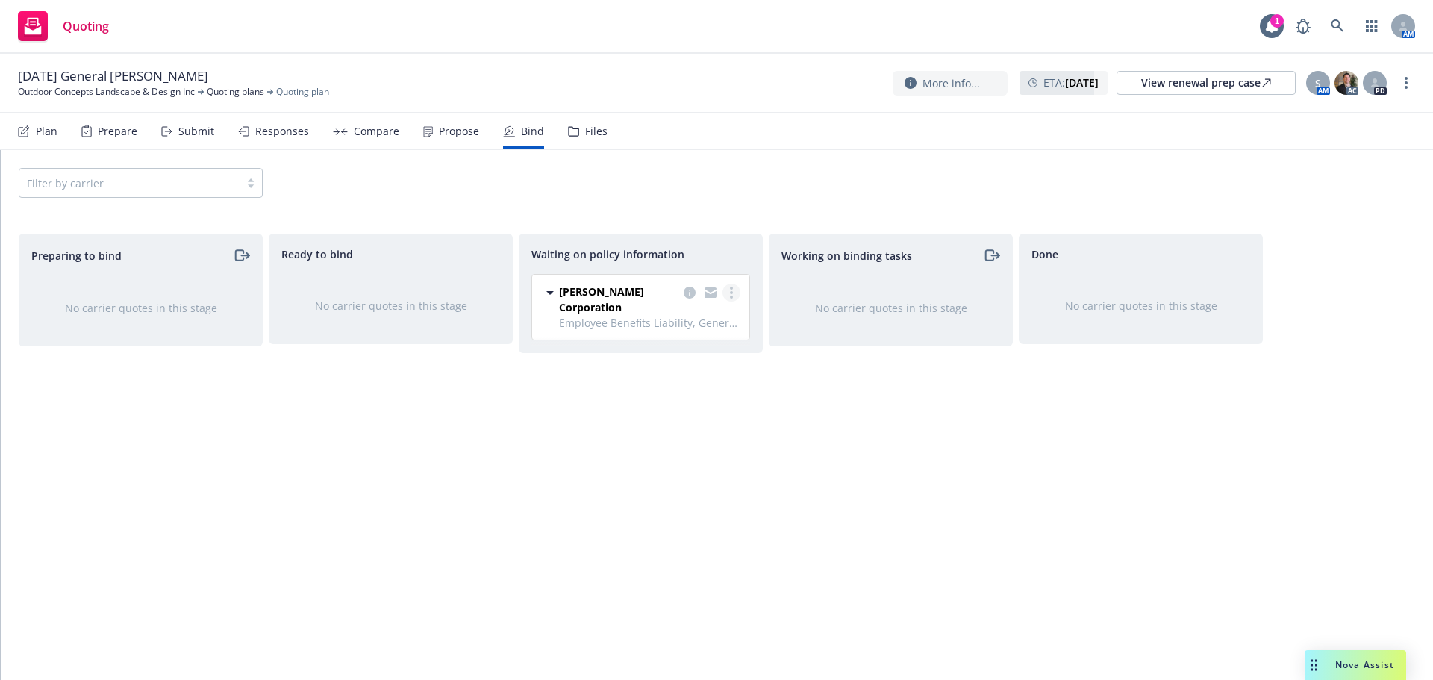
drag, startPoint x: 734, startPoint y: 289, endPoint x: 725, endPoint y: 299, distance: 13.7
click at [734, 289] on link "more" at bounding box center [731, 293] width 18 height 18
click at [691, 328] on span "Create policies" at bounding box center [659, 323] width 110 height 14
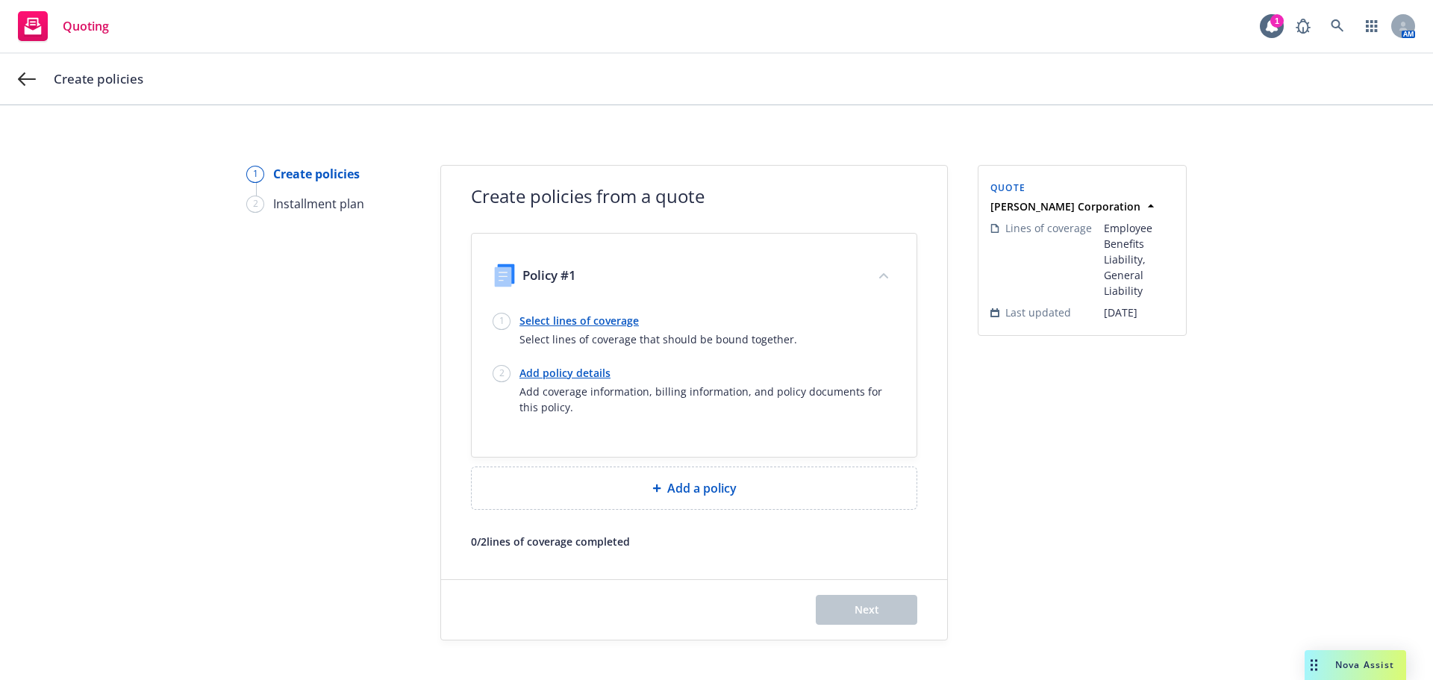
click at [575, 313] on link "Select lines of coverage" at bounding box center [658, 321] width 278 height 16
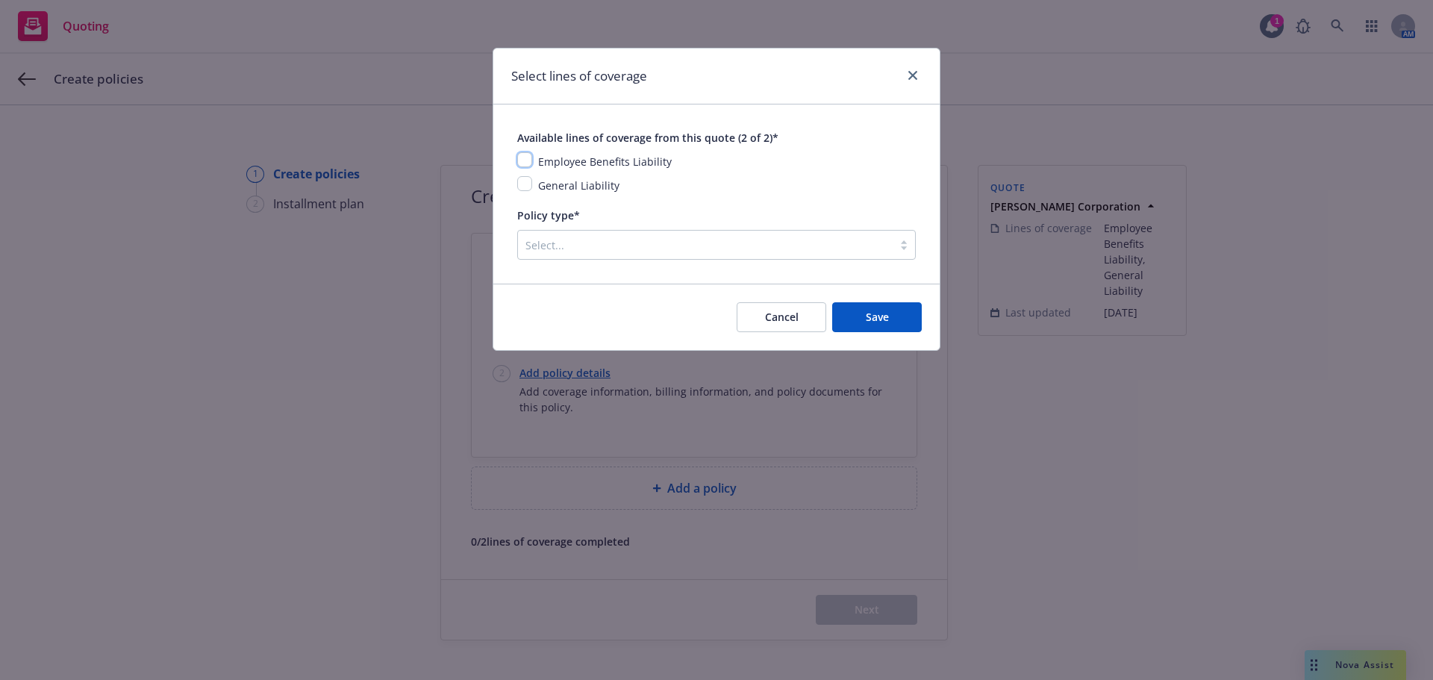
drag, startPoint x: 522, startPoint y: 153, endPoint x: 523, endPoint y: 181, distance: 28.4
click at [522, 153] on input "checkbox" at bounding box center [524, 159] width 15 height 15
checkbox input "true"
click at [524, 190] on input "checkbox" at bounding box center [524, 183] width 15 height 15
checkbox input "true"
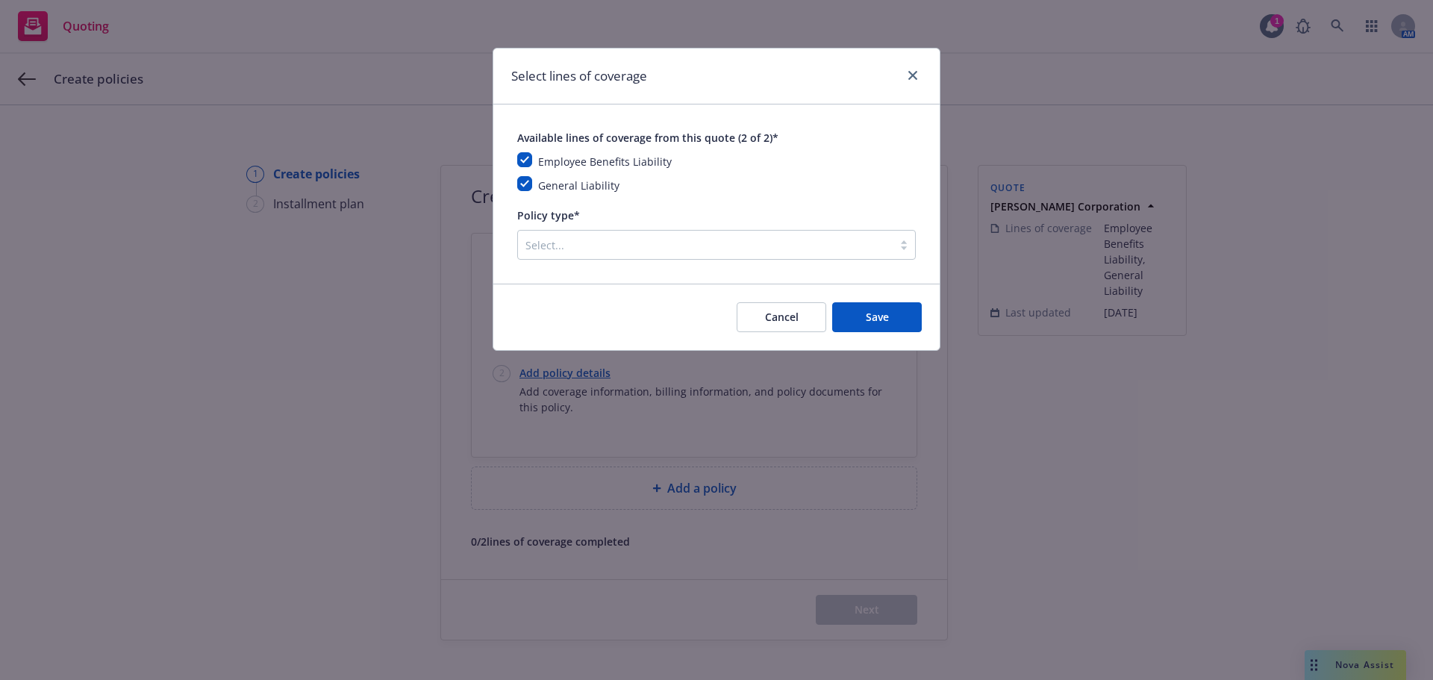
click at [586, 247] on div at bounding box center [705, 245] width 360 height 18
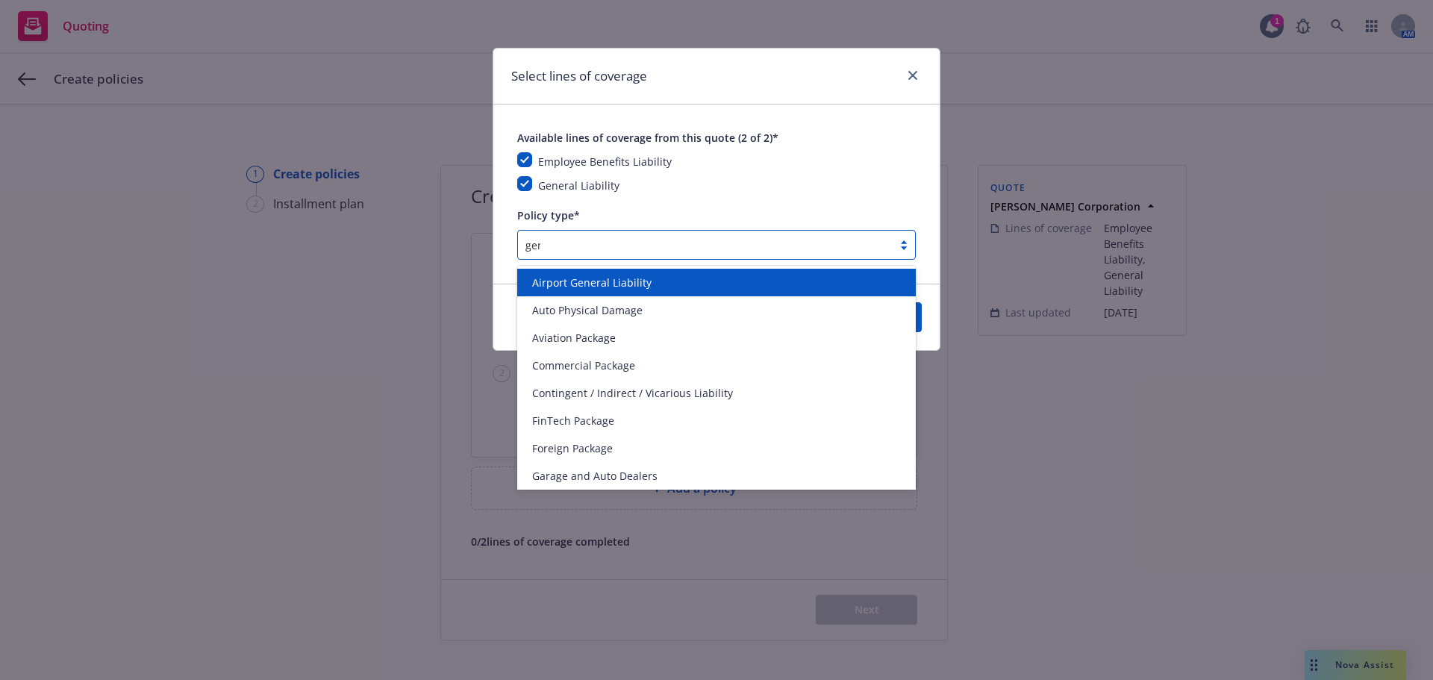
type input "gene"
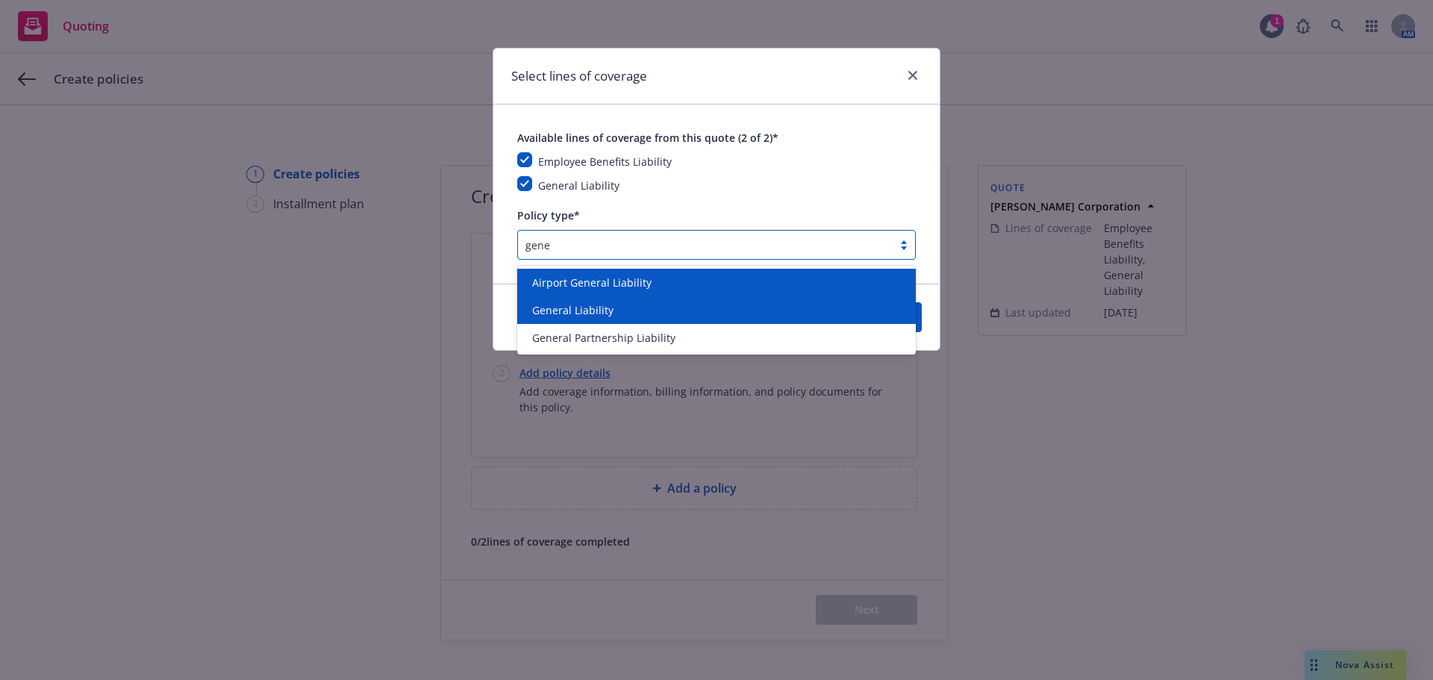
click at [634, 299] on div "General Liability" at bounding box center [716, 310] width 399 height 28
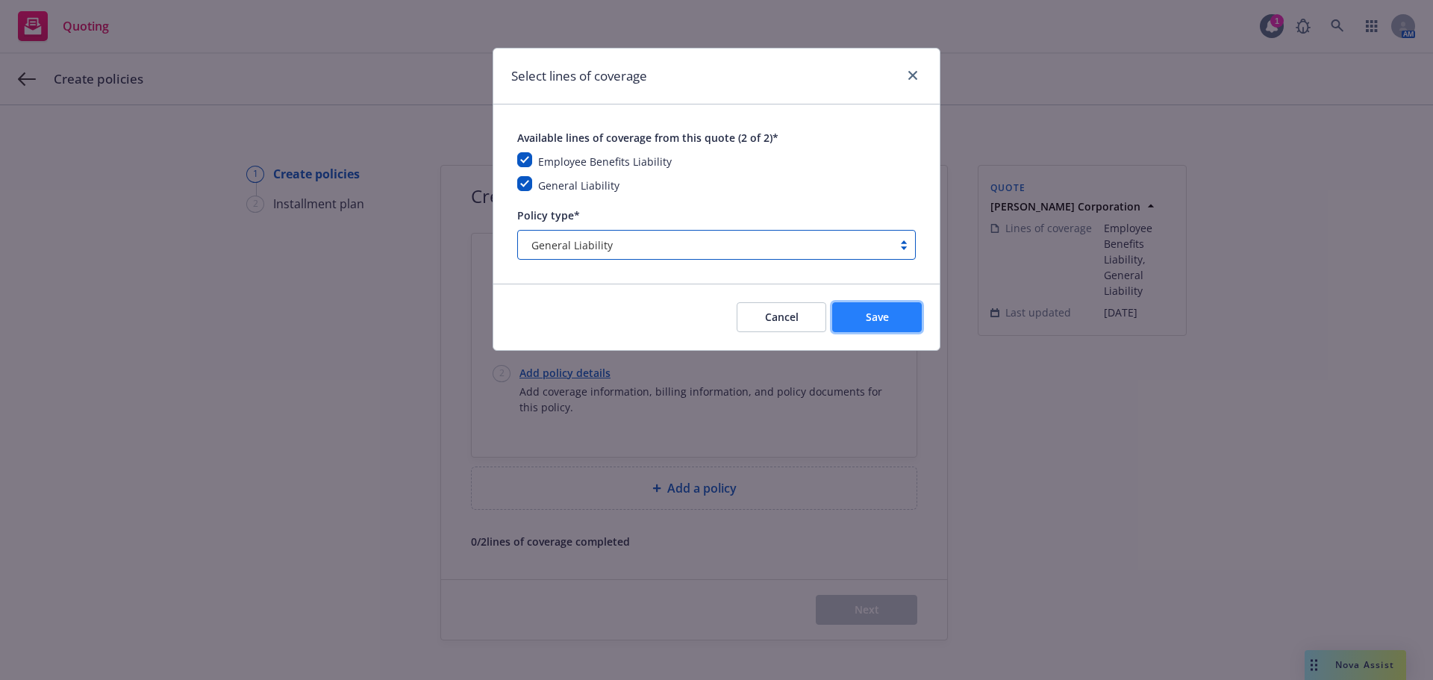
click at [903, 317] on button "Save" at bounding box center [877, 317] width 90 height 30
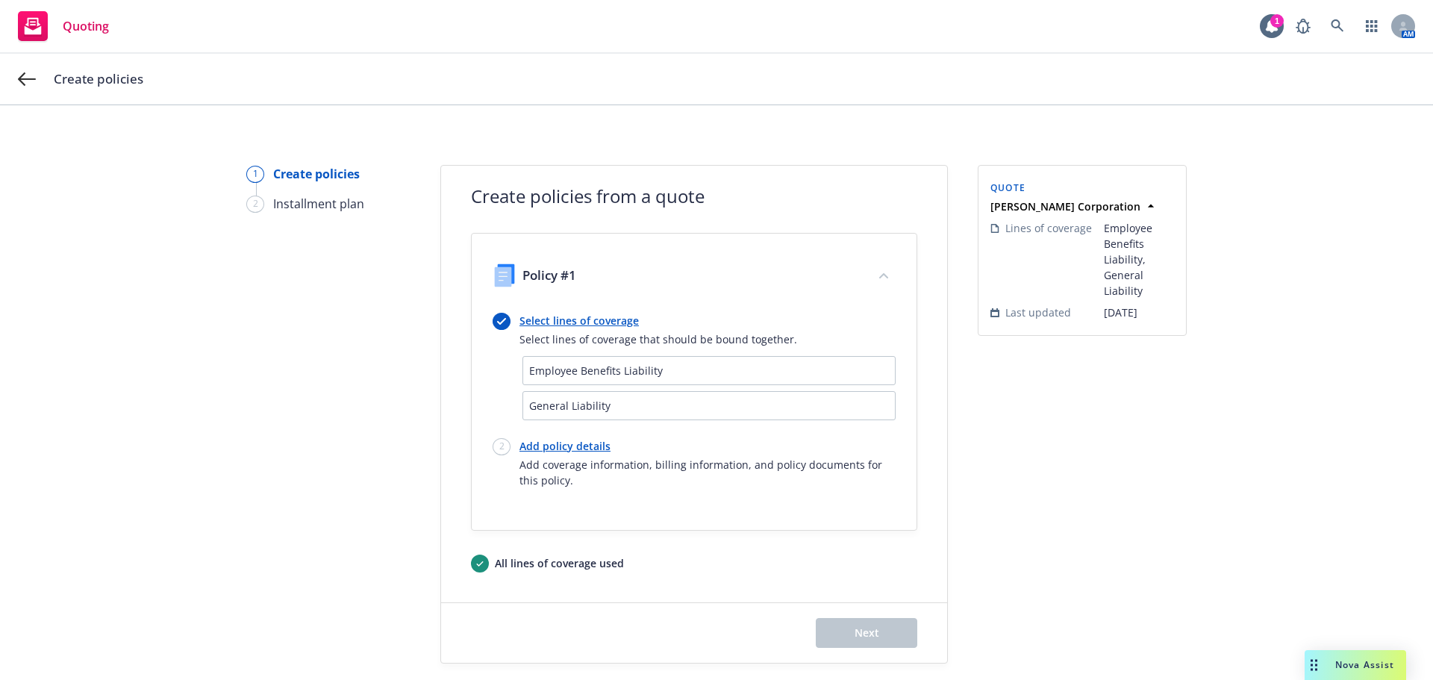
click at [582, 446] on link "Add policy details" at bounding box center [707, 446] width 376 height 16
select select "12"
select select "CA"
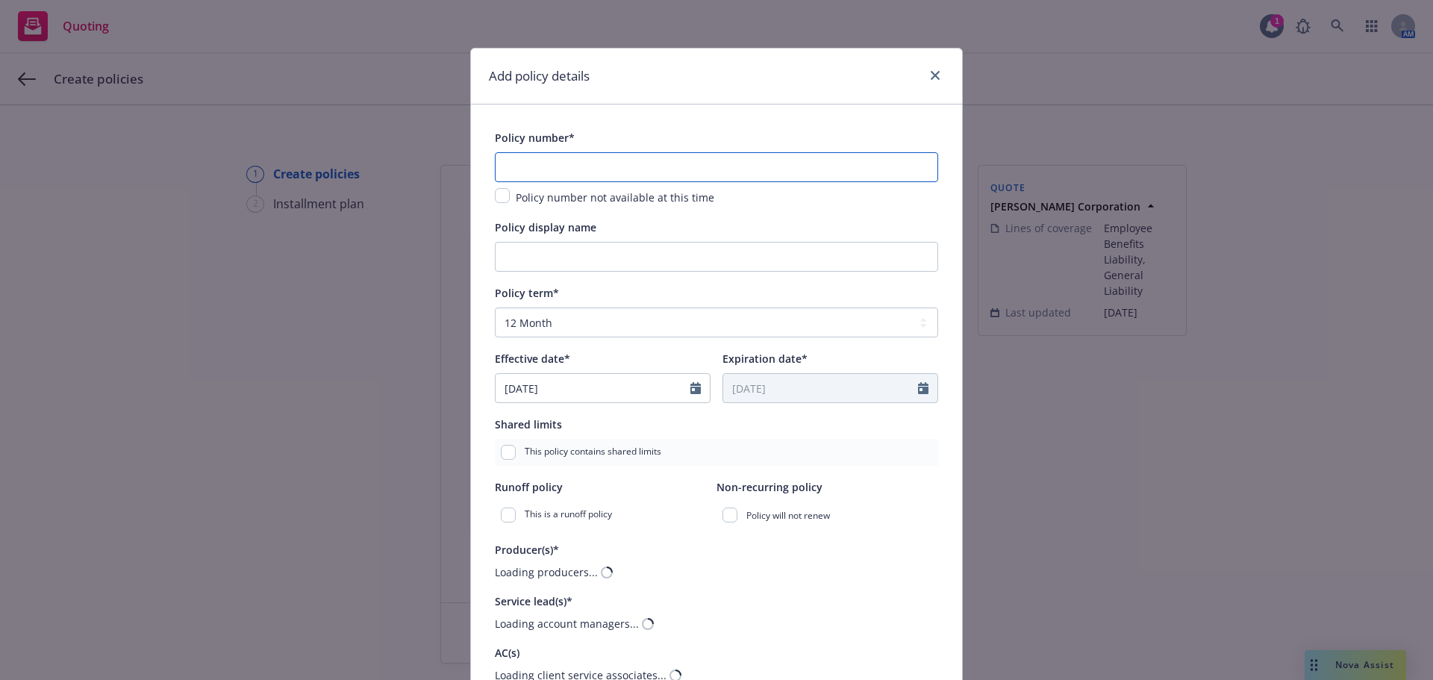
click at [575, 169] on input "text" at bounding box center [716, 167] width 443 height 30
paste input "VCGP034639"
type input "VCGP034639"
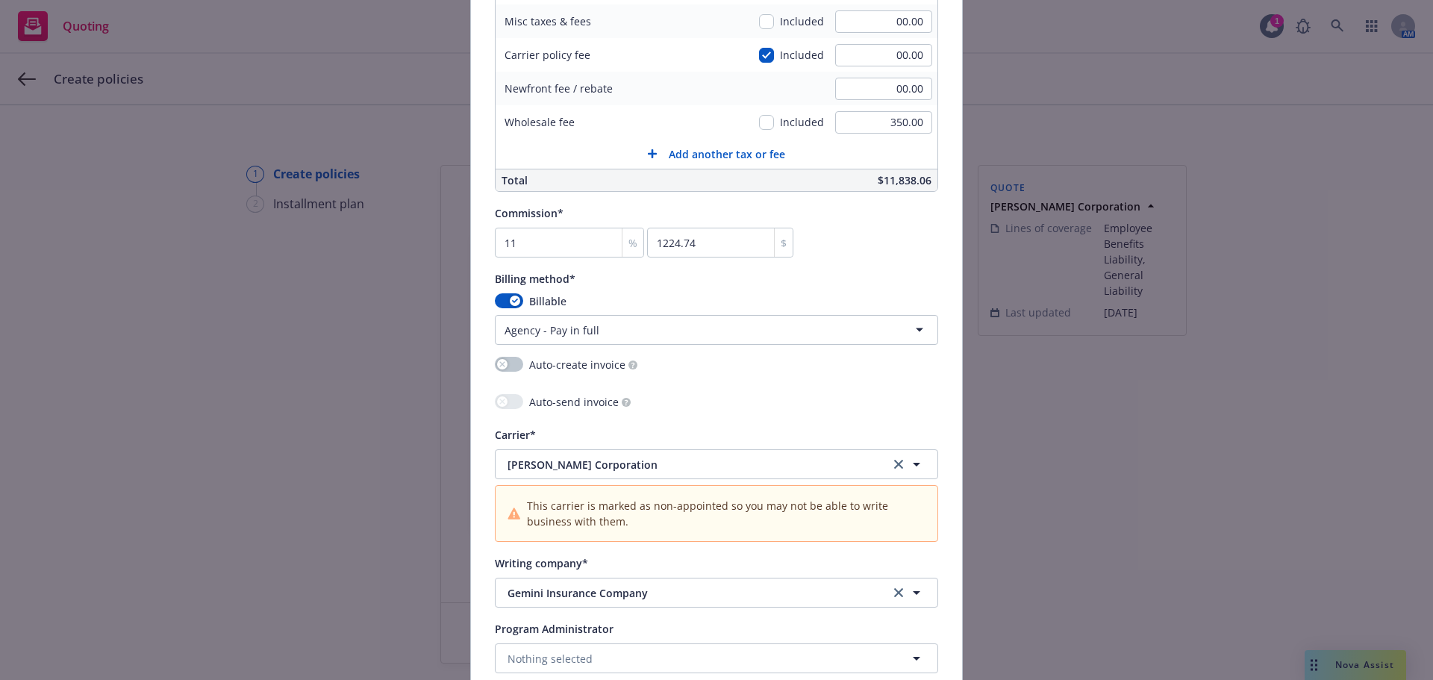
scroll to position [1194, 0]
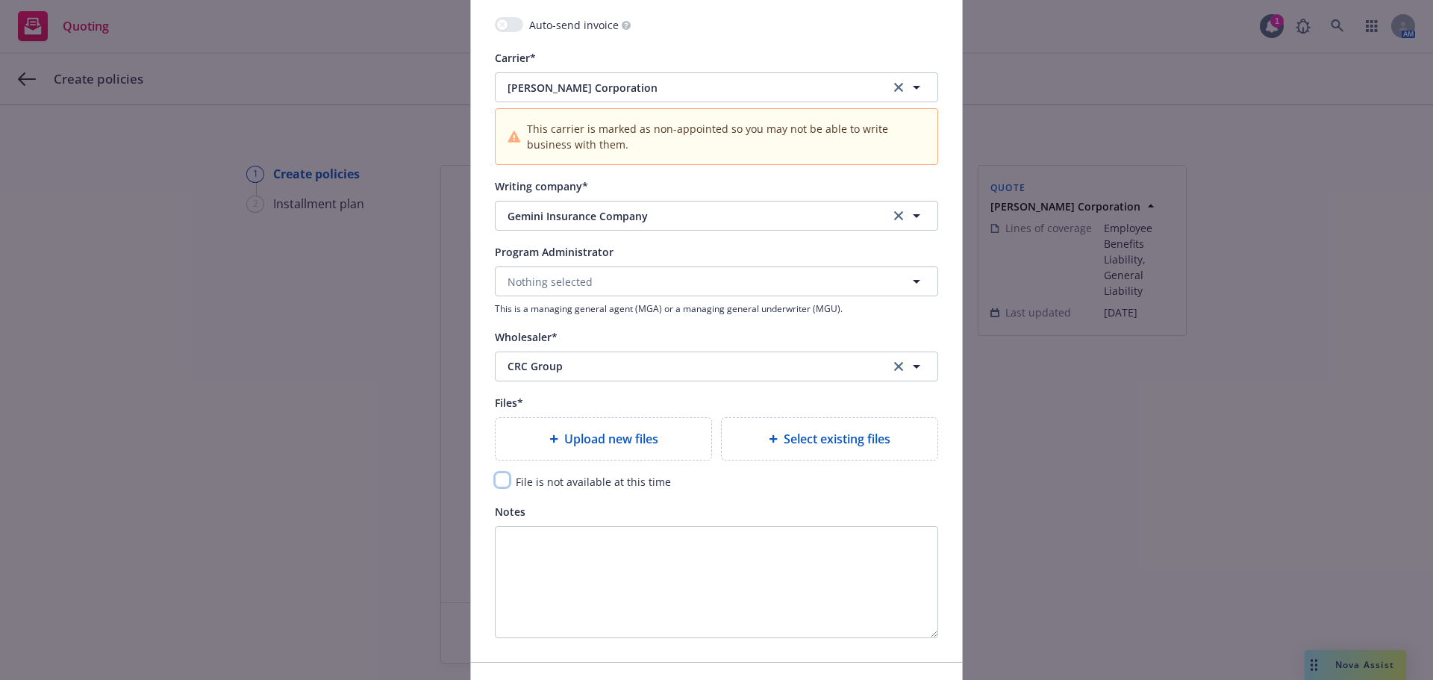
click at [500, 481] on input "checkbox" at bounding box center [502, 479] width 15 height 15
checkbox input "true"
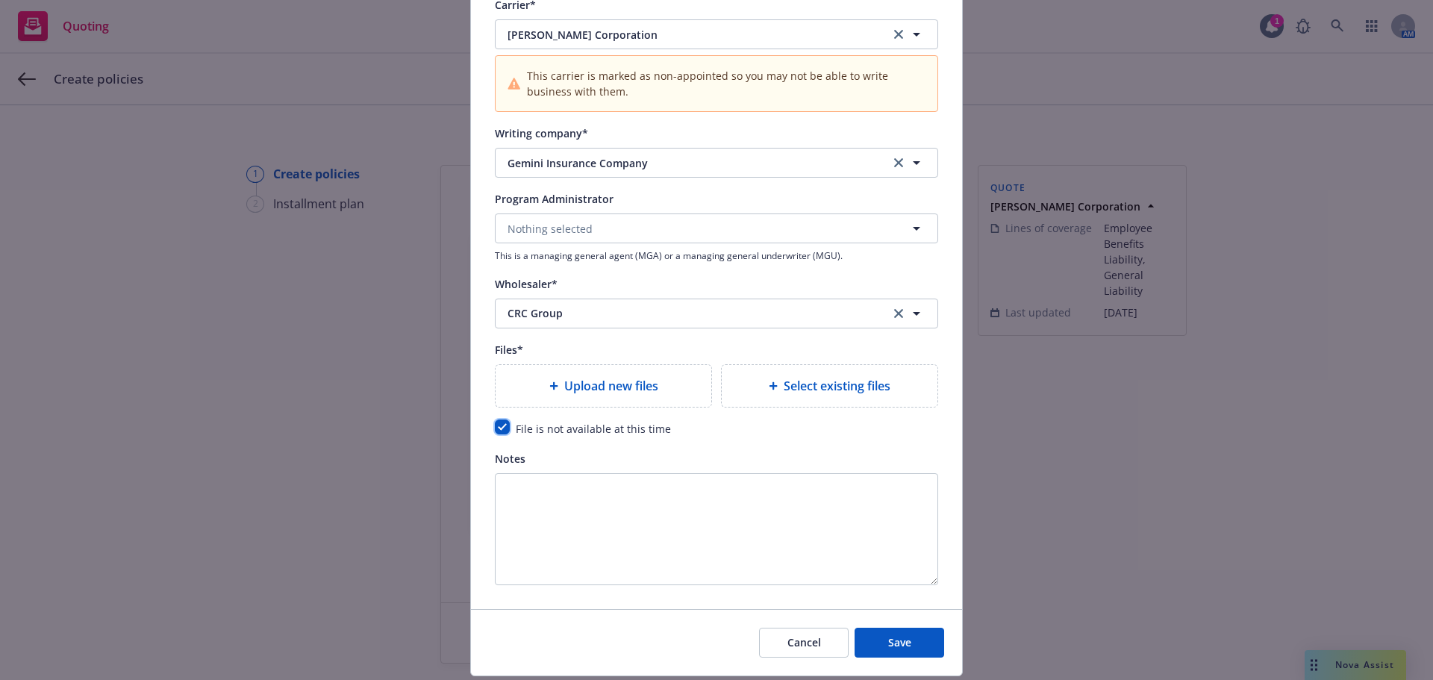
scroll to position [1540, 0]
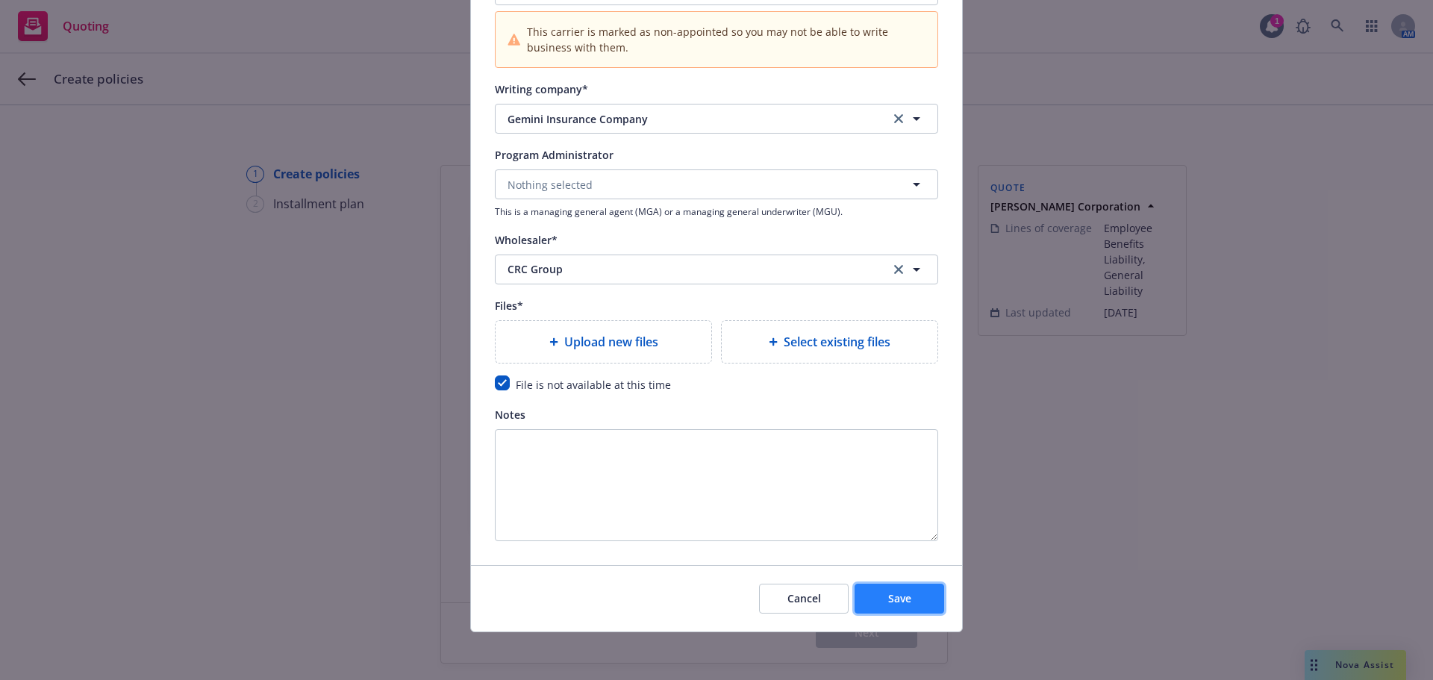
click at [916, 589] on button "Save" at bounding box center [899, 599] width 90 height 30
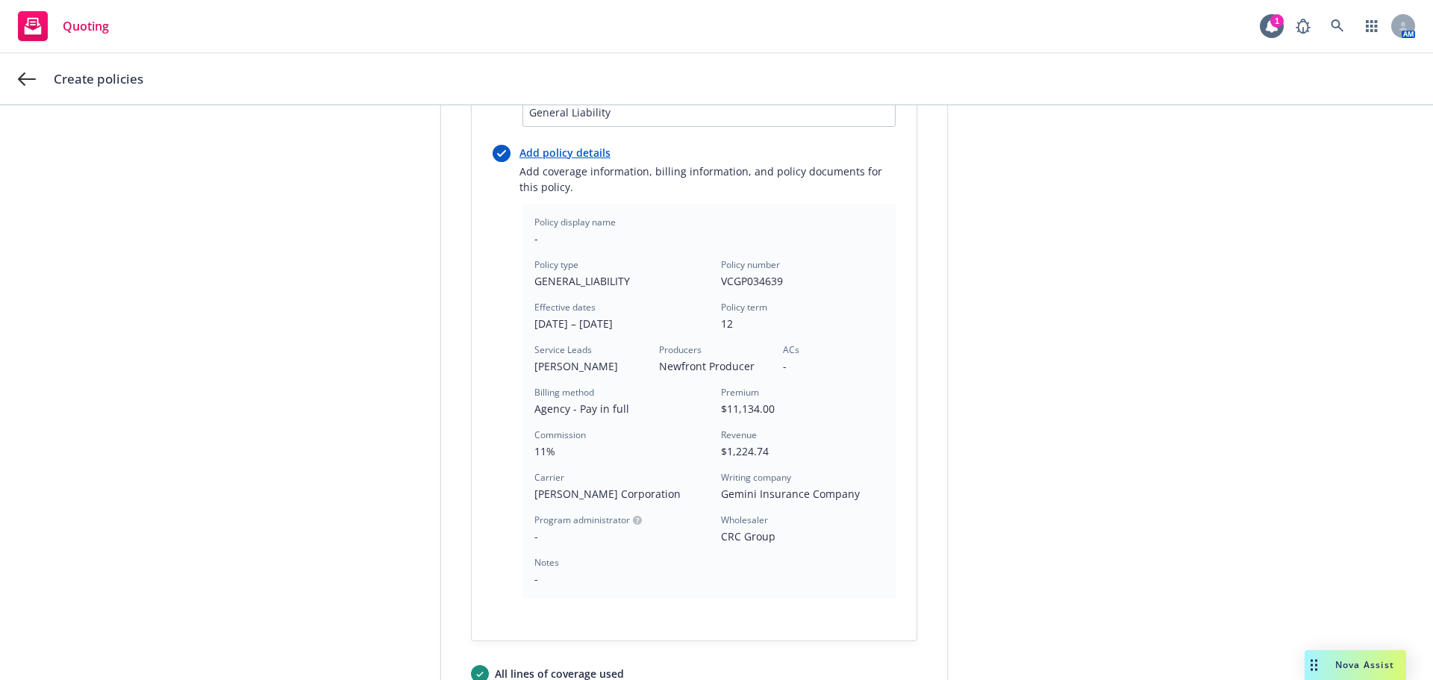
scroll to position [398, 0]
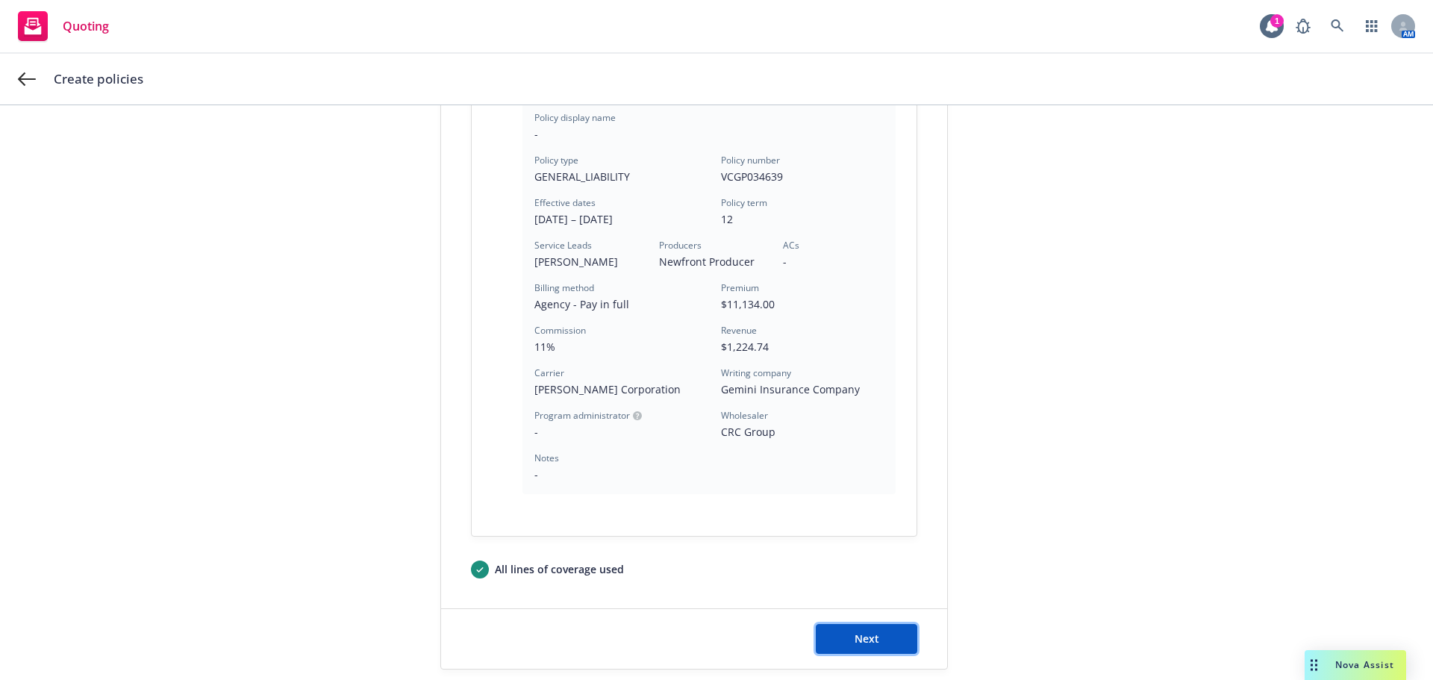
click at [881, 650] on button "Next" at bounding box center [866, 639] width 101 height 30
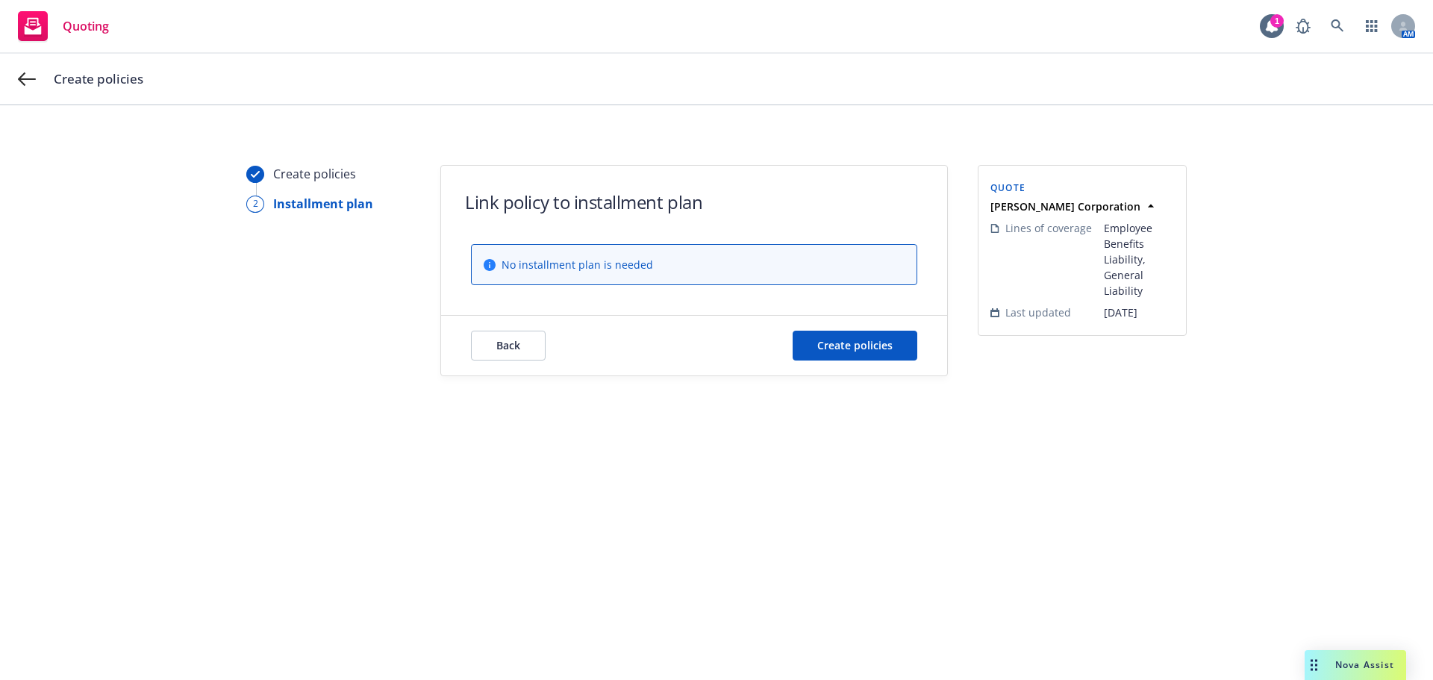
scroll to position [0, 0]
drag, startPoint x: 872, startPoint y: 323, endPoint x: 879, endPoint y: 343, distance: 20.5
click at [872, 325] on div "Back Create policies" at bounding box center [694, 346] width 506 height 60
click at [881, 348] on span "Create policies" at bounding box center [854, 345] width 75 height 14
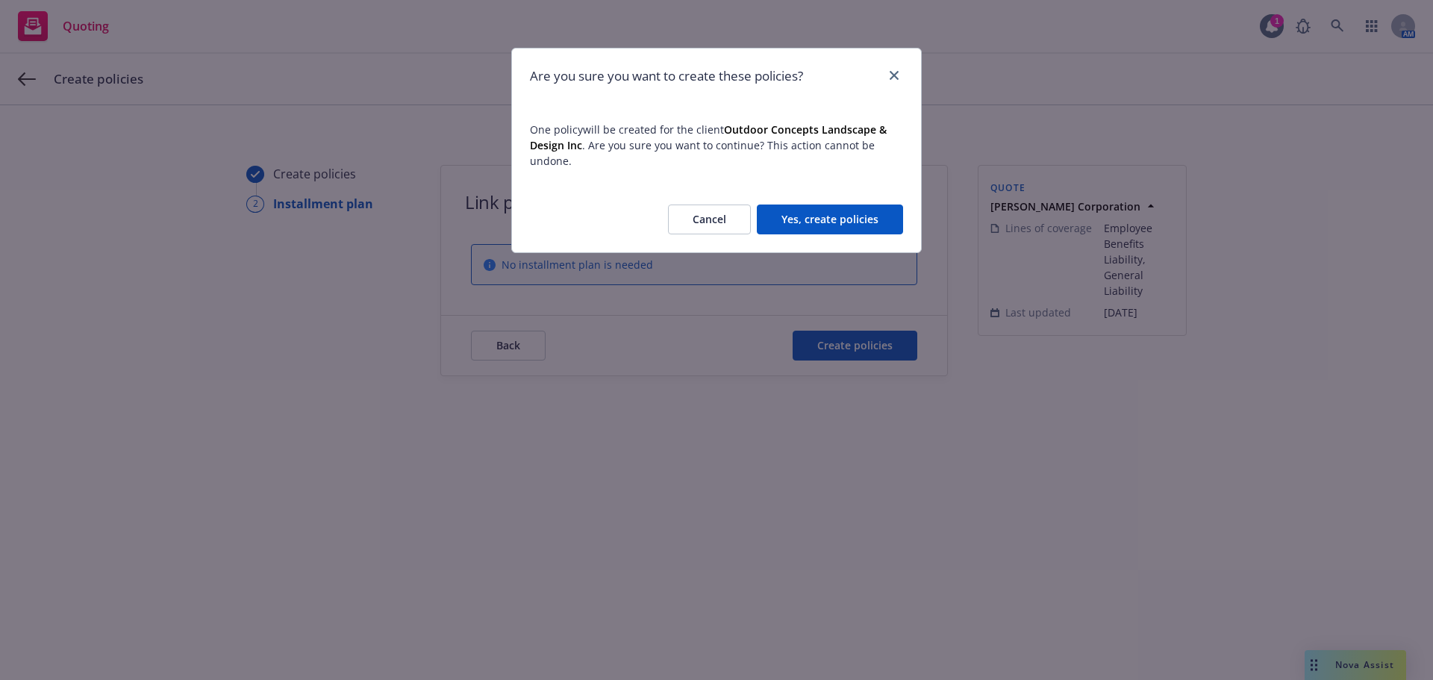
click at [872, 231] on button "Yes, create policies" at bounding box center [830, 219] width 146 height 30
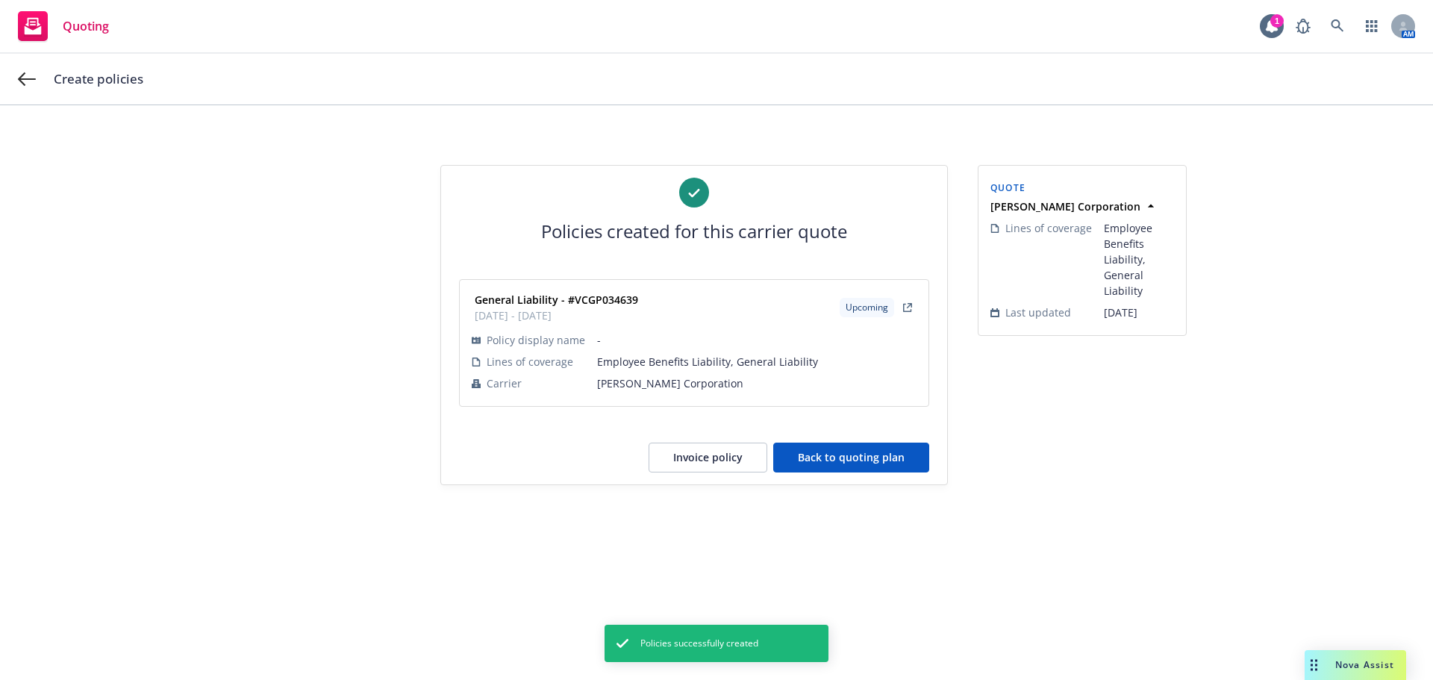
click at [916, 449] on button "Back to quoting plan" at bounding box center [851, 458] width 156 height 30
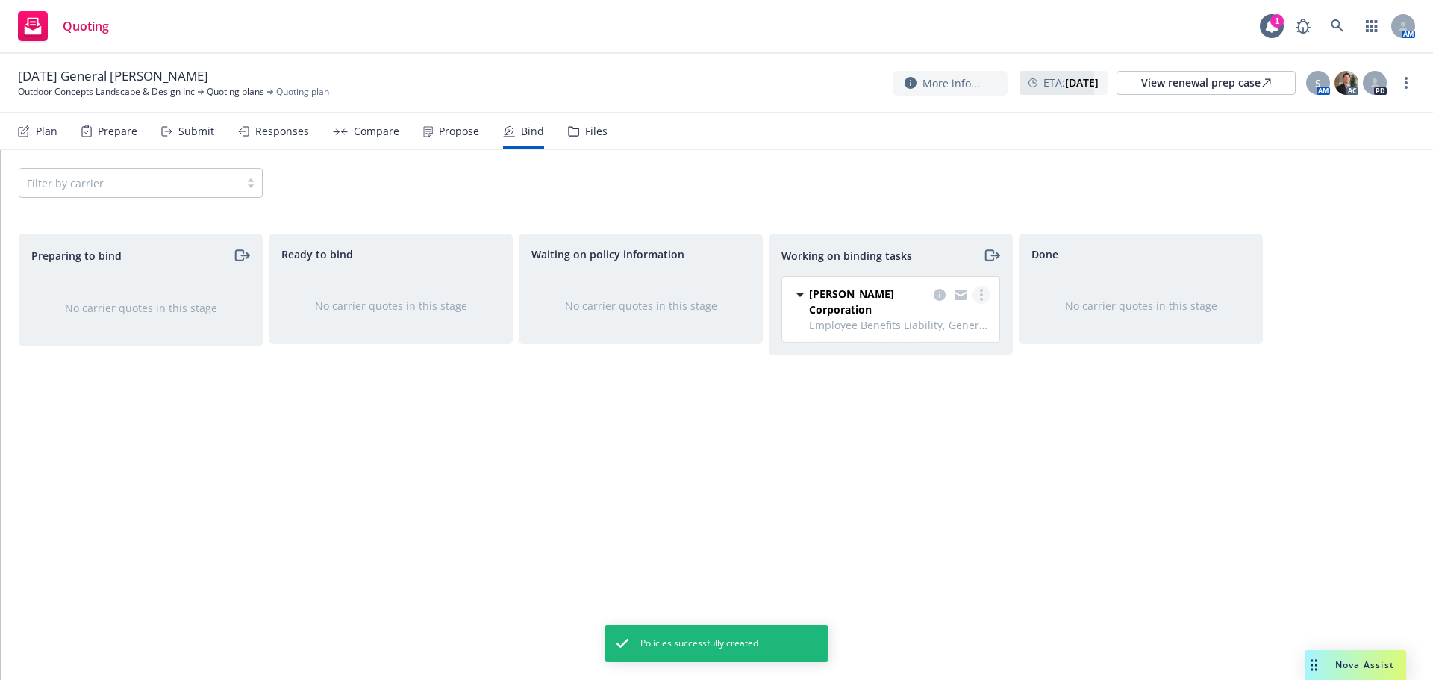
click at [984, 296] on link "more" at bounding box center [981, 295] width 18 height 18
click at [943, 360] on span "Move to done" at bounding box center [906, 355] width 104 height 14
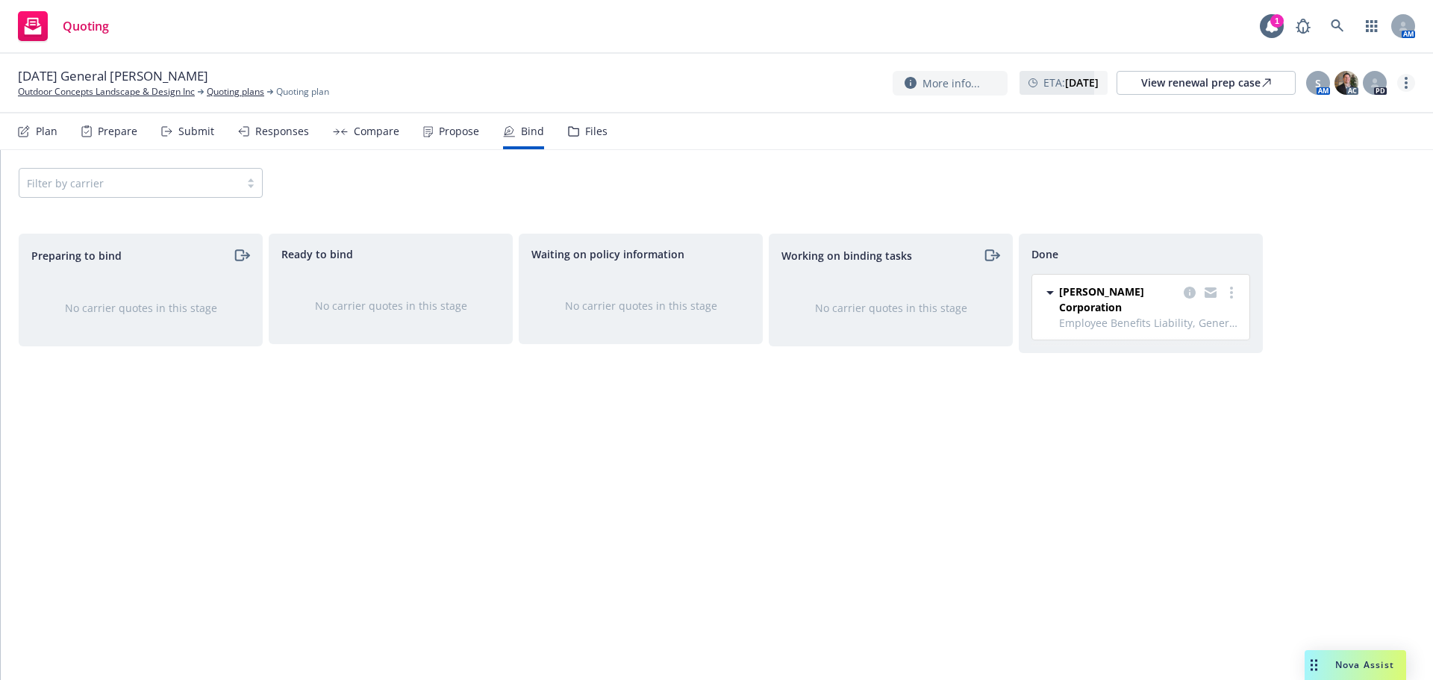
click at [1407, 83] on link "more" at bounding box center [1406, 83] width 18 height 18
click at [1365, 107] on link "Copy logging email" at bounding box center [1331, 114] width 166 height 30
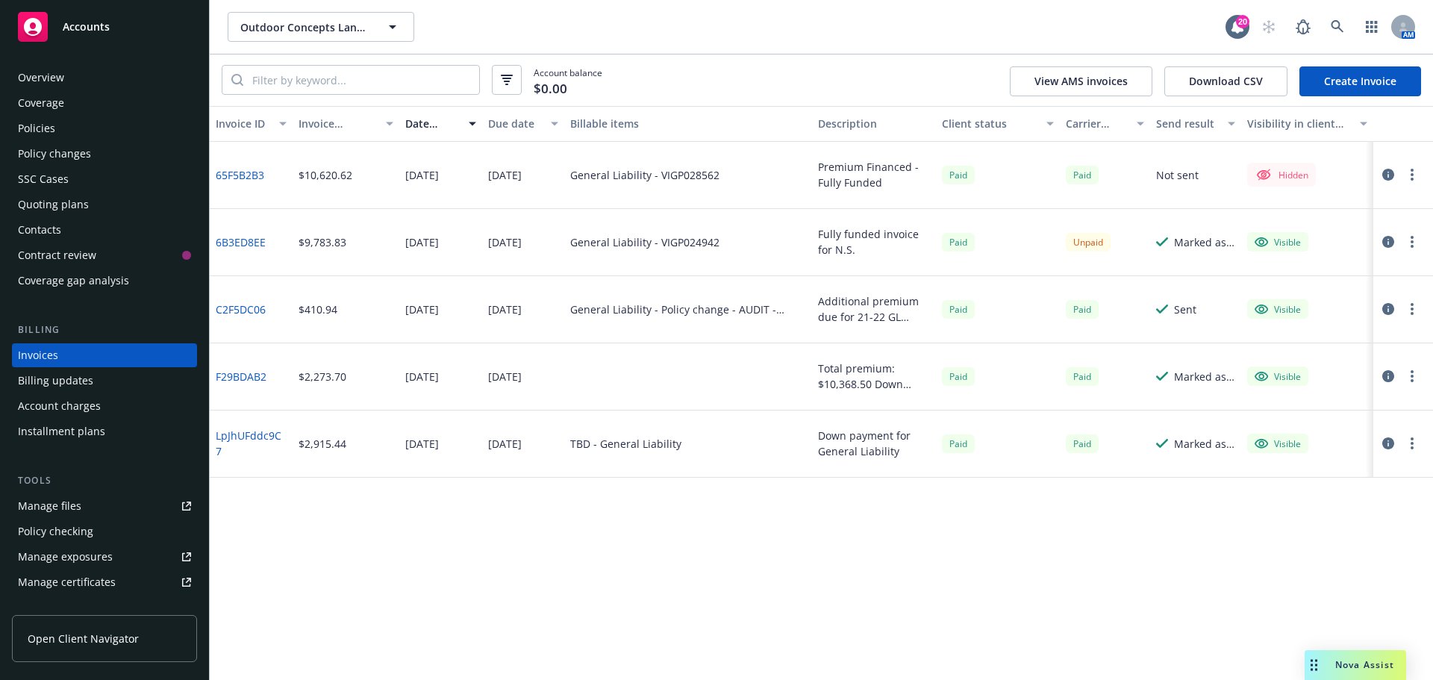
click at [1372, 81] on link "Create Invoice" at bounding box center [1360, 81] width 122 height 30
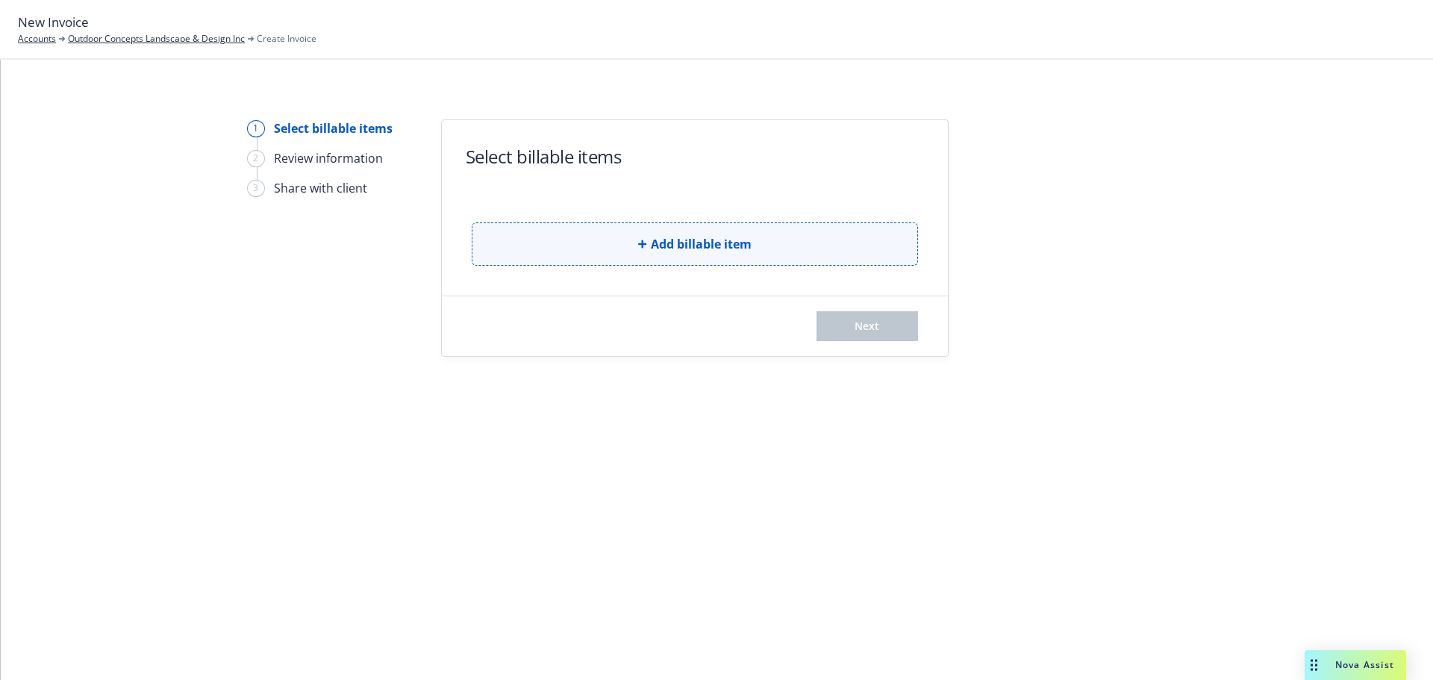
click at [539, 248] on button "Add billable item" at bounding box center [695, 243] width 446 height 43
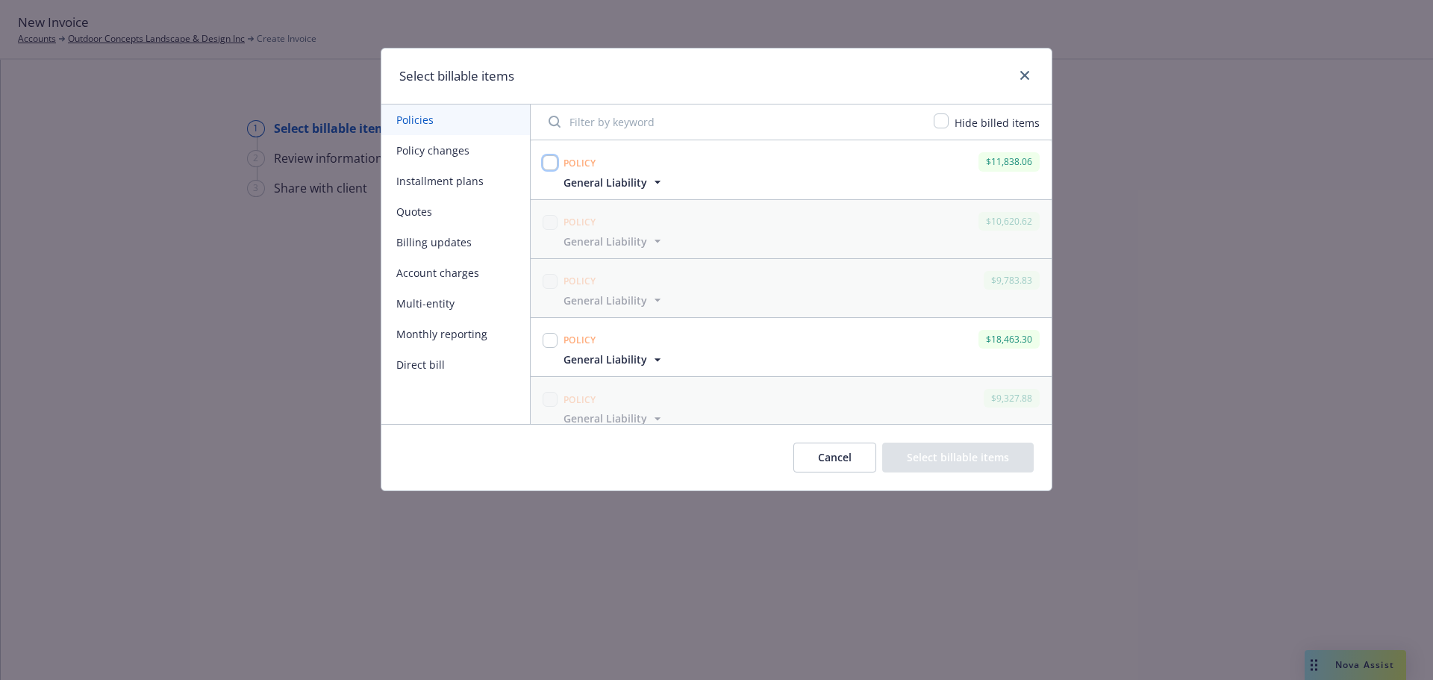
click at [548, 159] on input "checkbox" at bounding box center [550, 162] width 15 height 15
checkbox input "true"
click at [995, 451] on button "Select billable items" at bounding box center [957, 458] width 151 height 30
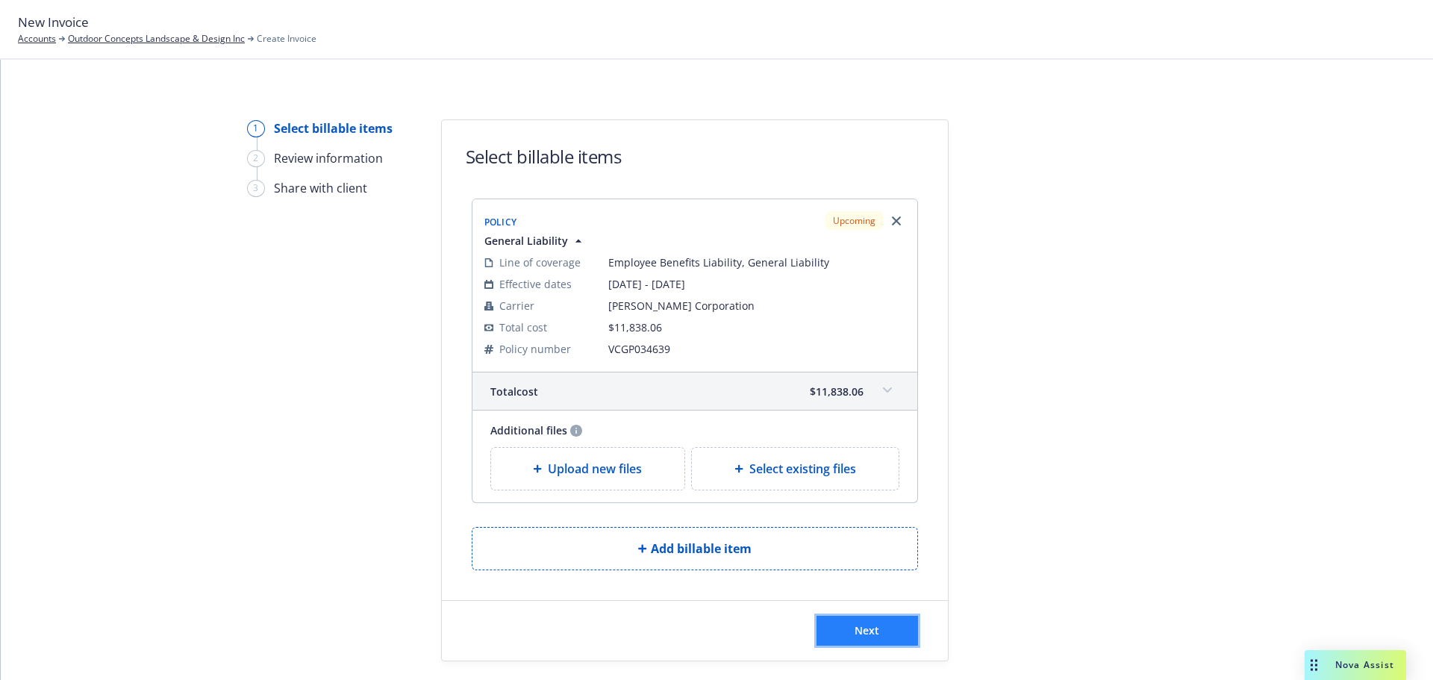
click at [898, 643] on button "Next" at bounding box center [866, 631] width 101 height 30
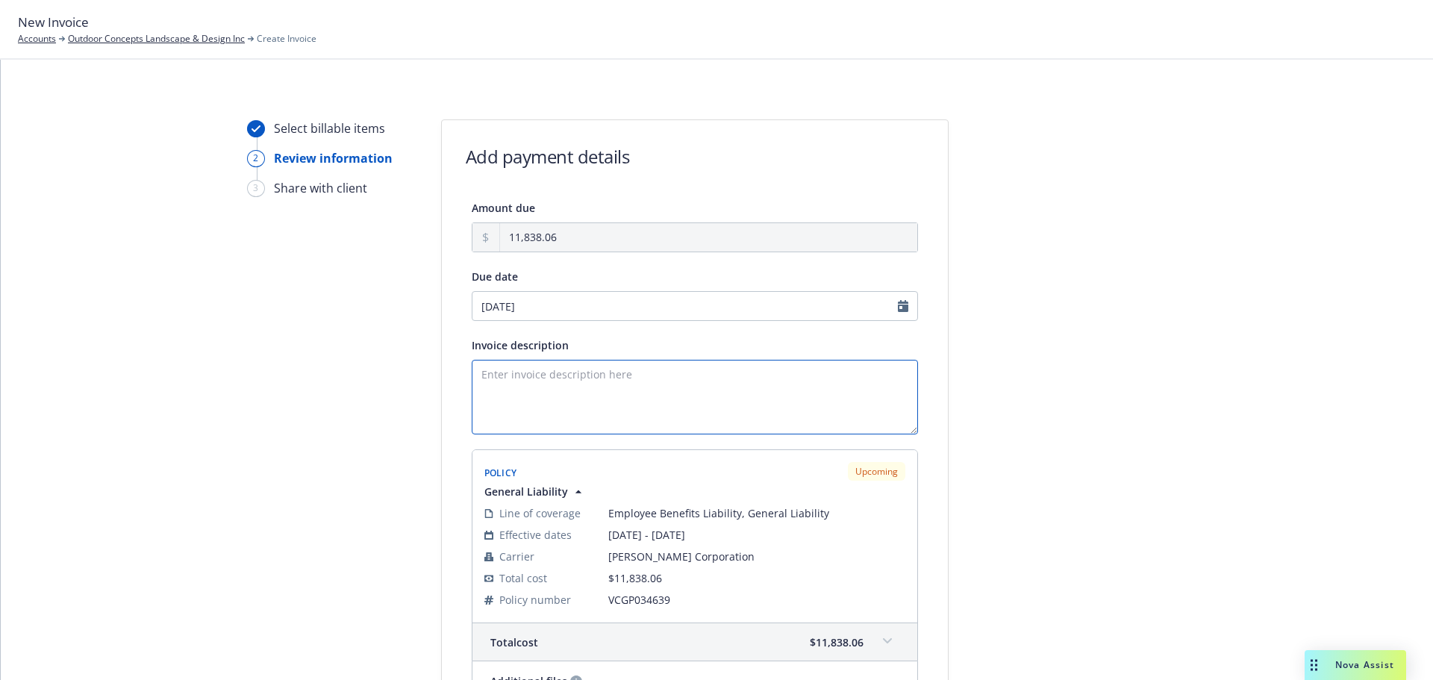
click at [659, 397] on textarea "Invoice description" at bounding box center [695, 397] width 446 height 75
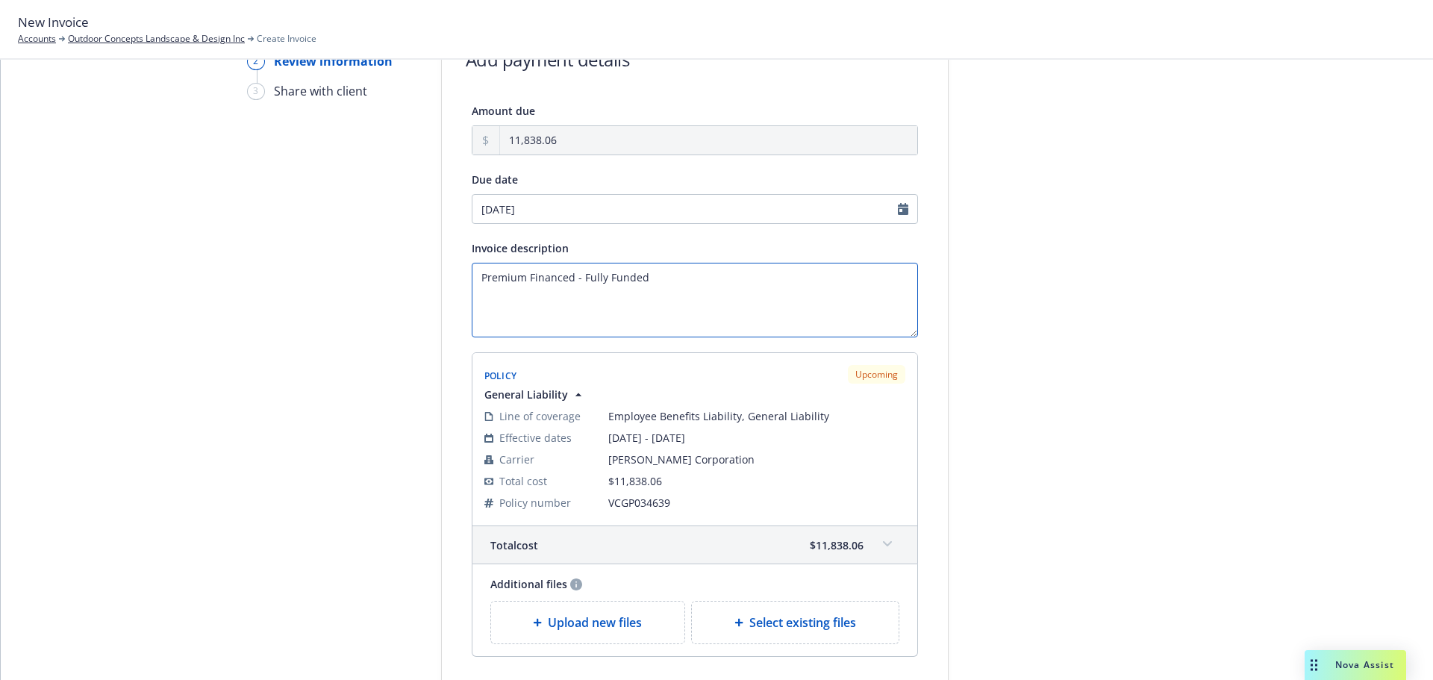
scroll to position [225, 0]
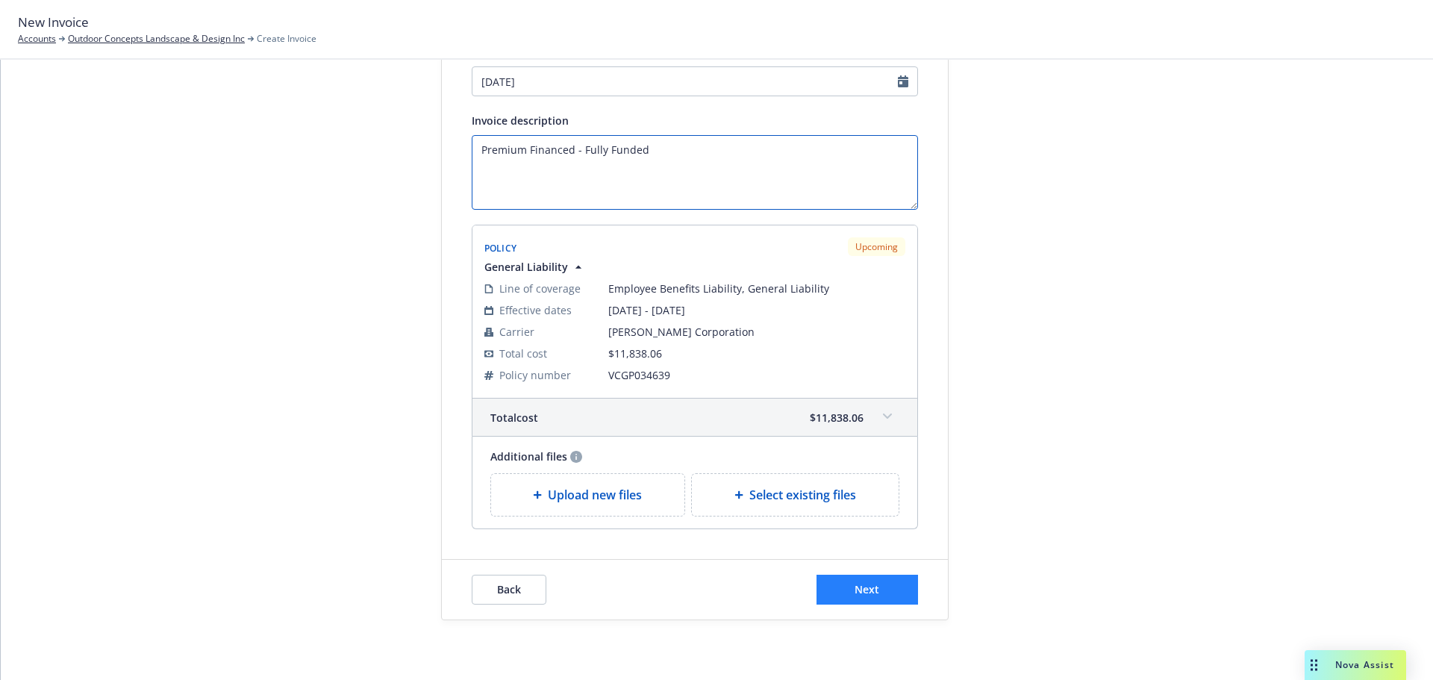
type textarea "Premium Financed - Fully Funded"
click at [866, 591] on span "Next" at bounding box center [866, 589] width 25 height 14
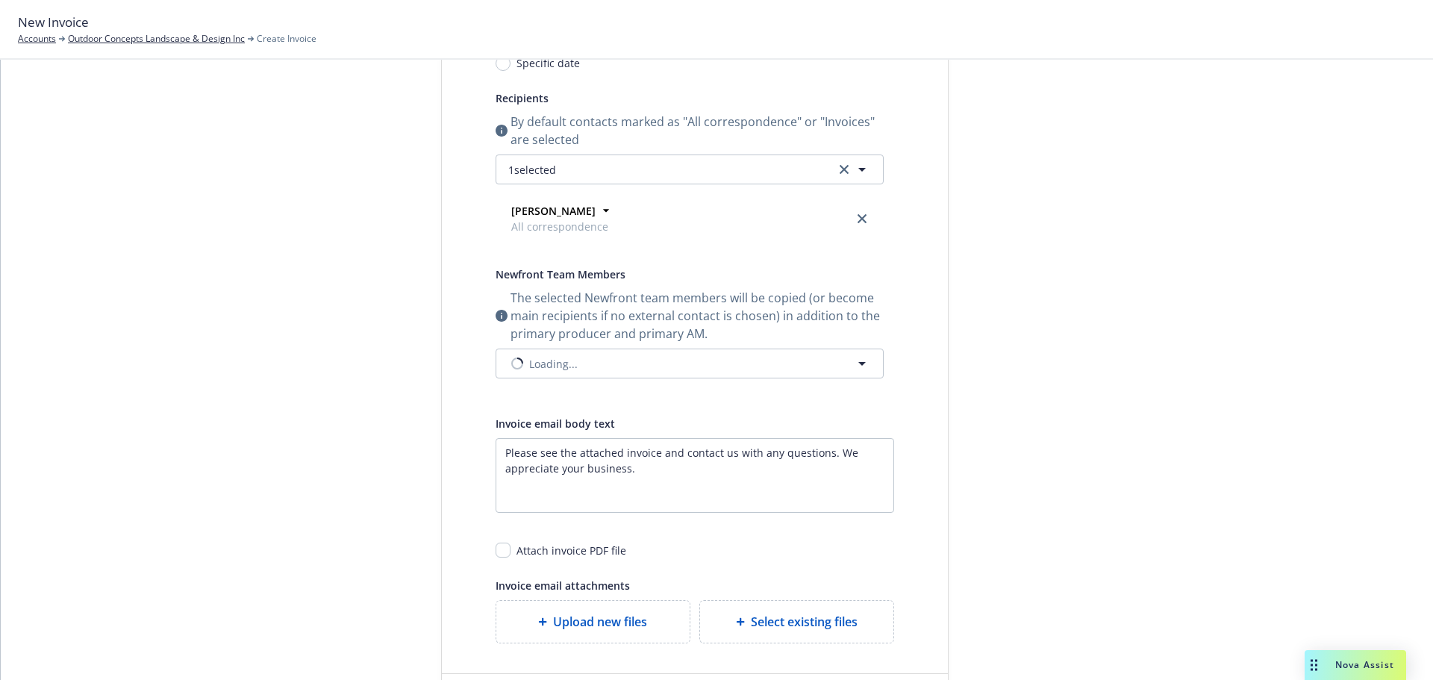
scroll to position [0, 0]
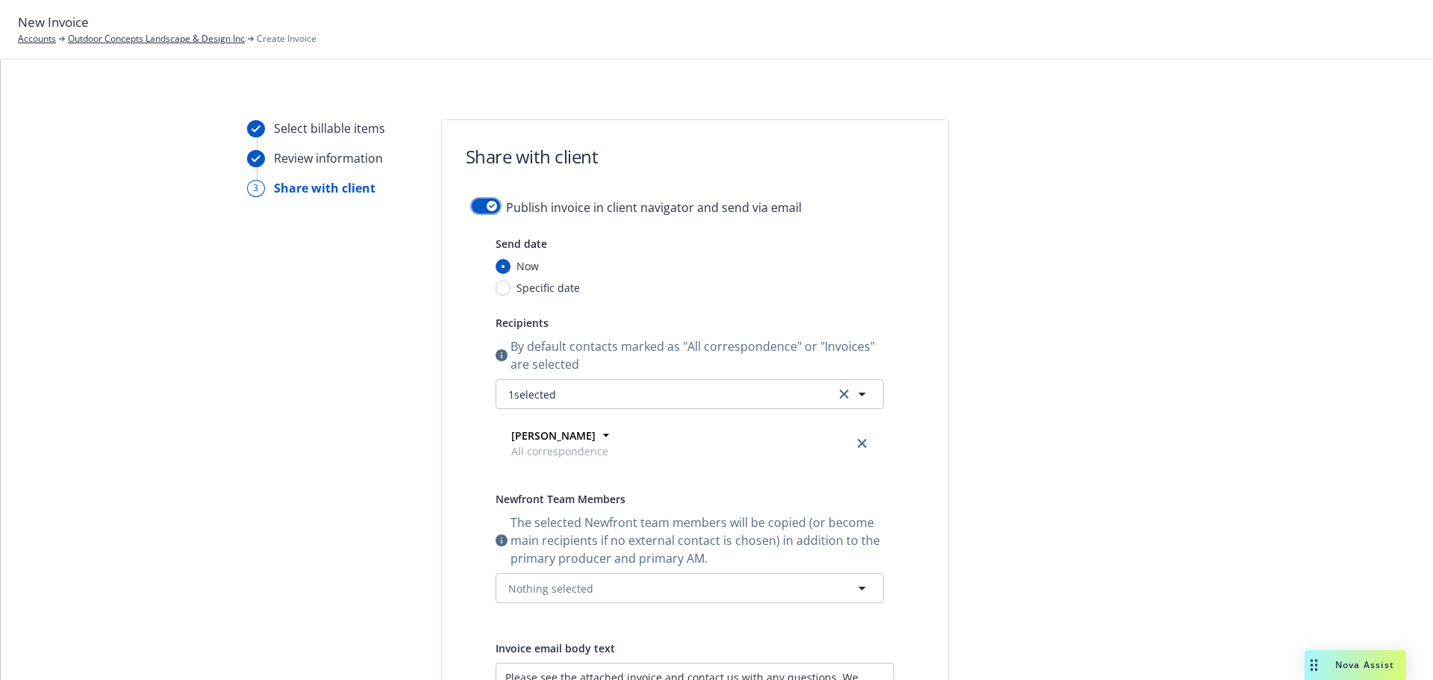
click at [483, 211] on button "button" at bounding box center [486, 206] width 28 height 15
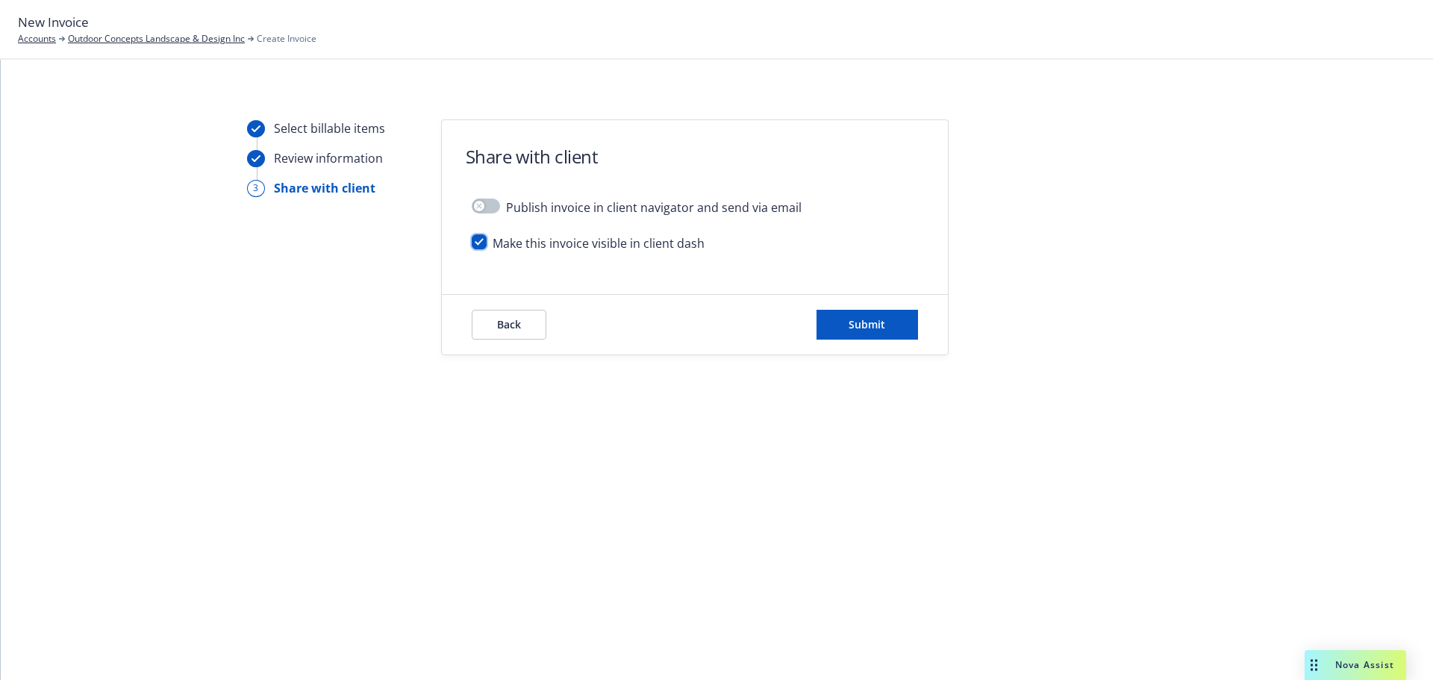
click at [482, 239] on input "checkbox" at bounding box center [479, 241] width 15 height 15
checkbox input "false"
click at [837, 325] on button "Submit" at bounding box center [866, 325] width 101 height 30
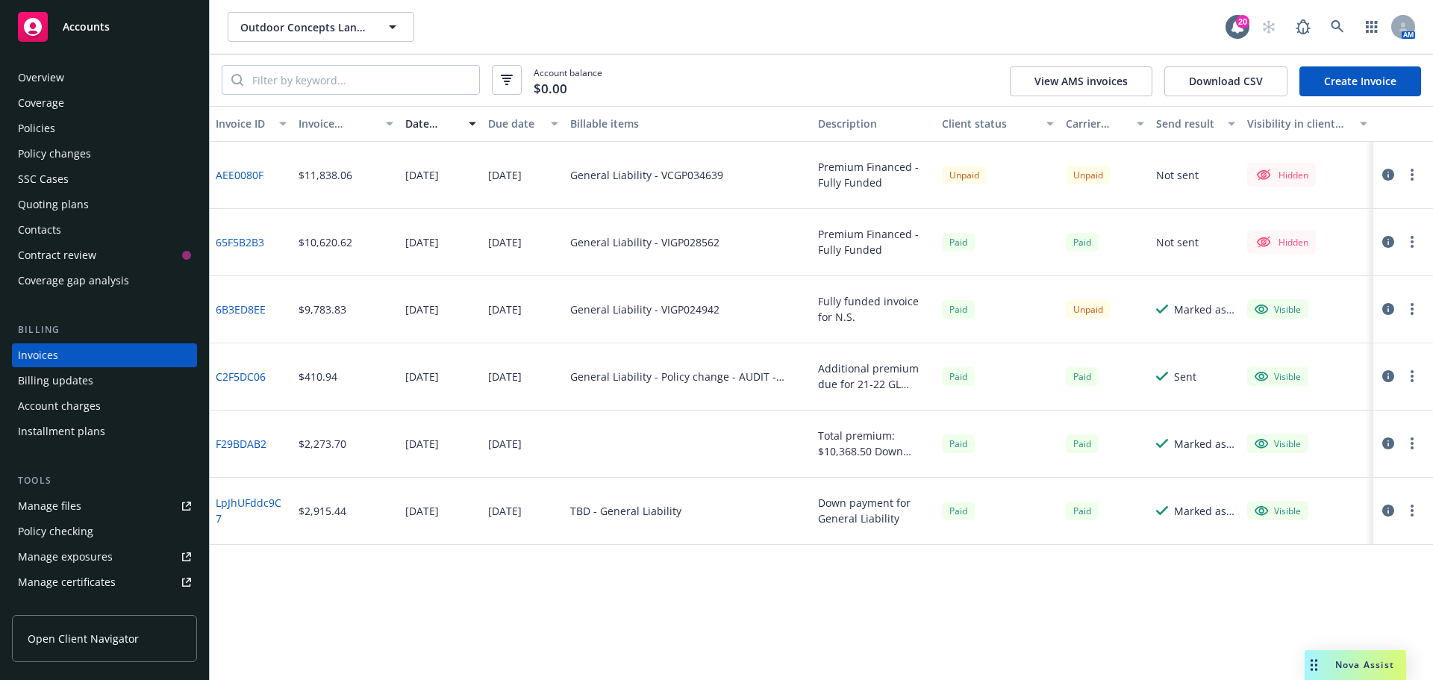
click at [1391, 175] on icon "button" at bounding box center [1388, 175] width 12 height 12
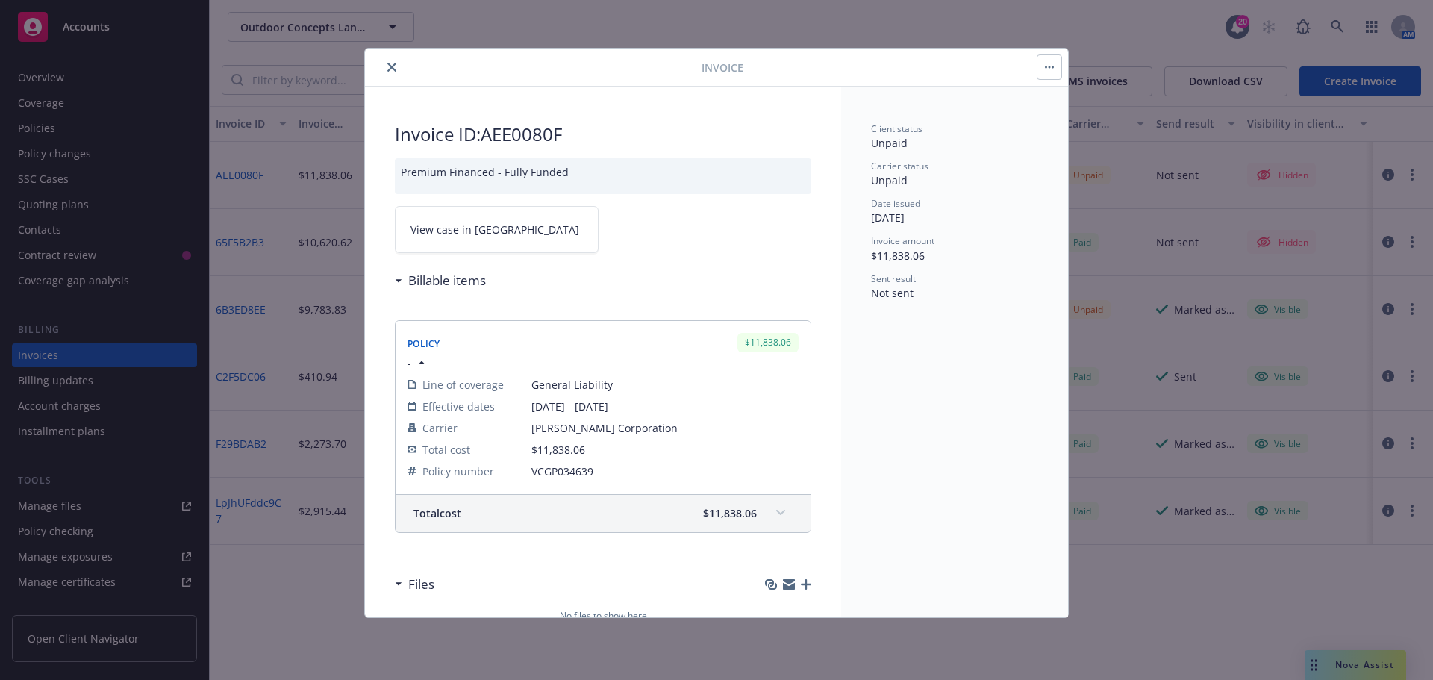
click at [513, 218] on link "View case in SSC" at bounding box center [497, 229] width 204 height 47
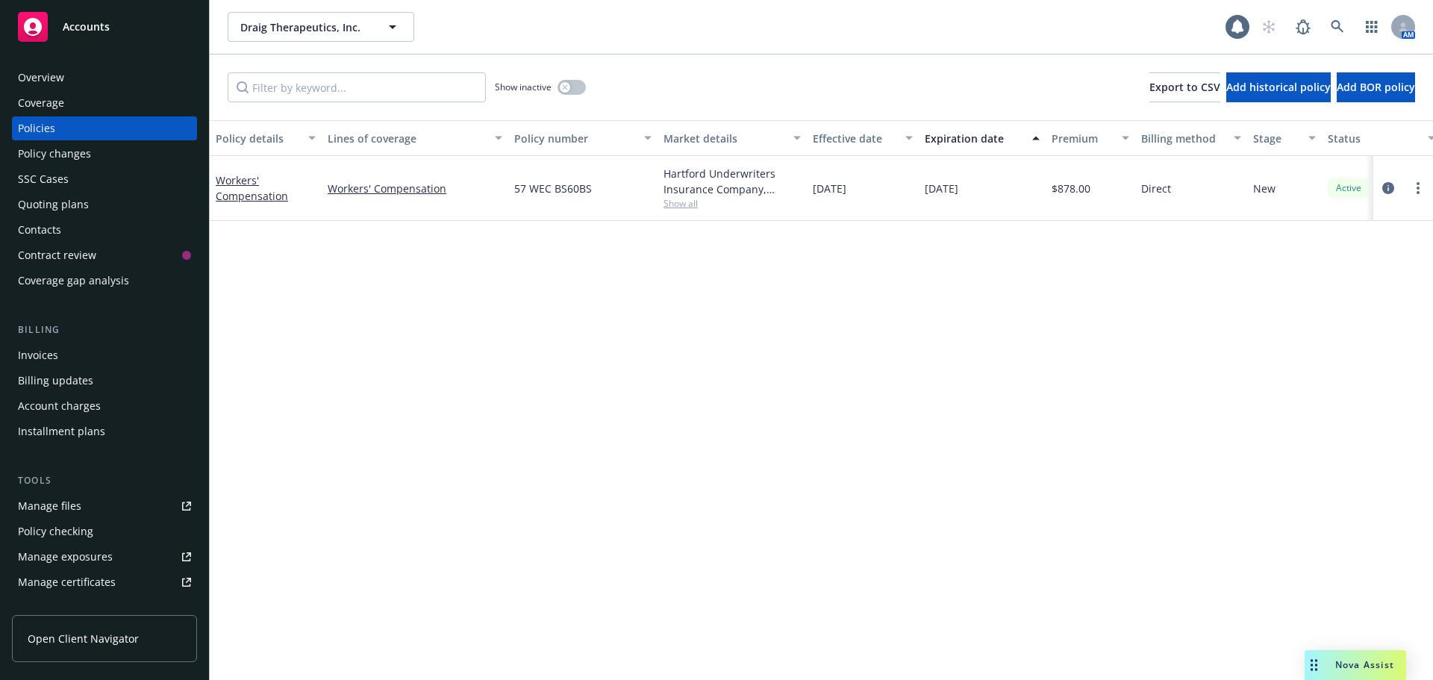
scroll to position [318, 0]
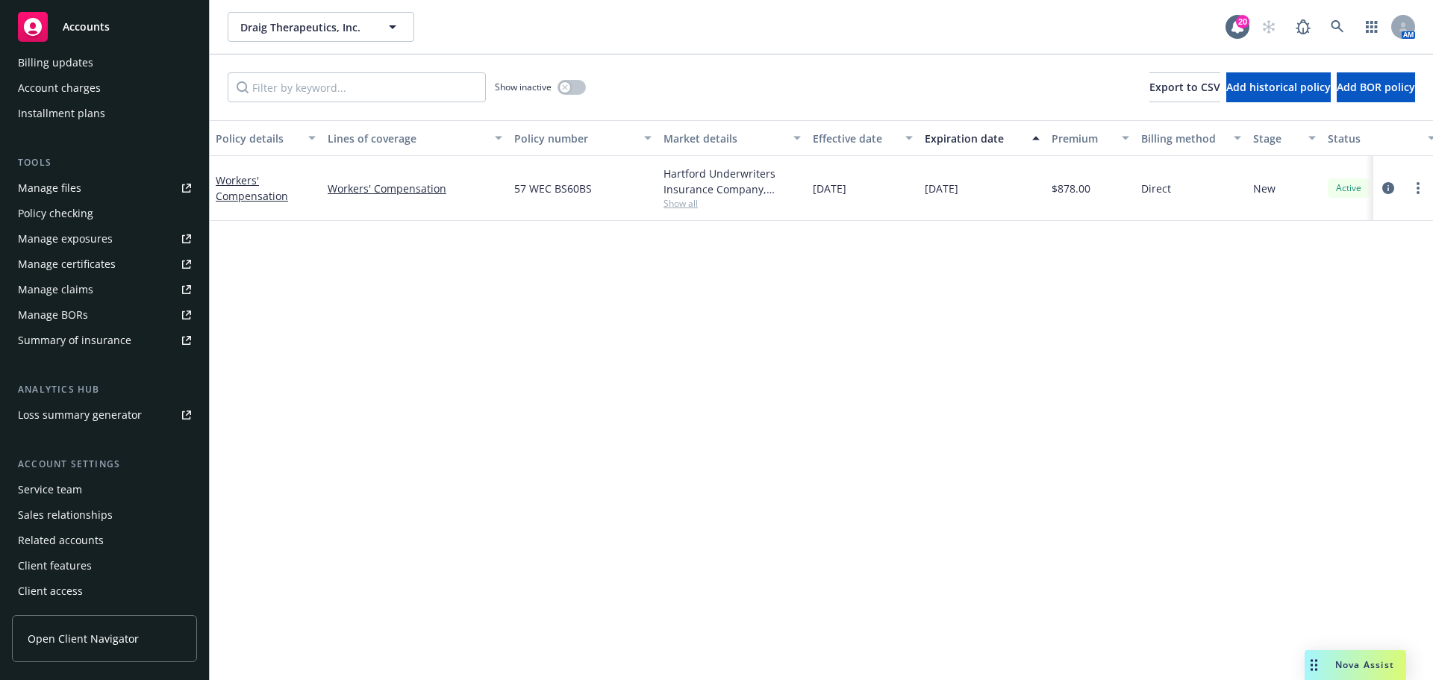
click at [107, 640] on span "Open Client Navigator" at bounding box center [83, 639] width 111 height 16
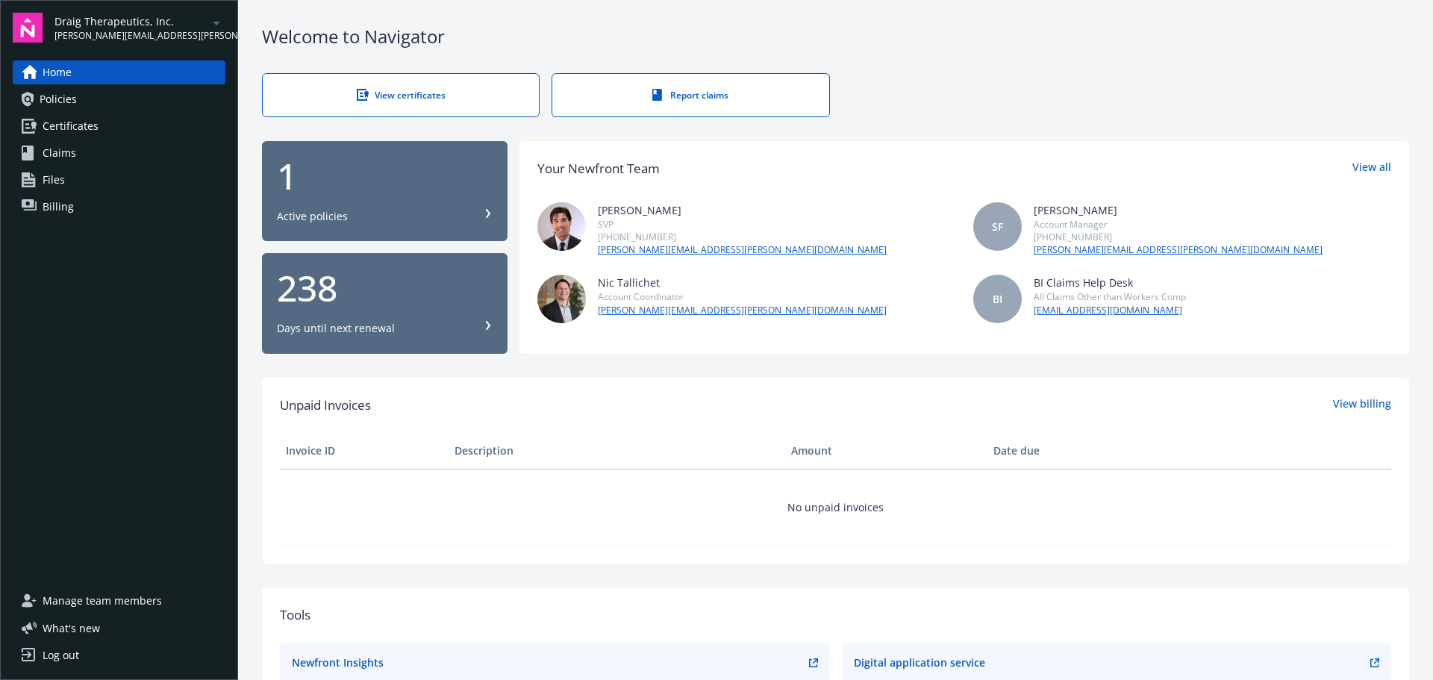
click at [690, 472] on td "No unpaid invoices" at bounding box center [835, 507] width 1111 height 76
drag, startPoint x: 69, startPoint y: 381, endPoint x: 80, endPoint y: 381, distance: 11.2
click at [69, 381] on div "Home Policies Certificates Claims Files Billing" at bounding box center [119, 315] width 213 height 510
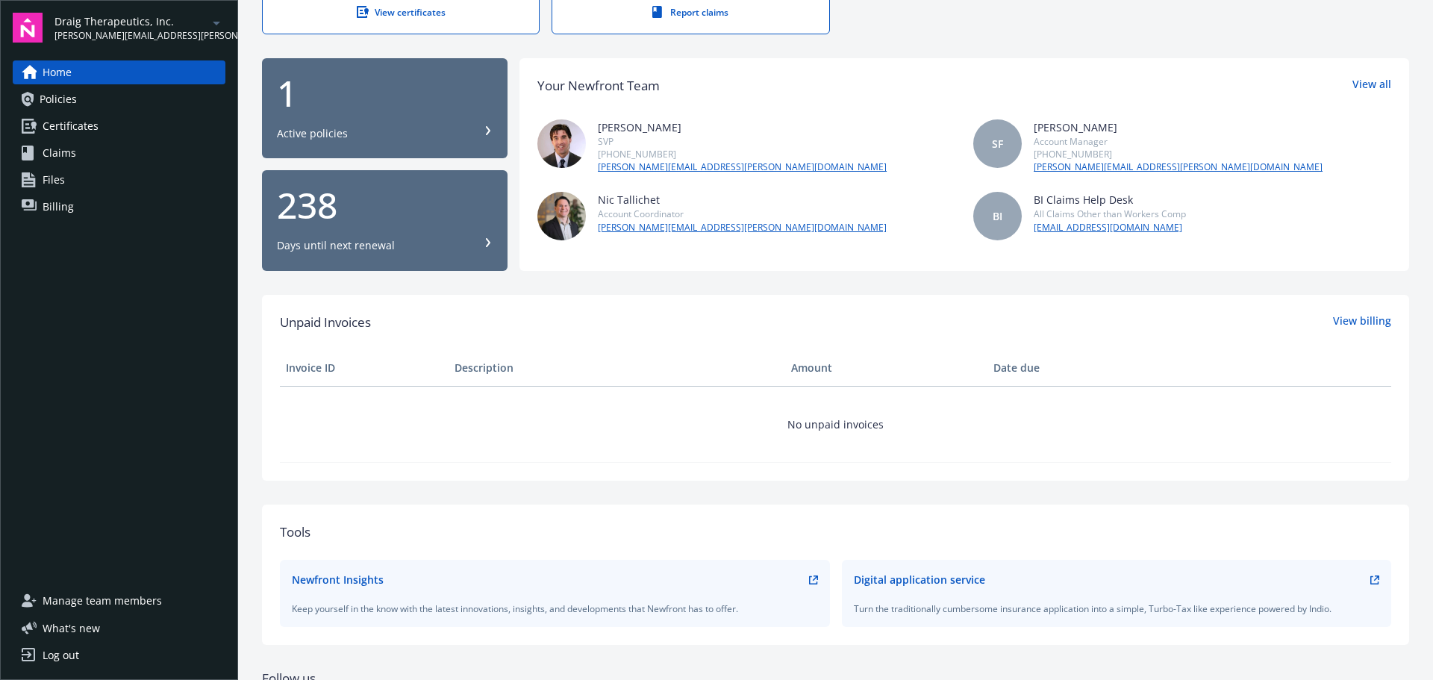
scroll to position [207, 0]
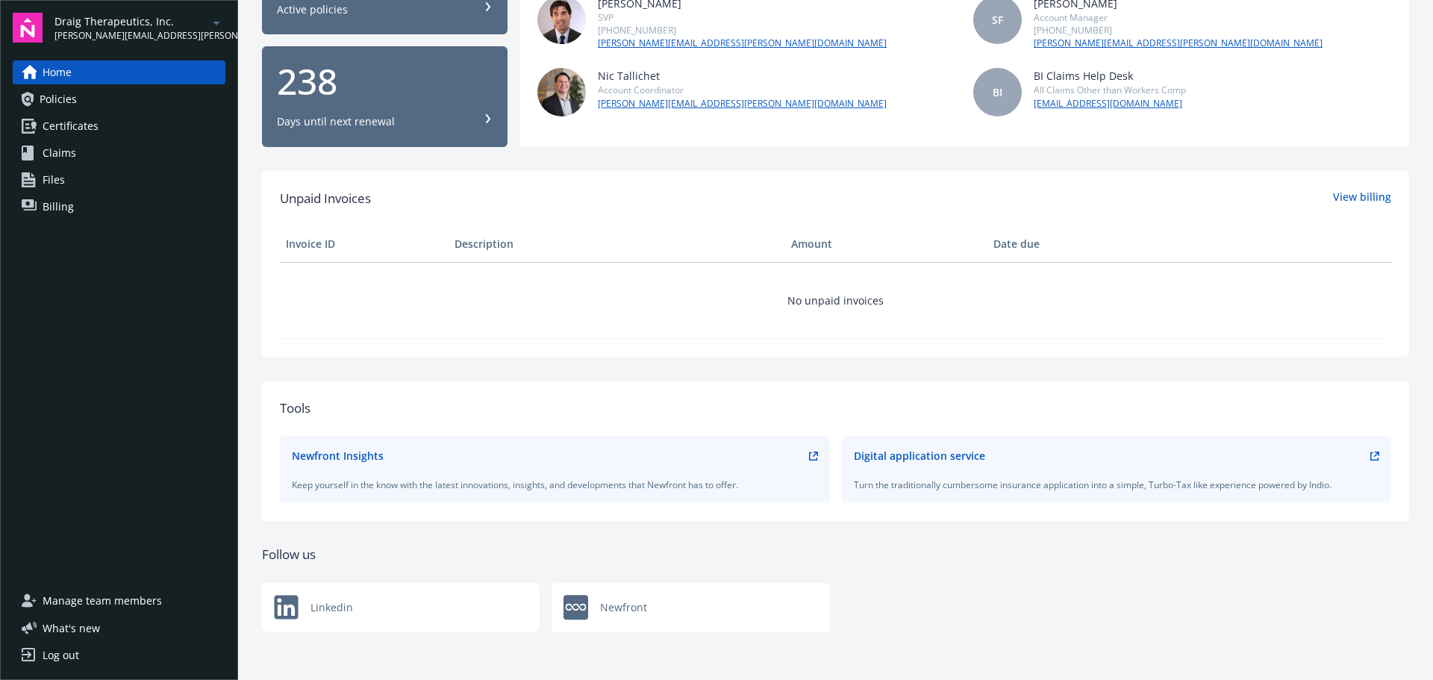
click at [127, 589] on span "Manage team members" at bounding box center [102, 601] width 119 height 24
